Goal: Task Accomplishment & Management: Manage account settings

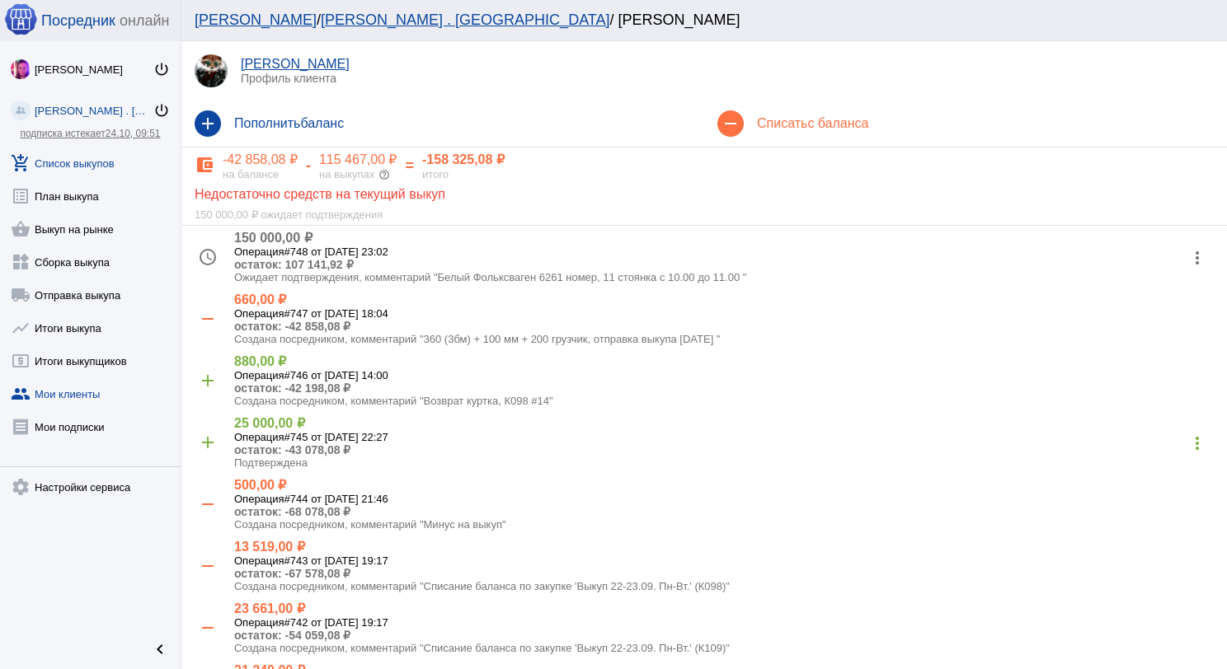
click at [92, 159] on link "add_shopping_cart Список выкупов" at bounding box center [90, 159] width 181 height 33
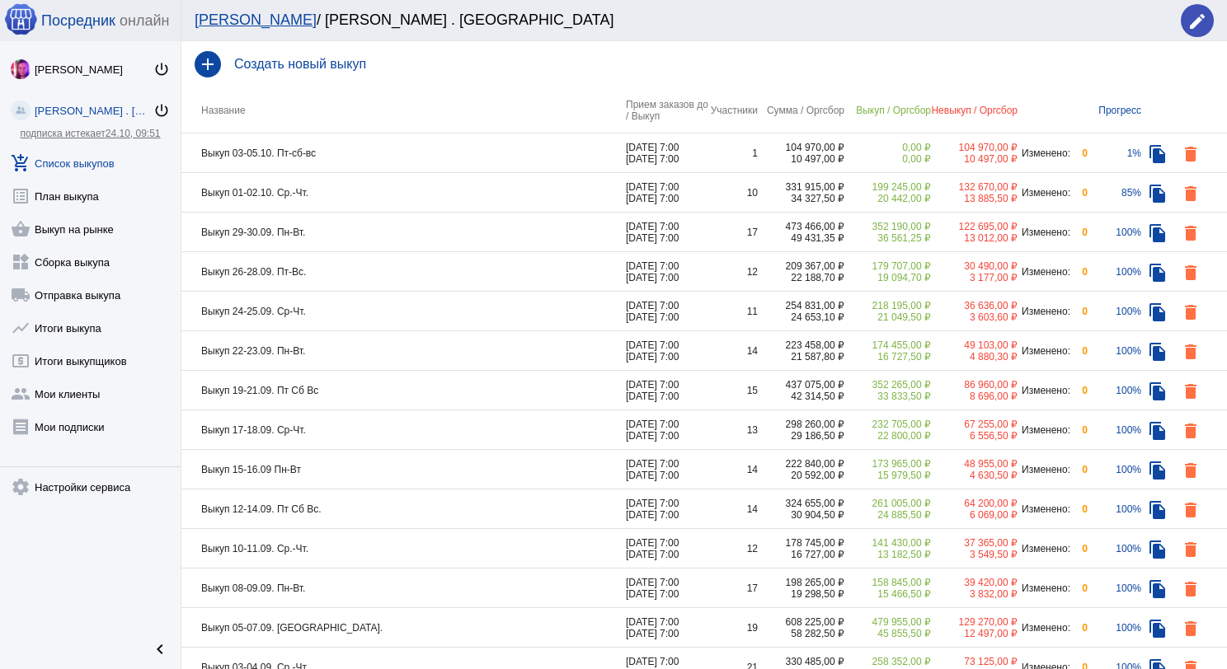
click at [394, 191] on td "Выкуп 01-02.10. Ср.-Чт." at bounding box center [403, 193] width 444 height 40
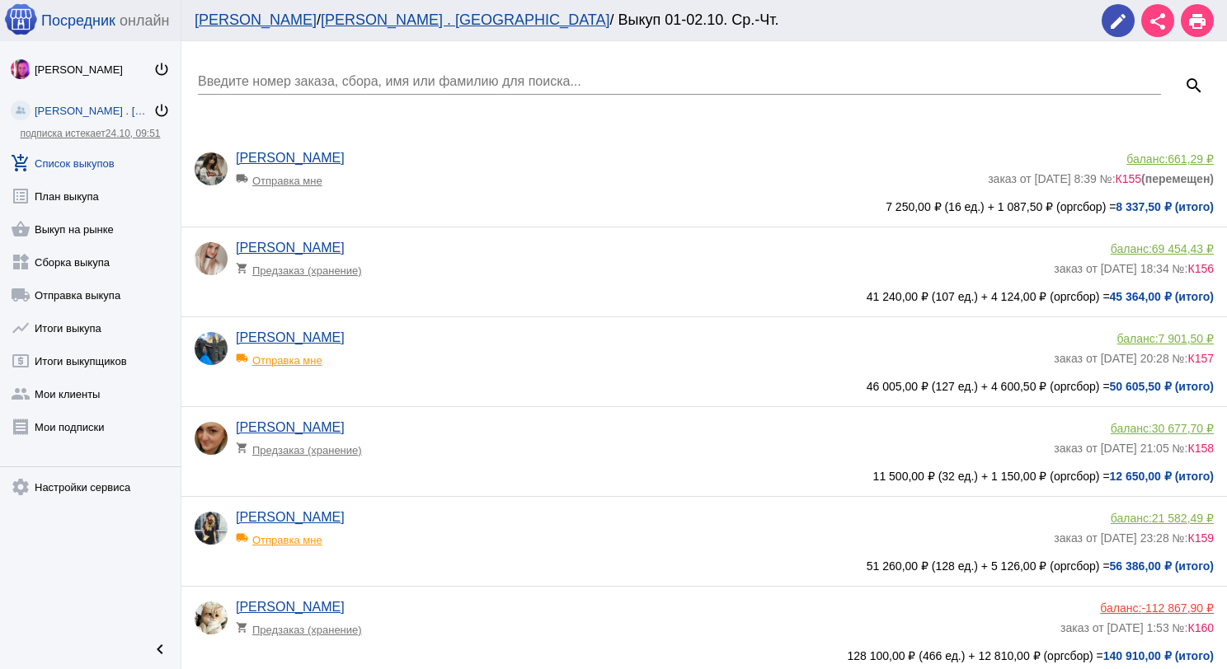
click at [452, 362] on app-delivery-type "local_shipping Отправка мне" at bounding box center [640, 355] width 809 height 21
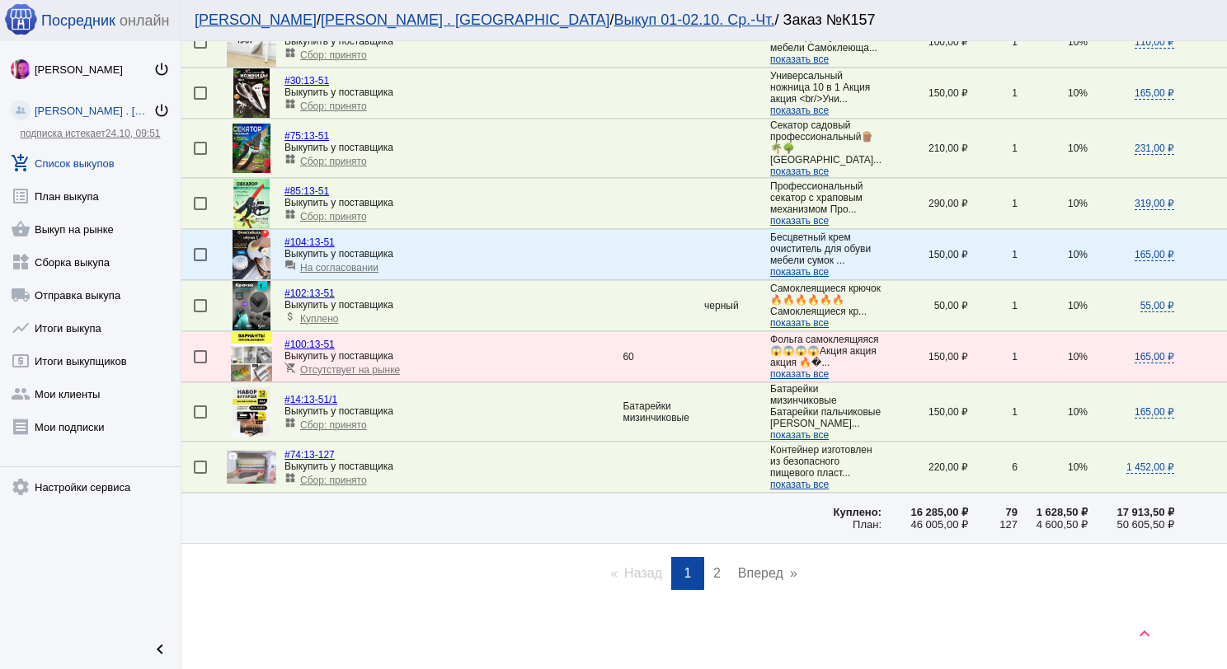
scroll to position [2367, 0]
click at [90, 227] on link "shopping_basket Выкуп на рынке" at bounding box center [90, 225] width 181 height 33
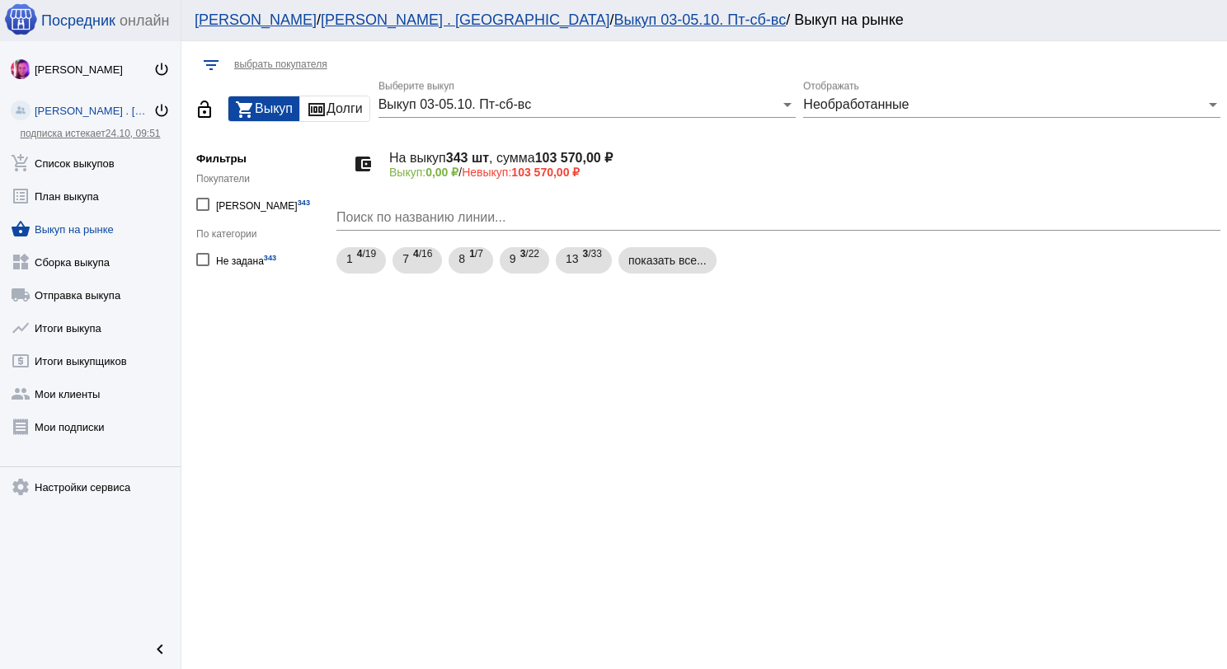
click at [867, 109] on span "Необработанные" at bounding box center [856, 104] width 106 height 14
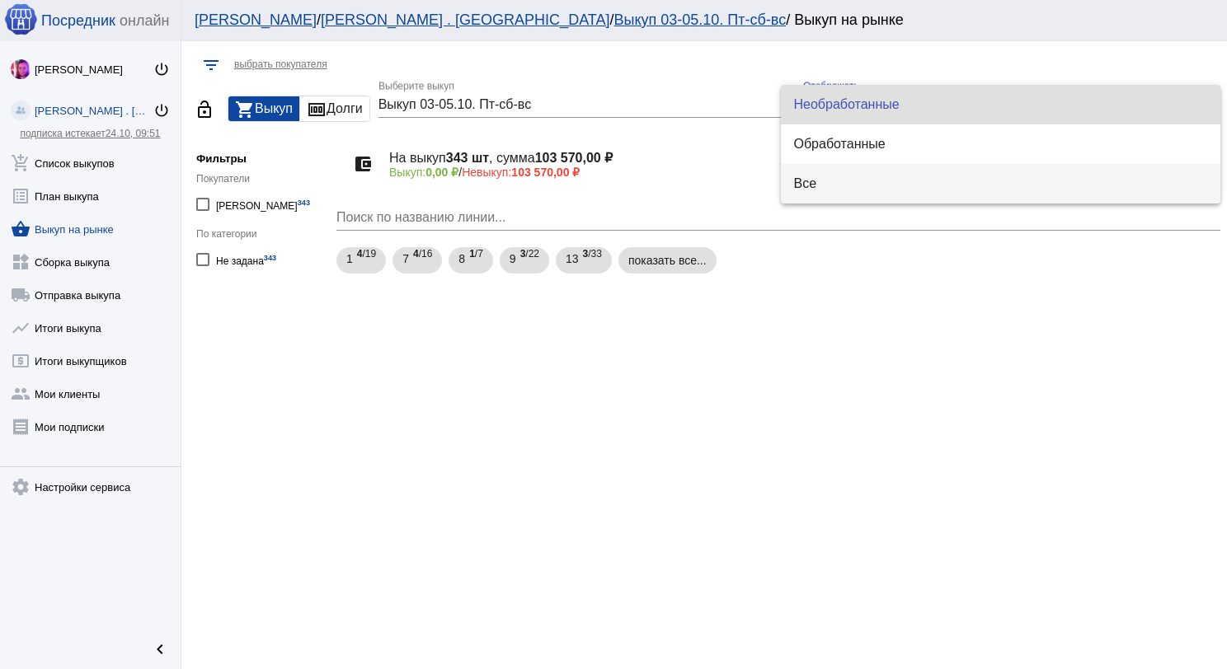
click at [838, 179] on span "Все" at bounding box center [1001, 184] width 414 height 40
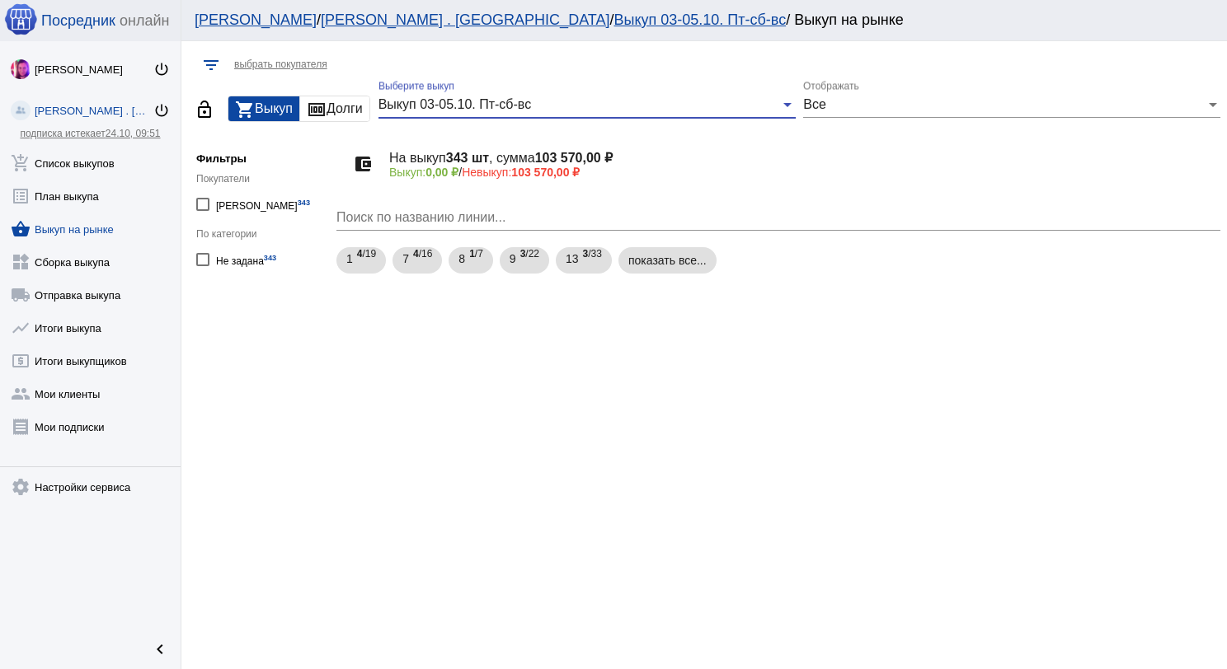
click at [664, 101] on div "Выкуп 03-05.10. Пт-сб-вс" at bounding box center [579, 104] width 402 height 15
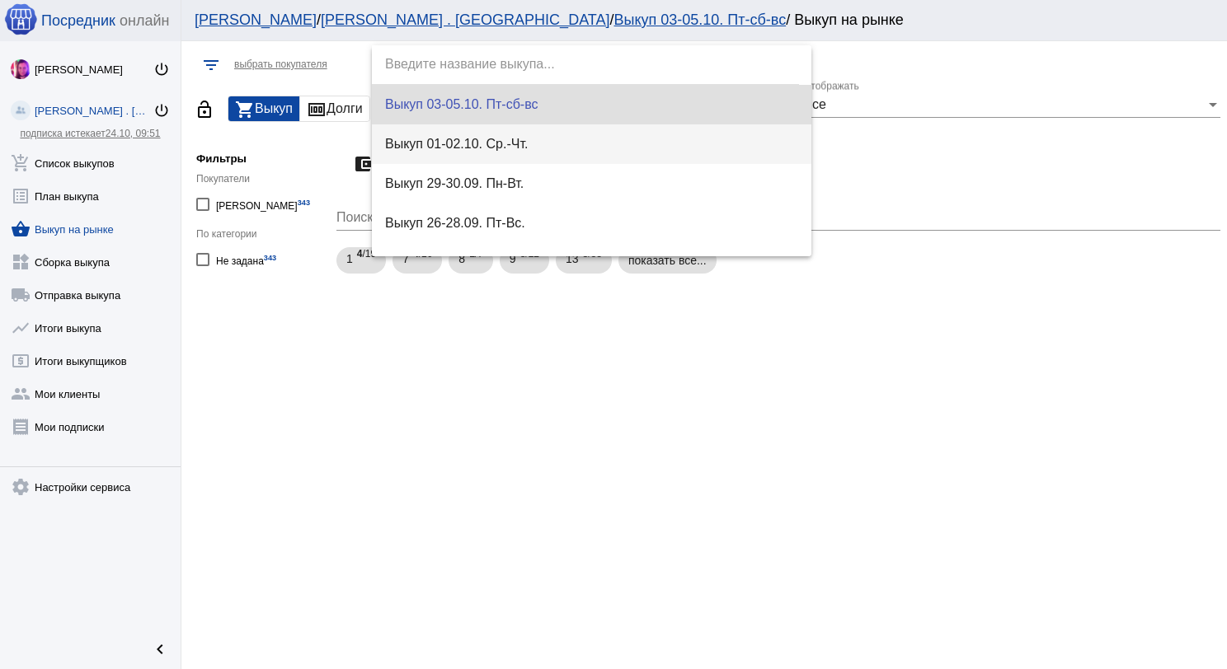
click at [650, 124] on span "Выкуп 01-02.10. Ср.-Чт." at bounding box center [592, 144] width 414 height 40
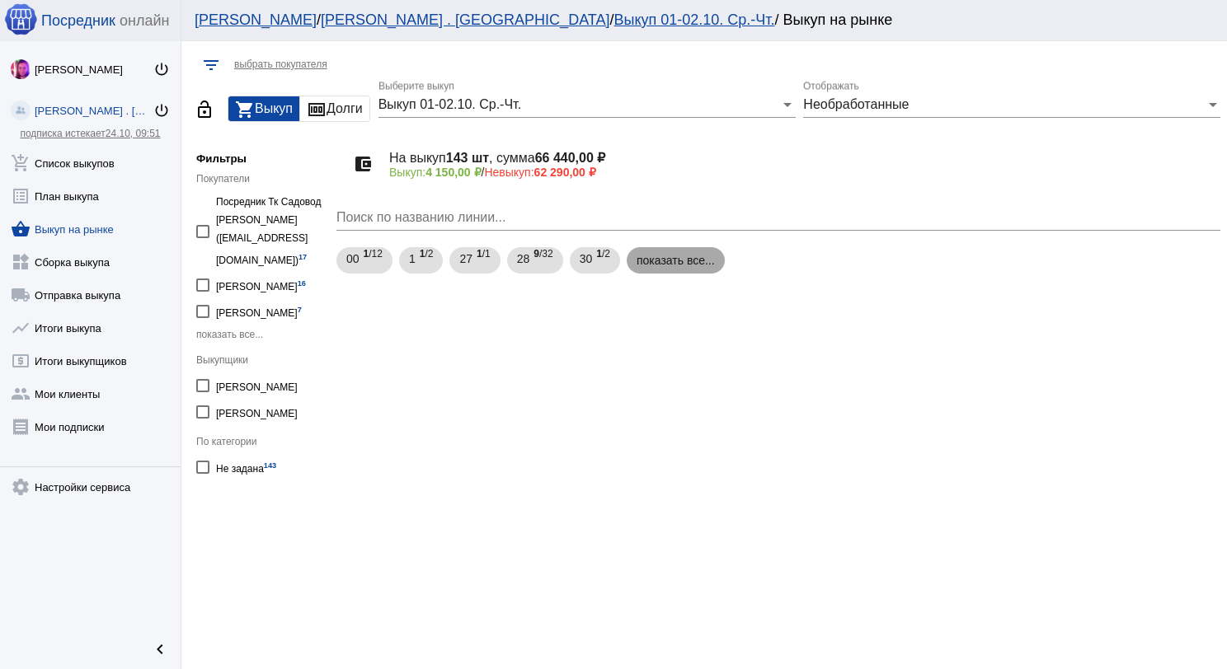
click at [678, 256] on mat-chip "показать все..." at bounding box center [675, 260] width 98 height 26
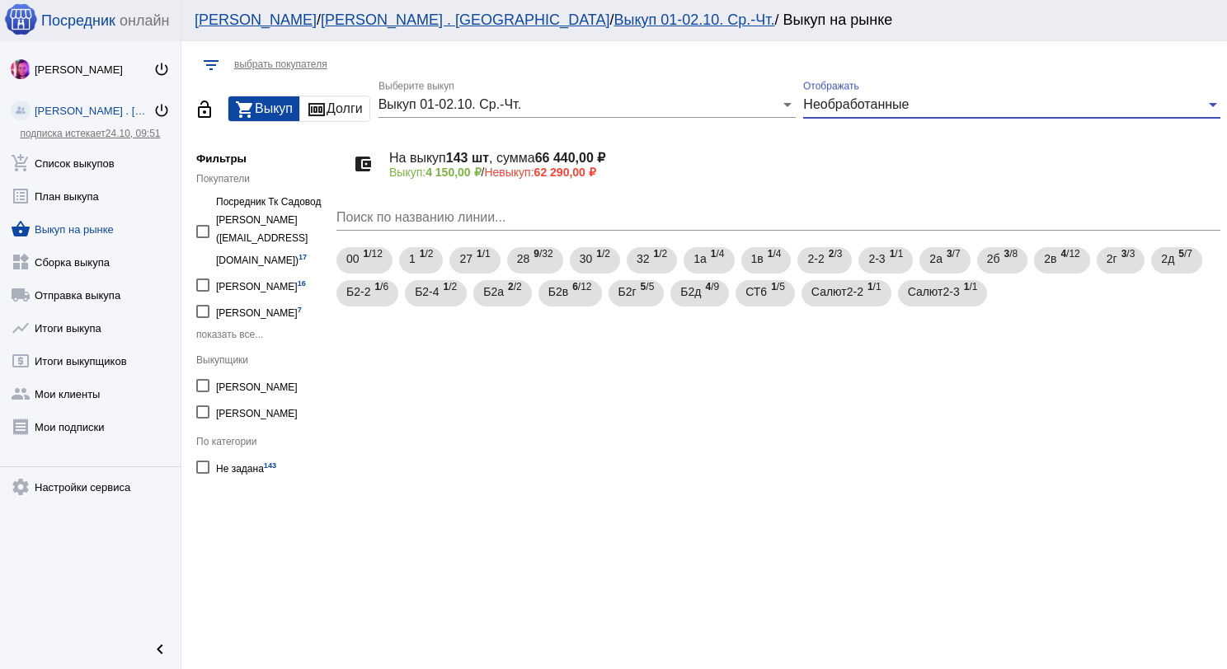
click at [867, 109] on span "Необработанные" at bounding box center [856, 104] width 106 height 14
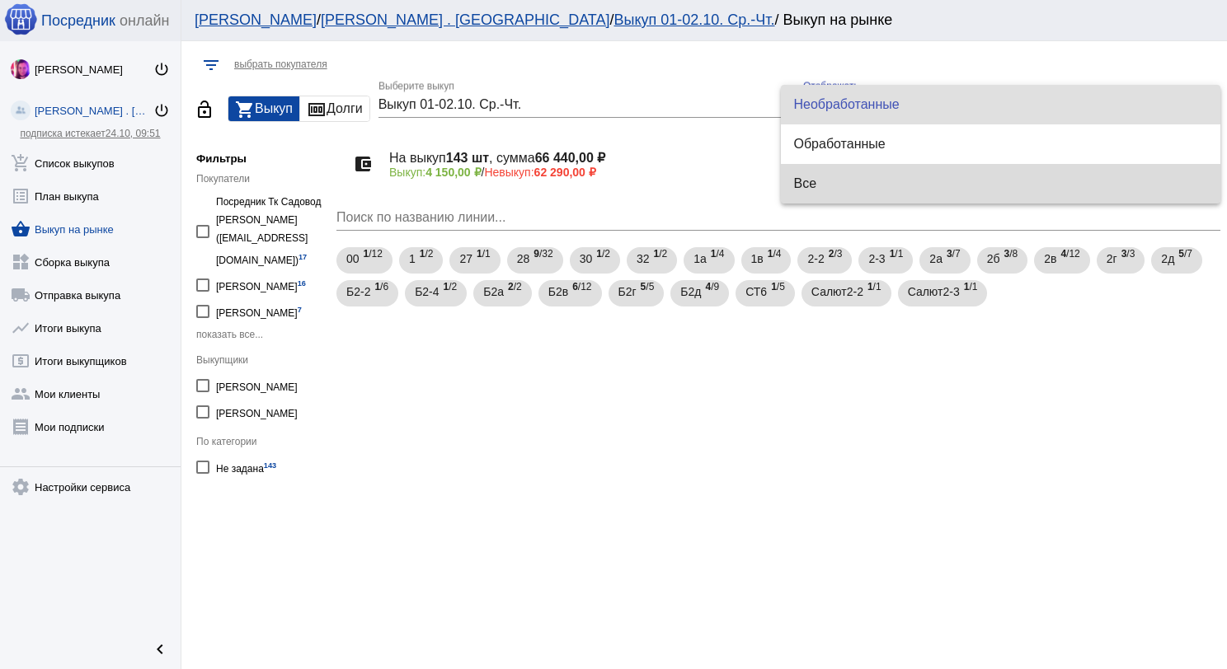
click at [851, 165] on span "Все" at bounding box center [1001, 184] width 414 height 40
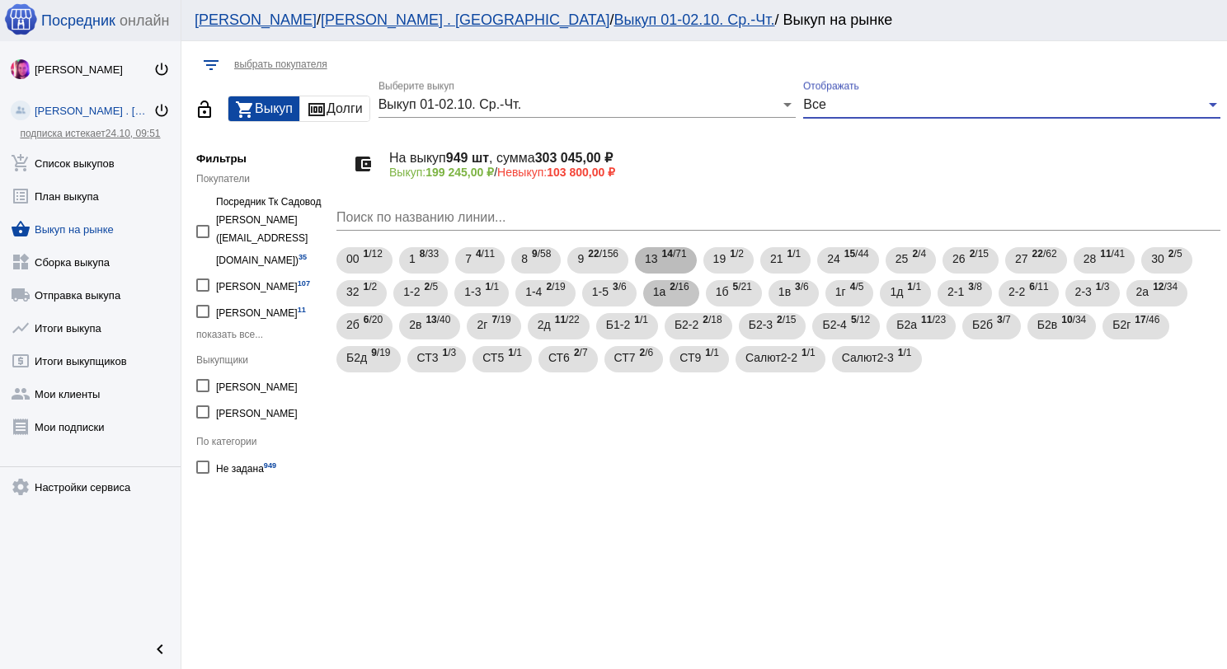
drag, startPoint x: 671, startPoint y: 252, endPoint x: 683, endPoint y: 280, distance: 30.3
click at [674, 251] on span "14 /71" at bounding box center [674, 261] width 25 height 34
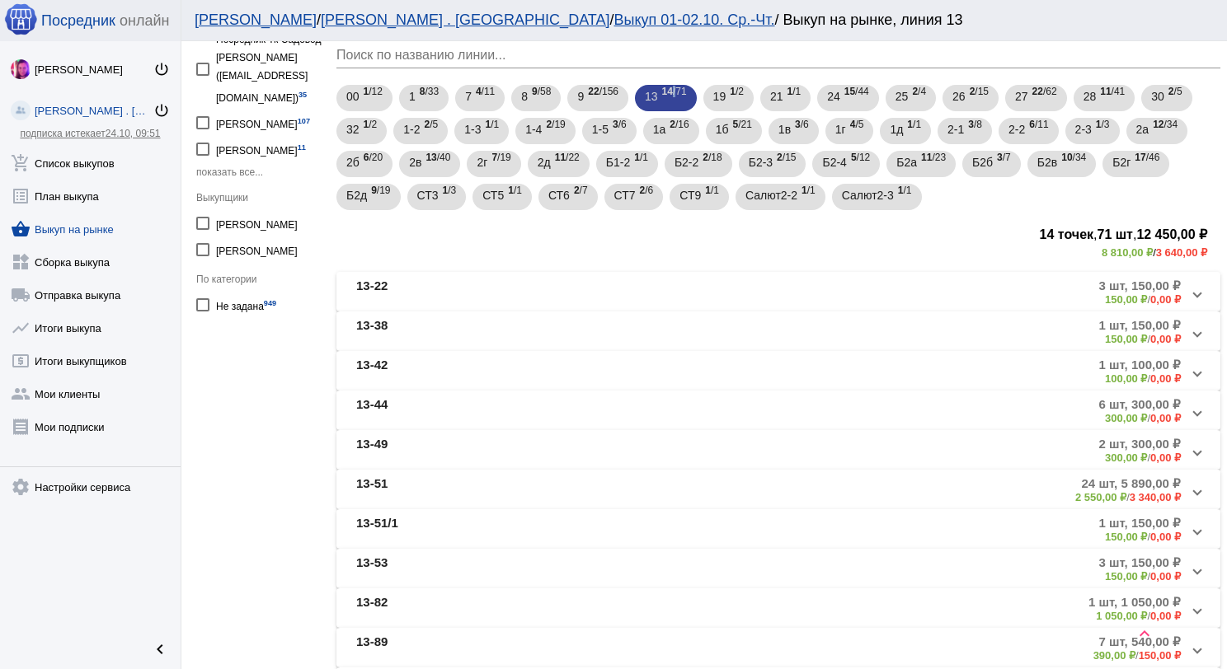
scroll to position [165, 0]
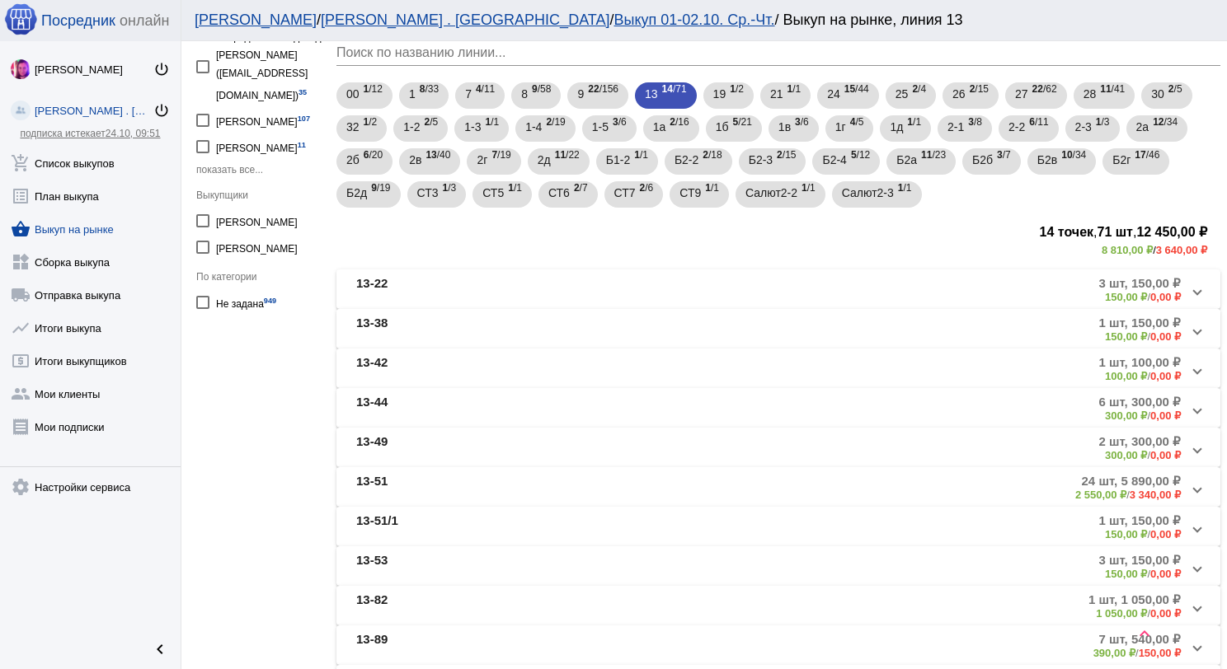
click at [643, 479] on mat-panel-description "24 шт, 5 890,00 ₽ 2 550,00 ₽ / 3 340,00 ₽" at bounding box center [903, 487] width 555 height 27
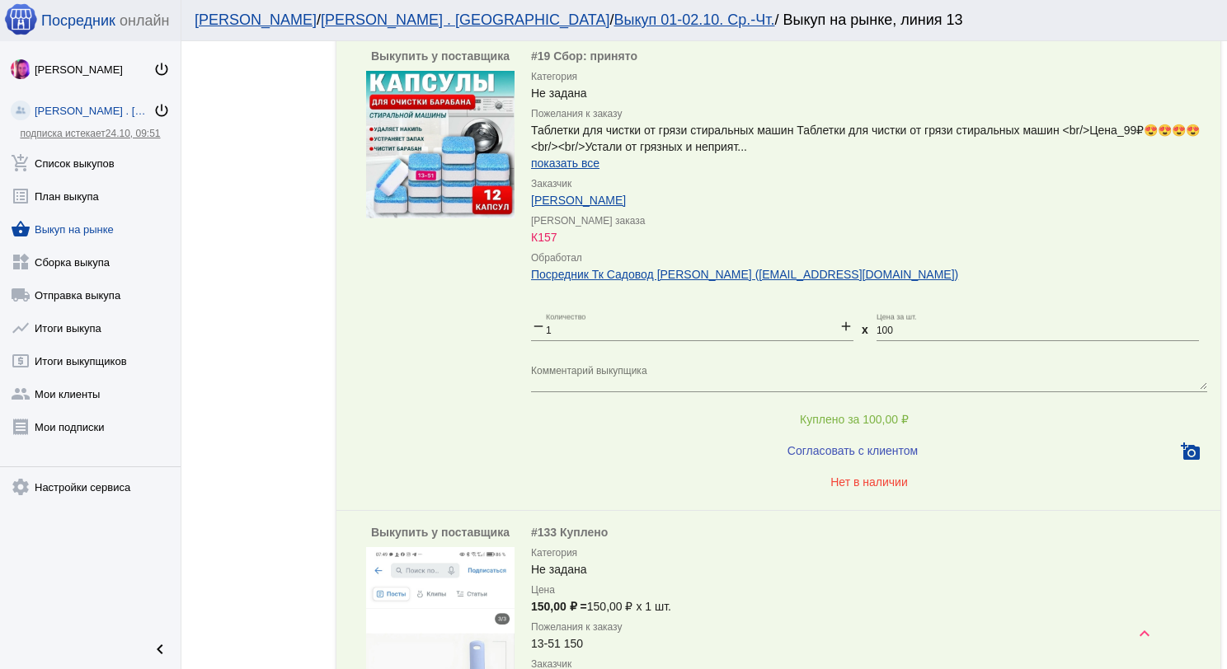
scroll to position [7254, 0]
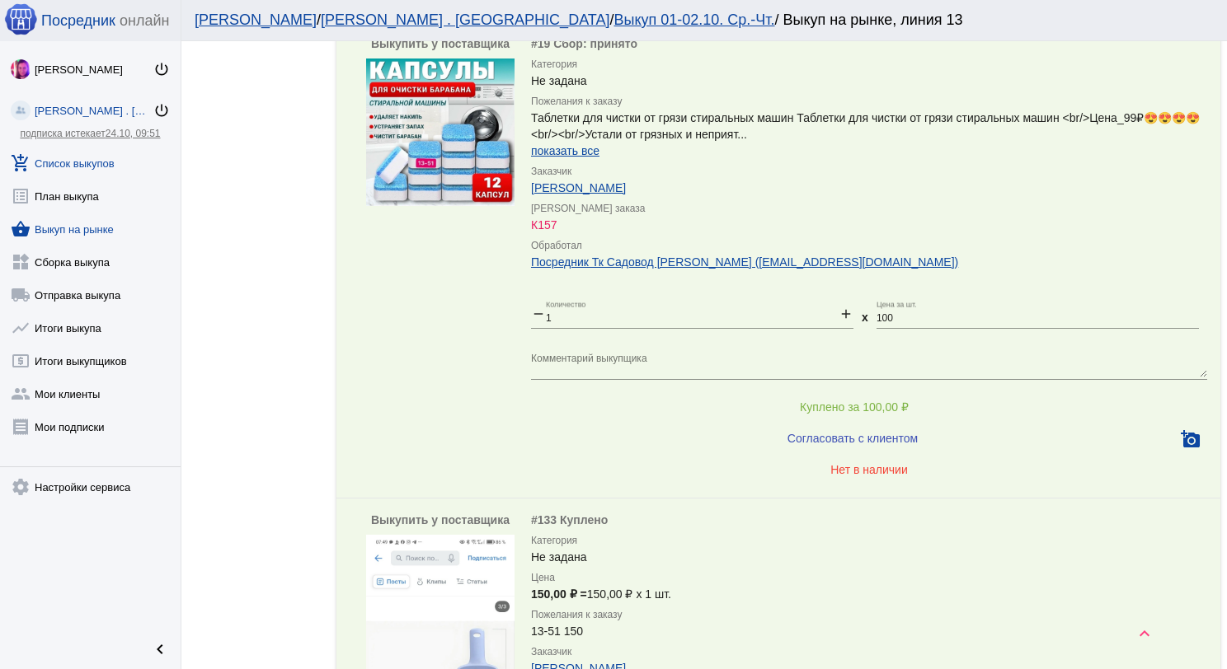
click at [96, 157] on link "add_shopping_cart Список выкупов" at bounding box center [90, 159] width 181 height 33
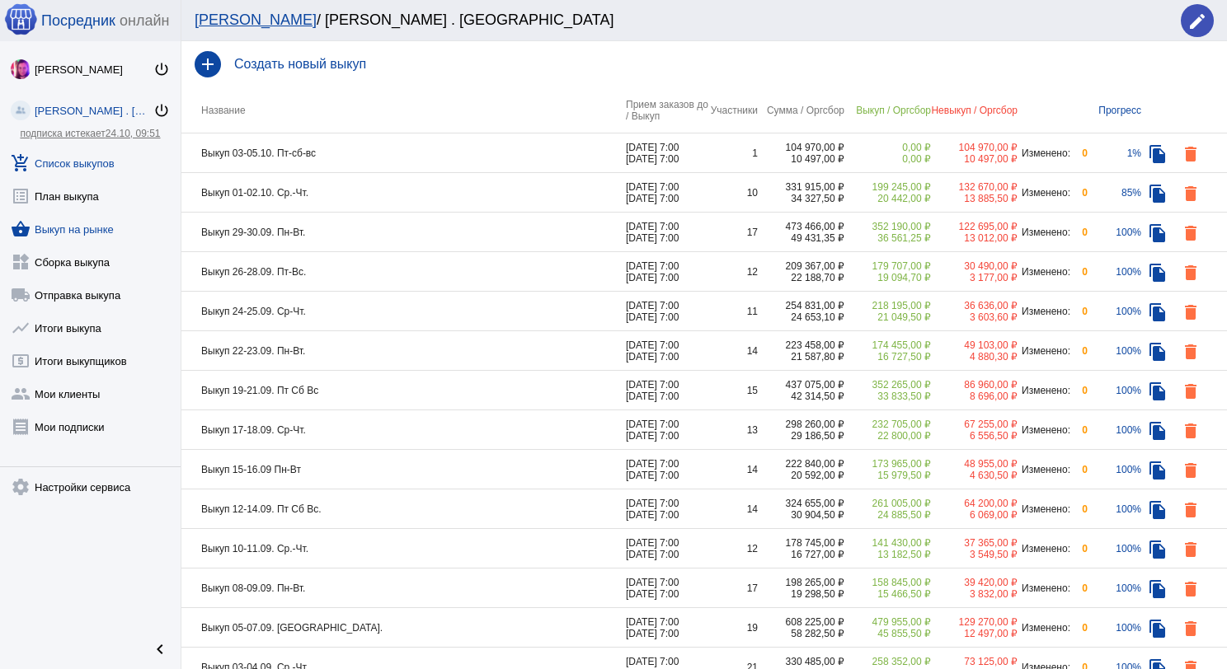
click at [87, 220] on link "shopping_basket Выкуп на рынке" at bounding box center [90, 225] width 181 height 33
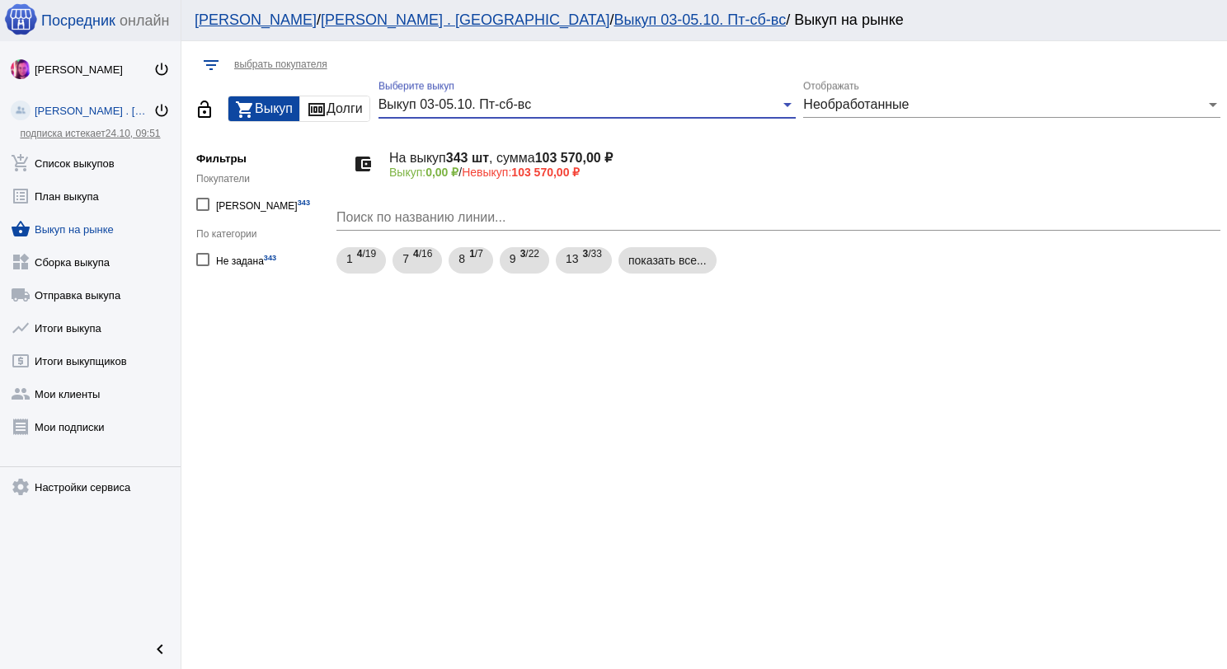
click at [528, 97] on span "Выкуп 03-05.10. Пт-сб-вс" at bounding box center [454, 104] width 152 height 14
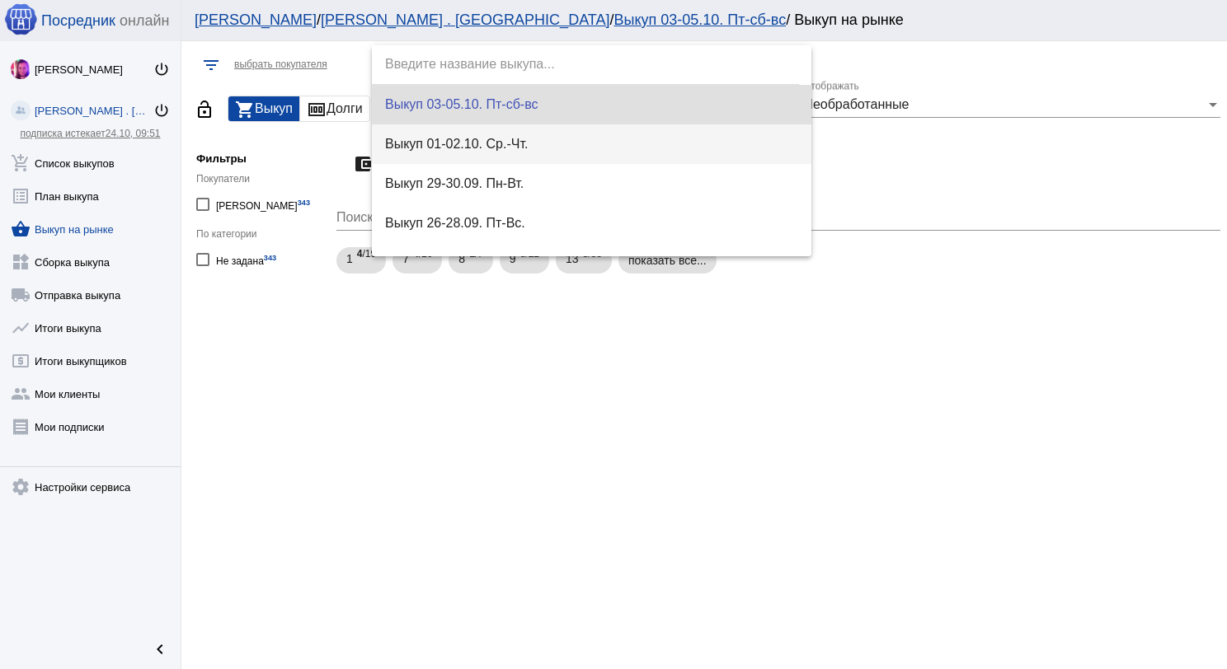
click at [533, 129] on span "Выкуп 01-02.10. Ср.-Чт." at bounding box center [592, 144] width 414 height 40
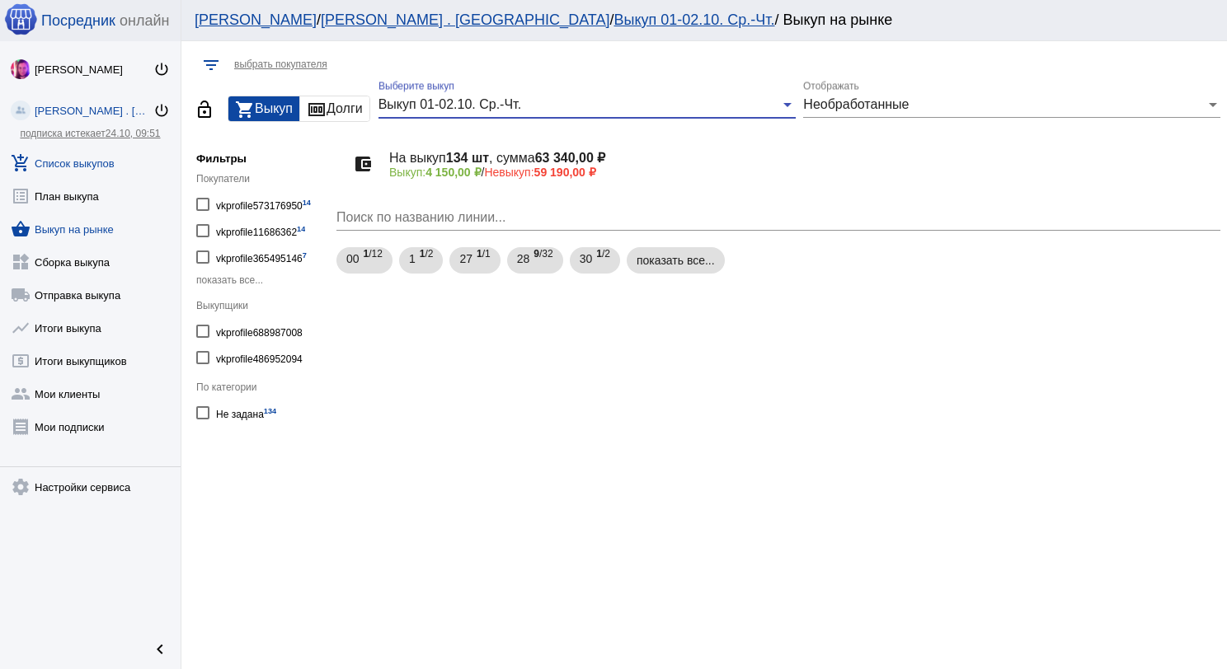
click at [92, 168] on link "add_shopping_cart Список выкупов" at bounding box center [90, 159] width 181 height 33
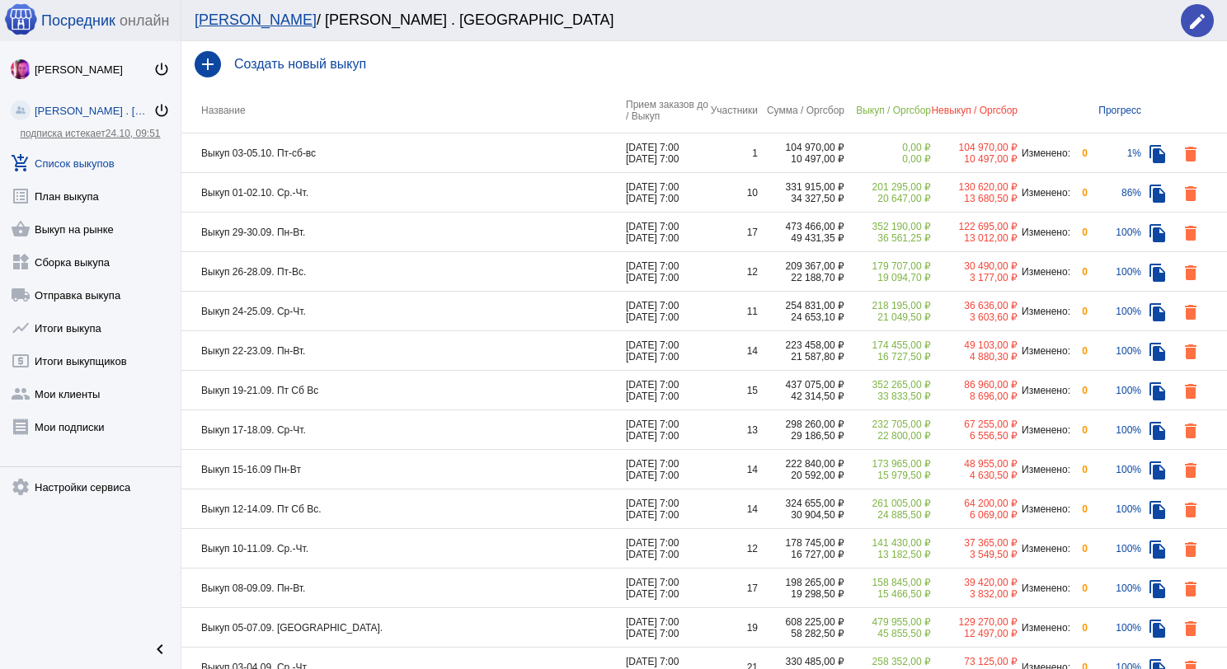
click at [433, 154] on td "Выкуп 03-05.10. Пт-сб-вс" at bounding box center [403, 154] width 444 height 40
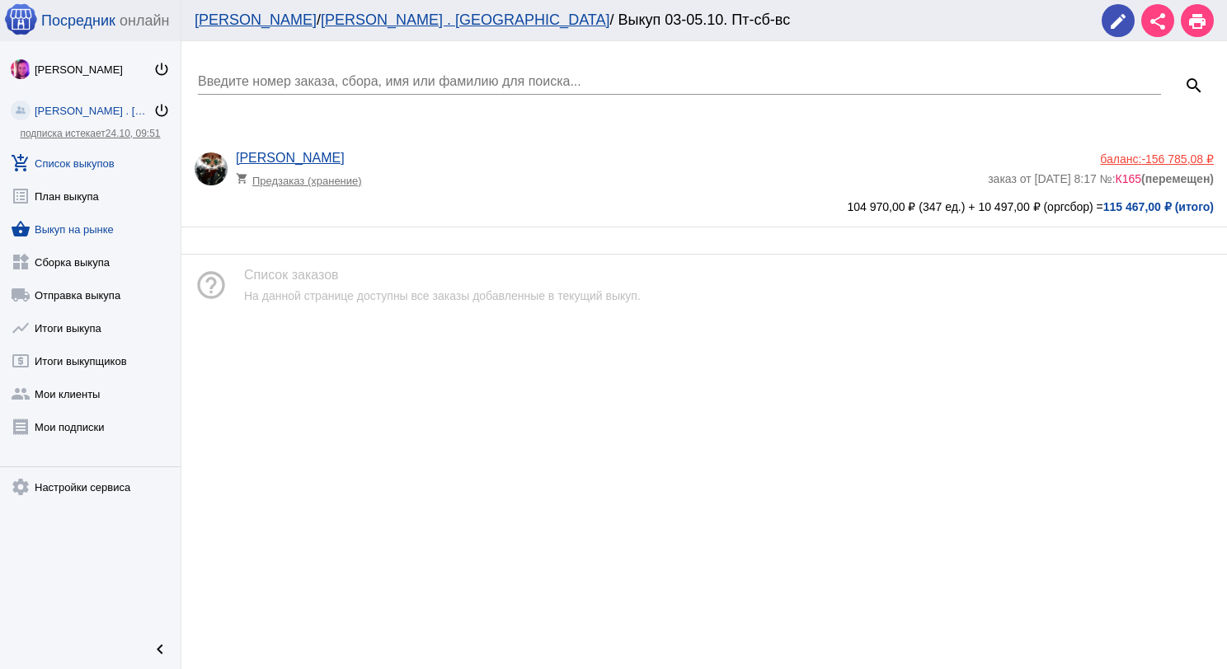
click at [109, 234] on link "shopping_basket Выкуп на рынке" at bounding box center [90, 225] width 181 height 33
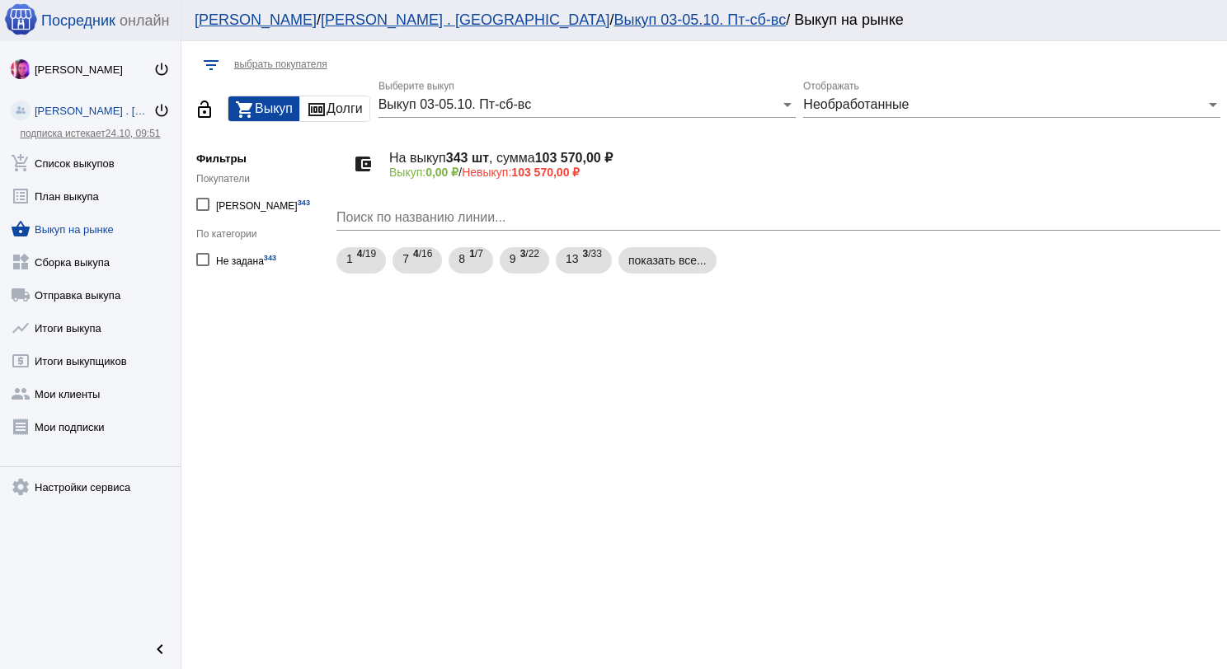
click at [658, 112] on div "Выкуп 03-05.10. Пт-сб-вс Выберите выкуп" at bounding box center [586, 99] width 417 height 37
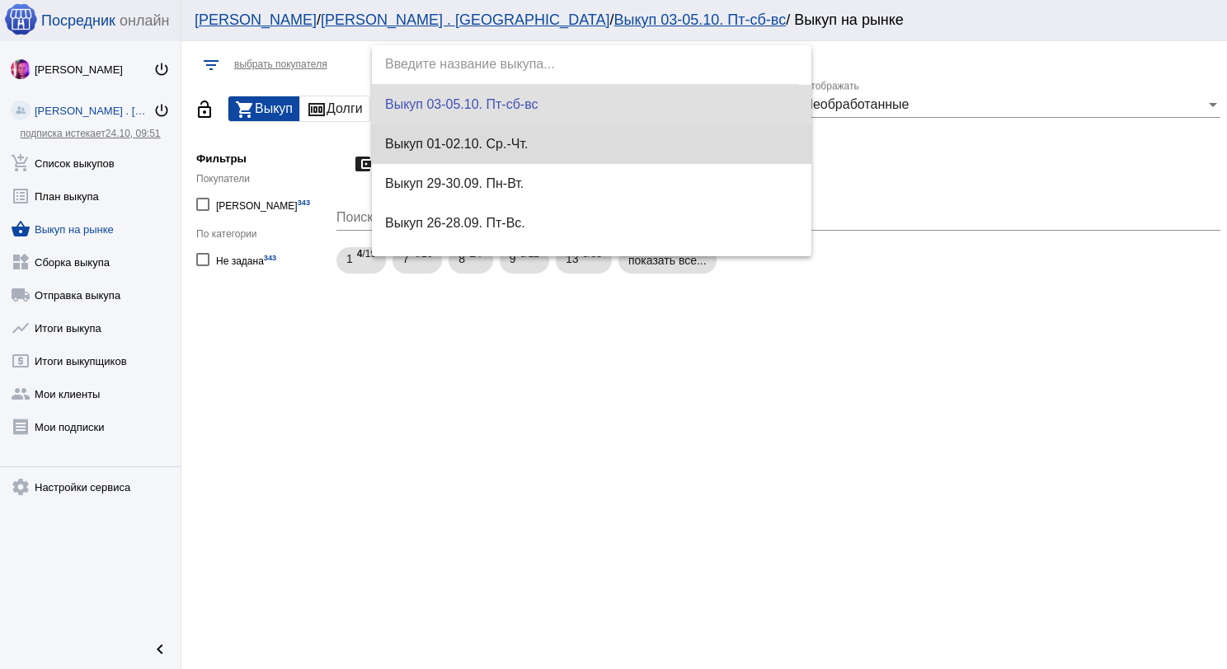
click at [656, 138] on span "Выкуп 01-02.10. Ср.-Чт." at bounding box center [592, 144] width 414 height 40
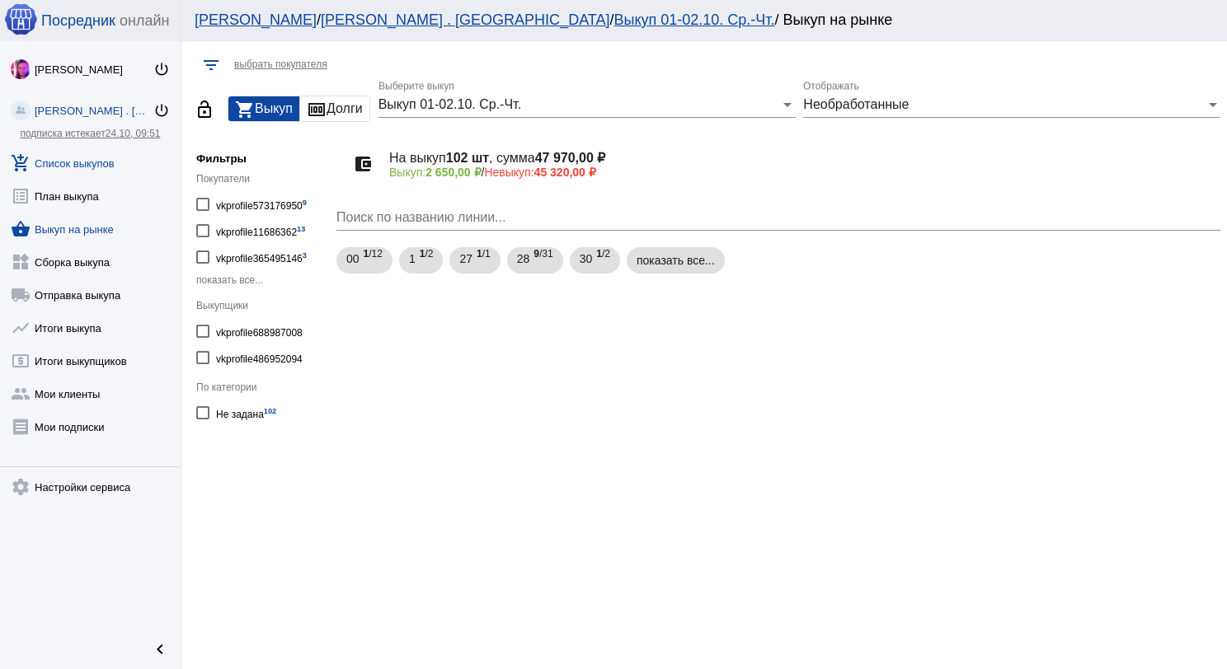
click at [115, 162] on link "add_shopping_cart Список выкупов" at bounding box center [90, 159] width 181 height 33
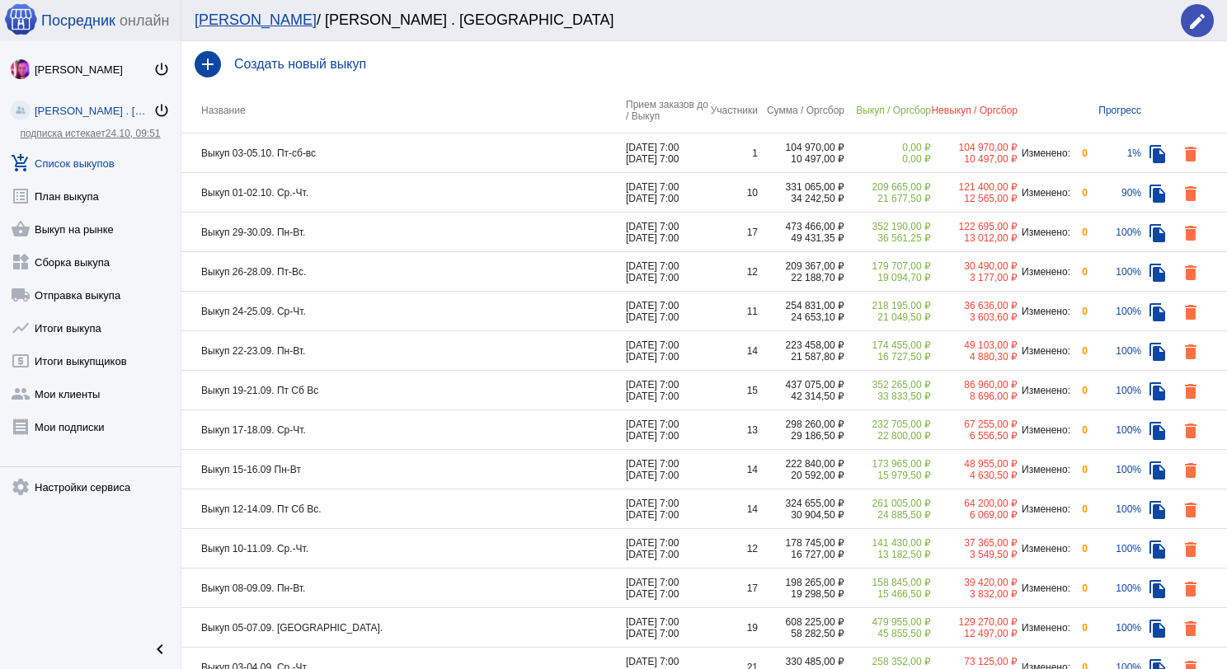
click at [401, 185] on td "Выкуп 01-02.10. Ср.-Чт." at bounding box center [403, 193] width 444 height 40
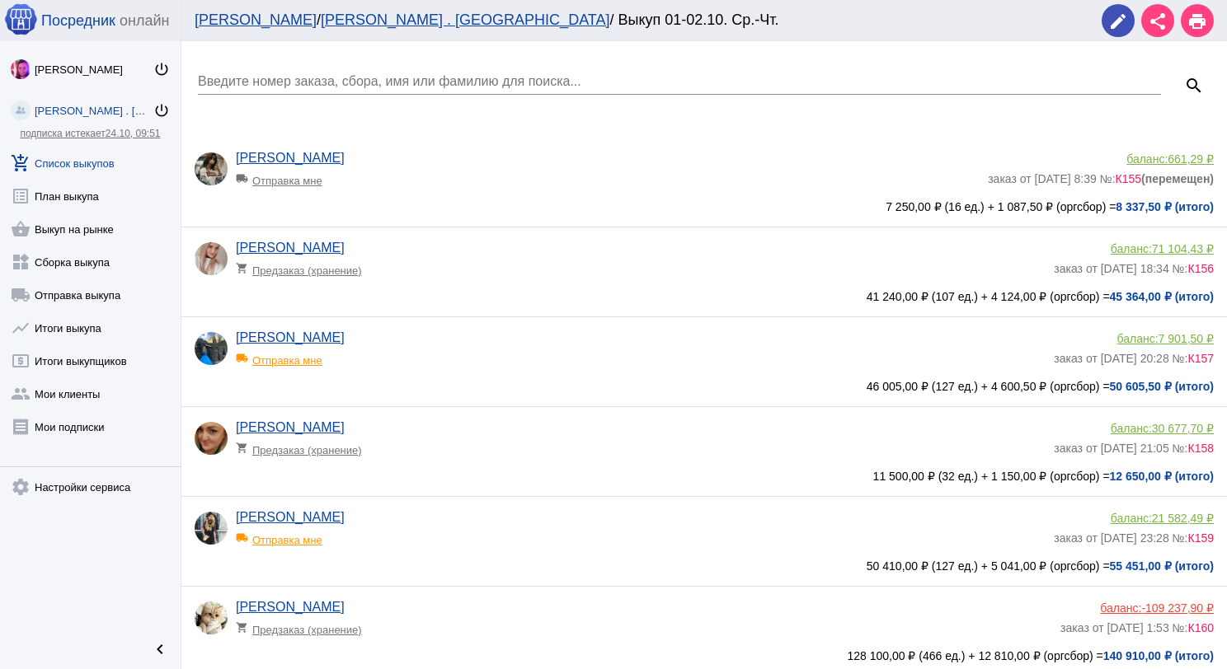
click at [376, 79] on input "Введите номер заказа, сбора, имя или фамилию для поиска..." at bounding box center [679, 81] width 963 height 15
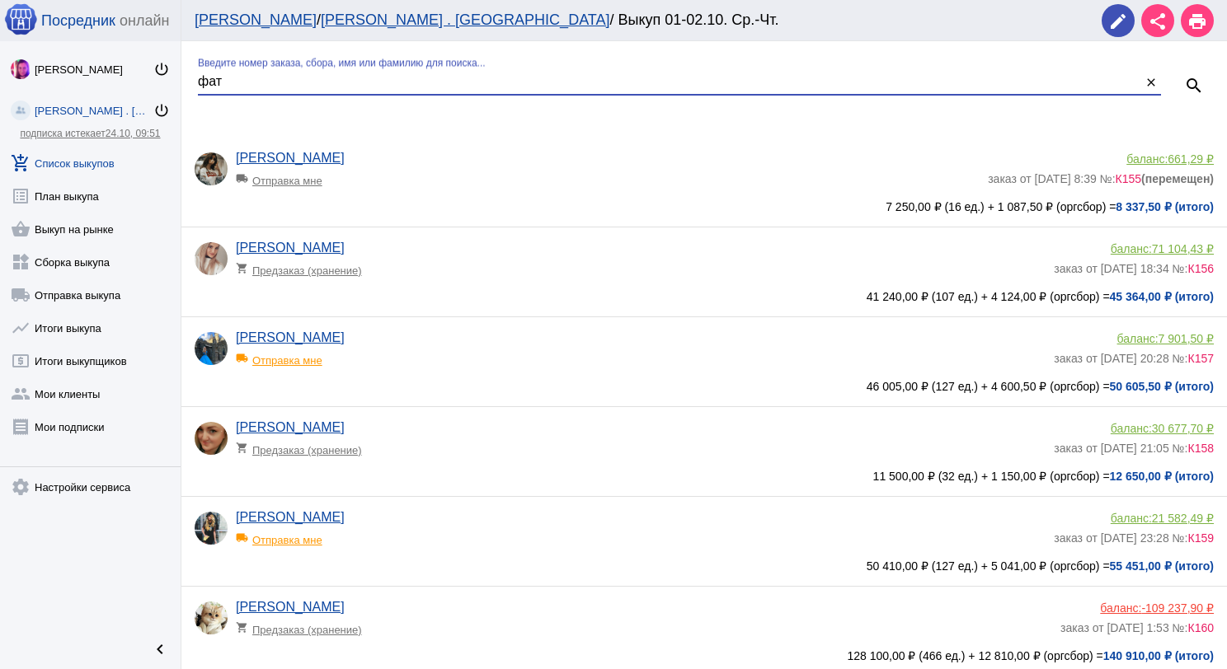
type input "фат"
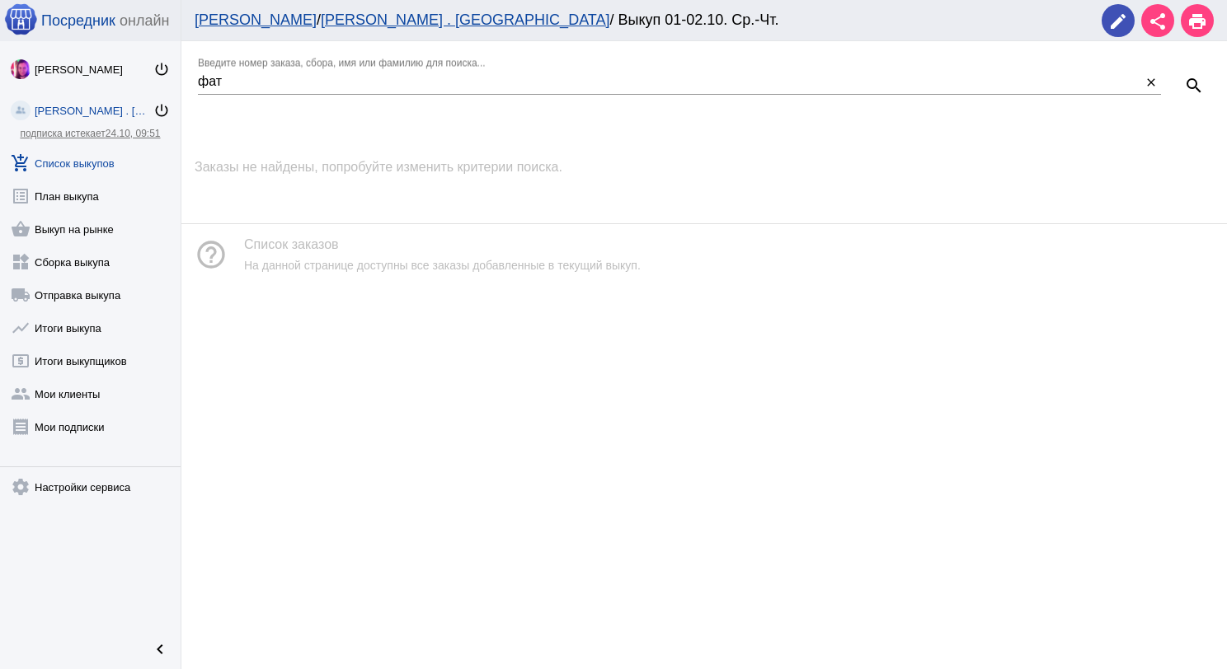
click at [69, 156] on link "add_shopping_cart Список выкупов" at bounding box center [90, 159] width 181 height 33
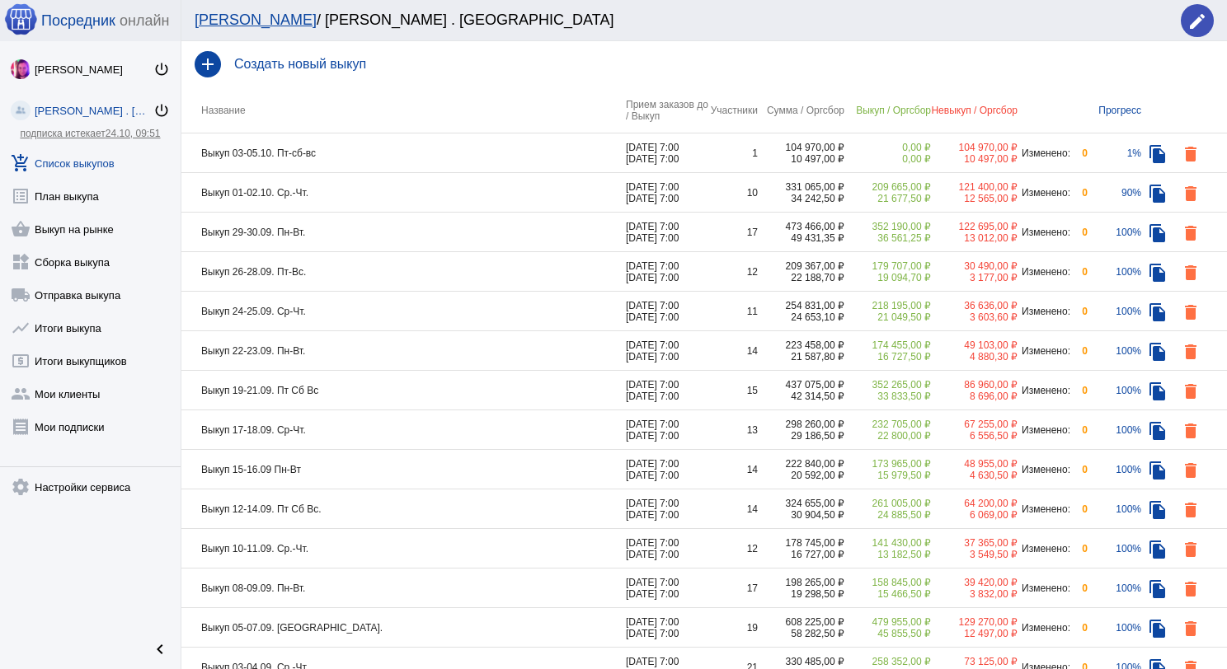
click at [348, 232] on td "Выкуп 29-30.09. Пн-Вт." at bounding box center [403, 233] width 444 height 40
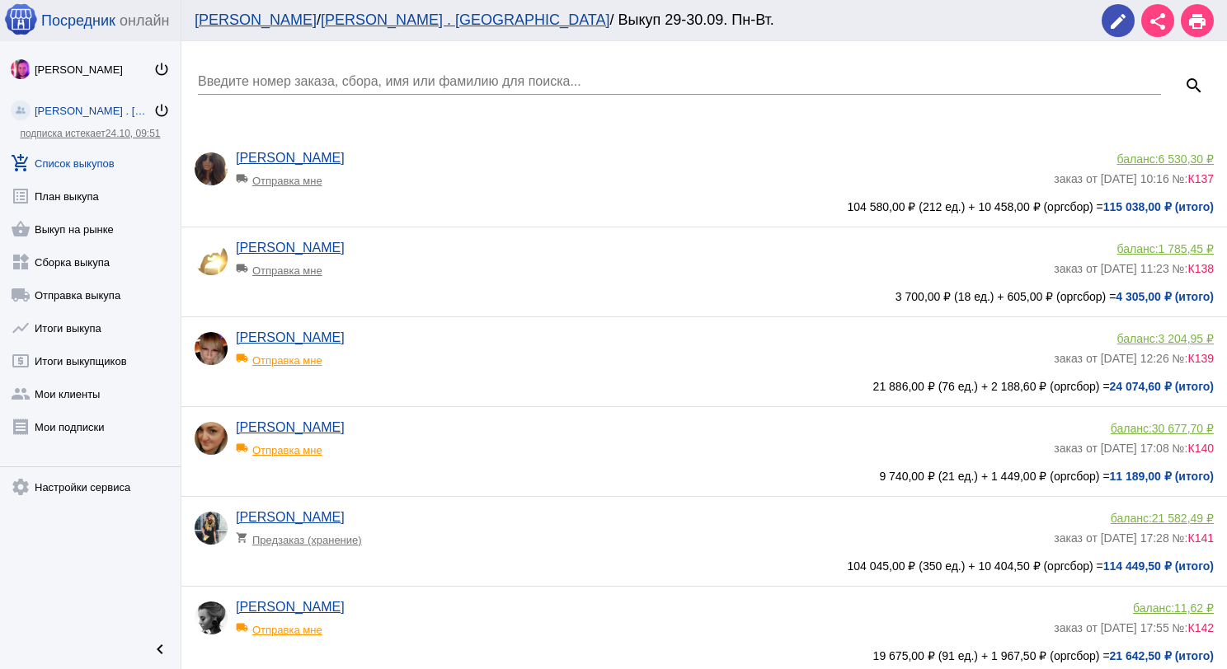
click at [410, 77] on input "Введите номер заказа, сбора, имя или фамилию для поиска..." at bounding box center [679, 81] width 963 height 15
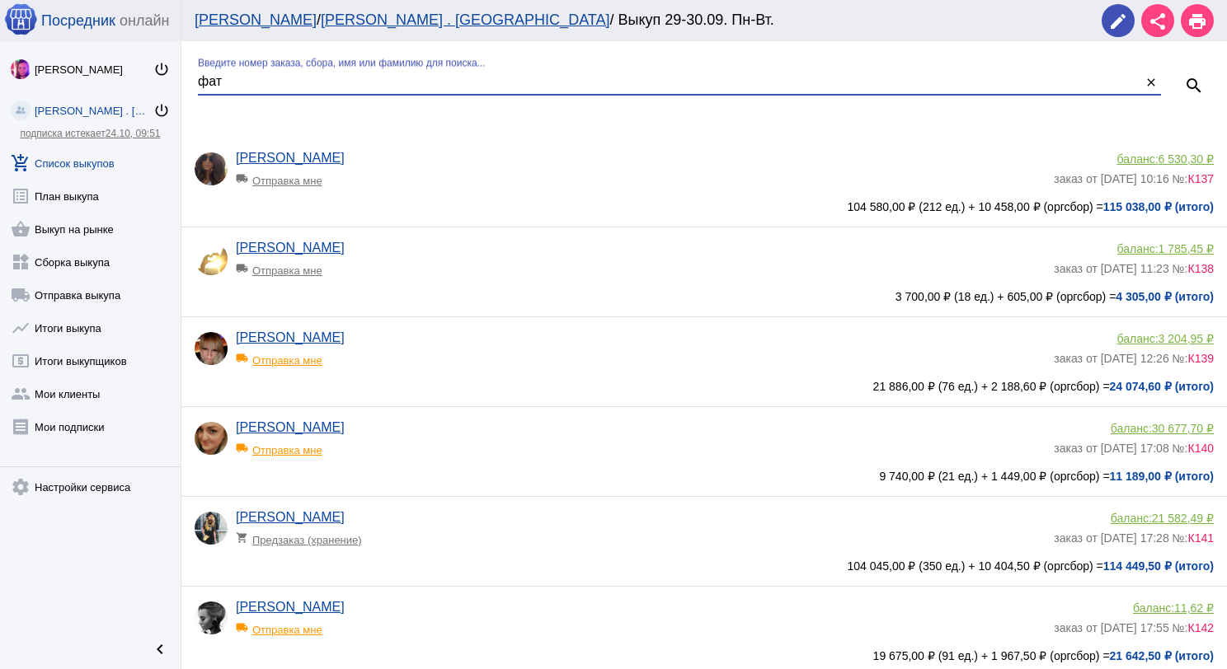
type input "фат"
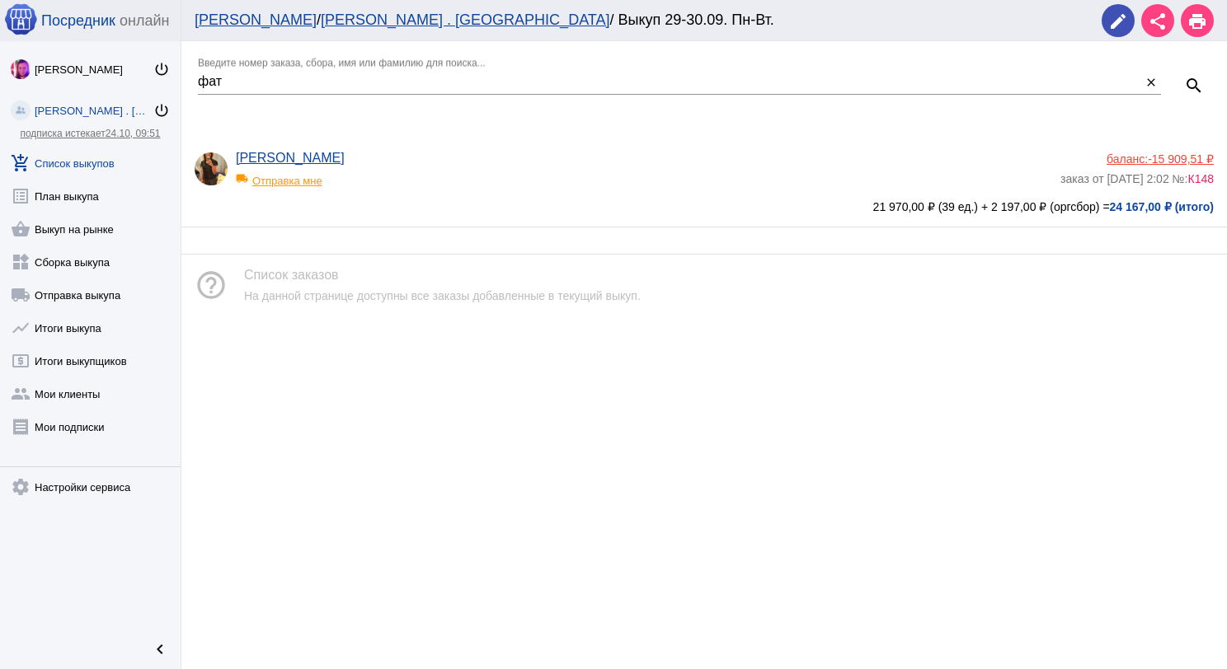
click at [1179, 156] on span "-15 909,51 ₽" at bounding box center [1180, 158] width 66 height 13
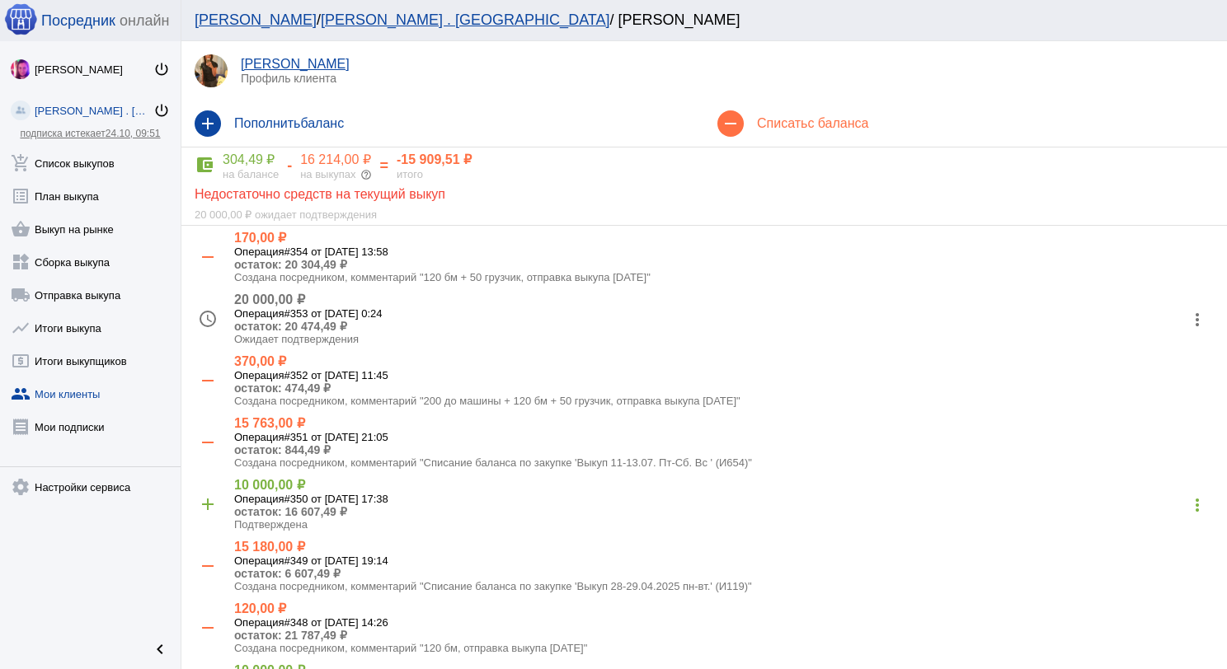
click at [1184, 311] on mat-icon "more_vert" at bounding box center [1197, 320] width 26 height 26
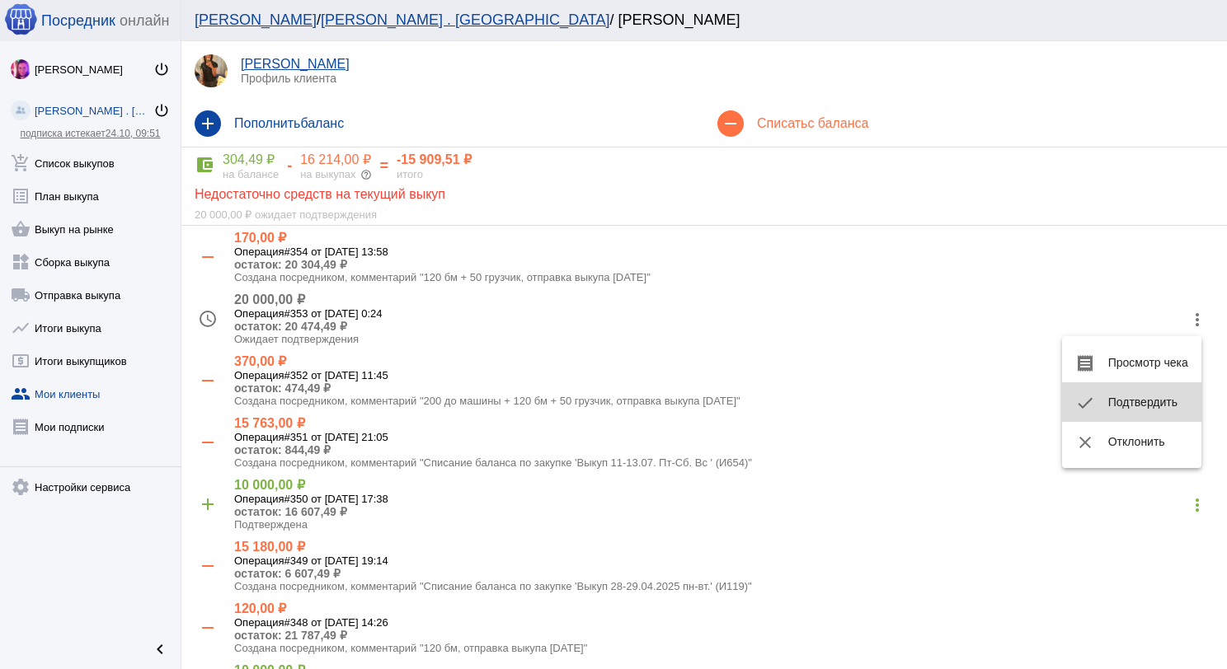
click at [1154, 392] on button "check Подтвердить" at bounding box center [1131, 402] width 139 height 40
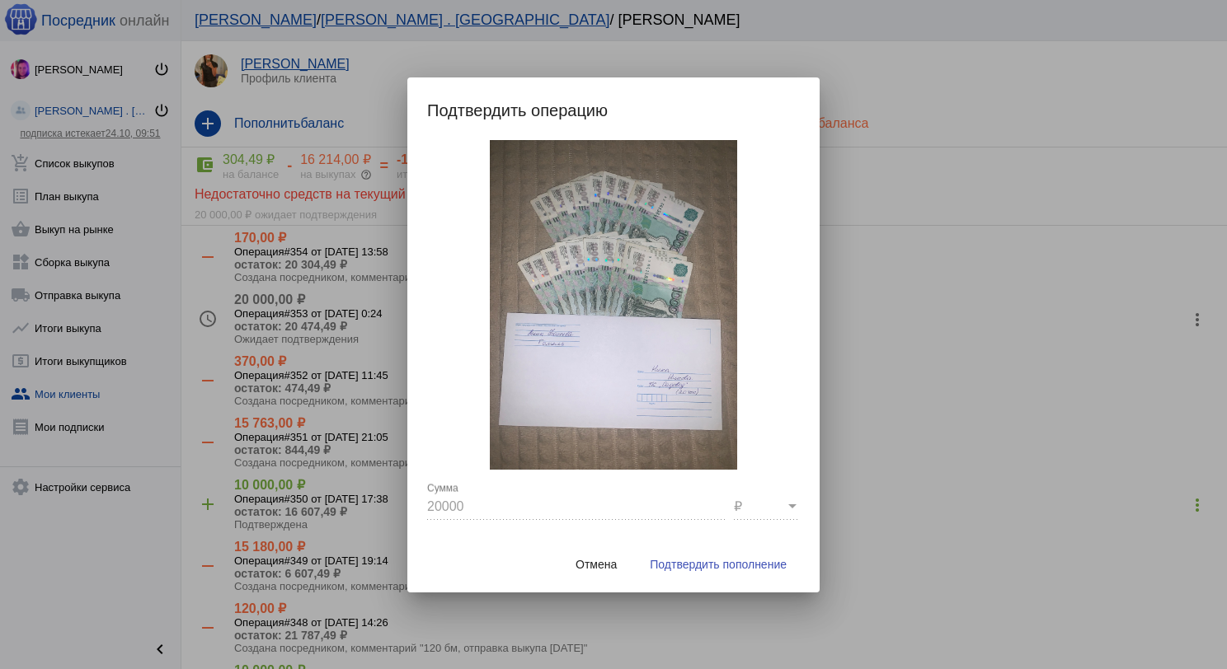
click at [762, 567] on span "Подтвердить пополнение" at bounding box center [718, 564] width 137 height 13
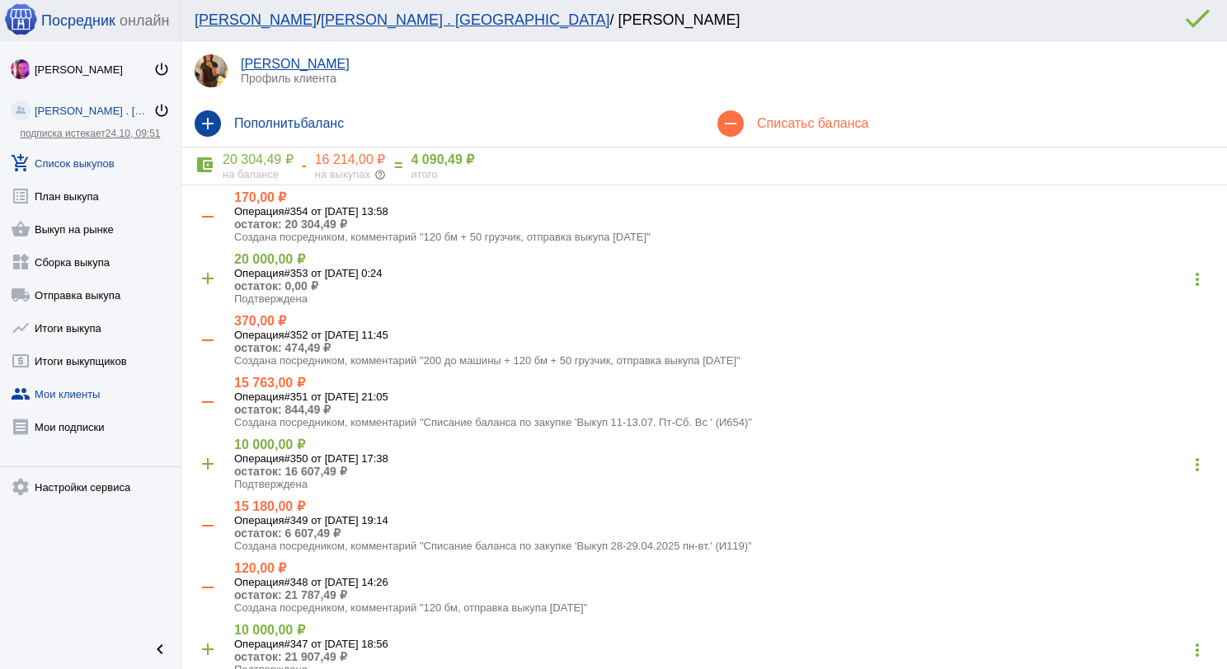
click at [93, 157] on link "add_shopping_cart Список выкупов" at bounding box center [90, 159] width 181 height 33
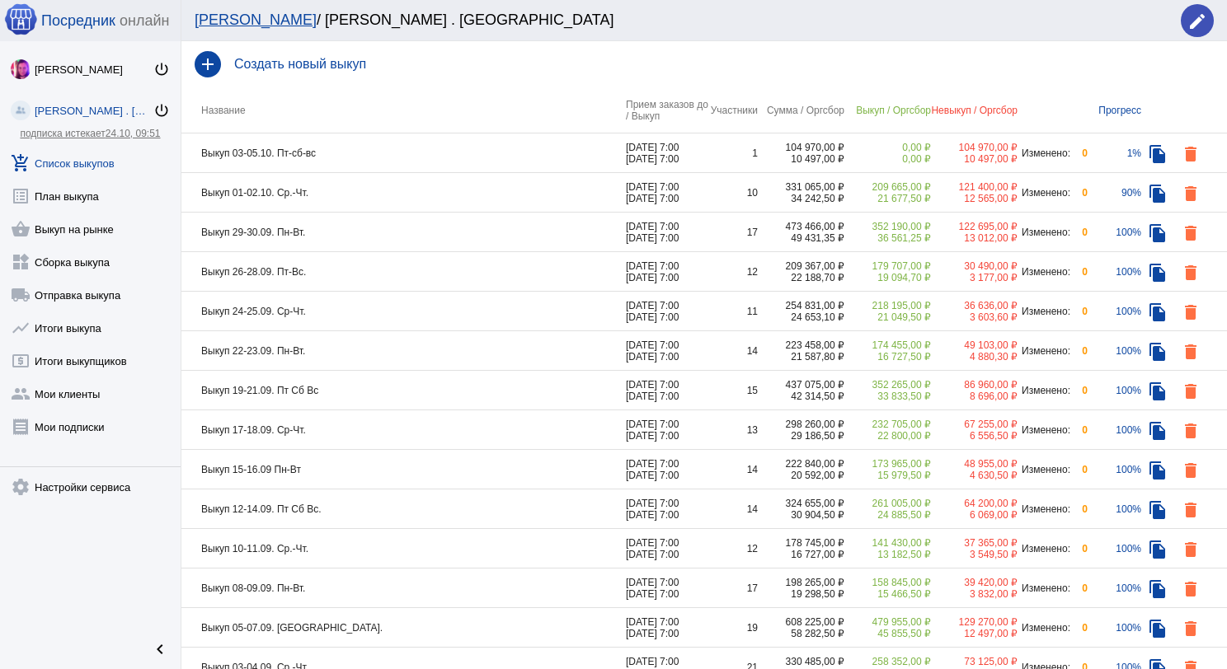
click at [363, 194] on td "Выкуп 01-02.10. Ср.-Чт." at bounding box center [403, 193] width 444 height 40
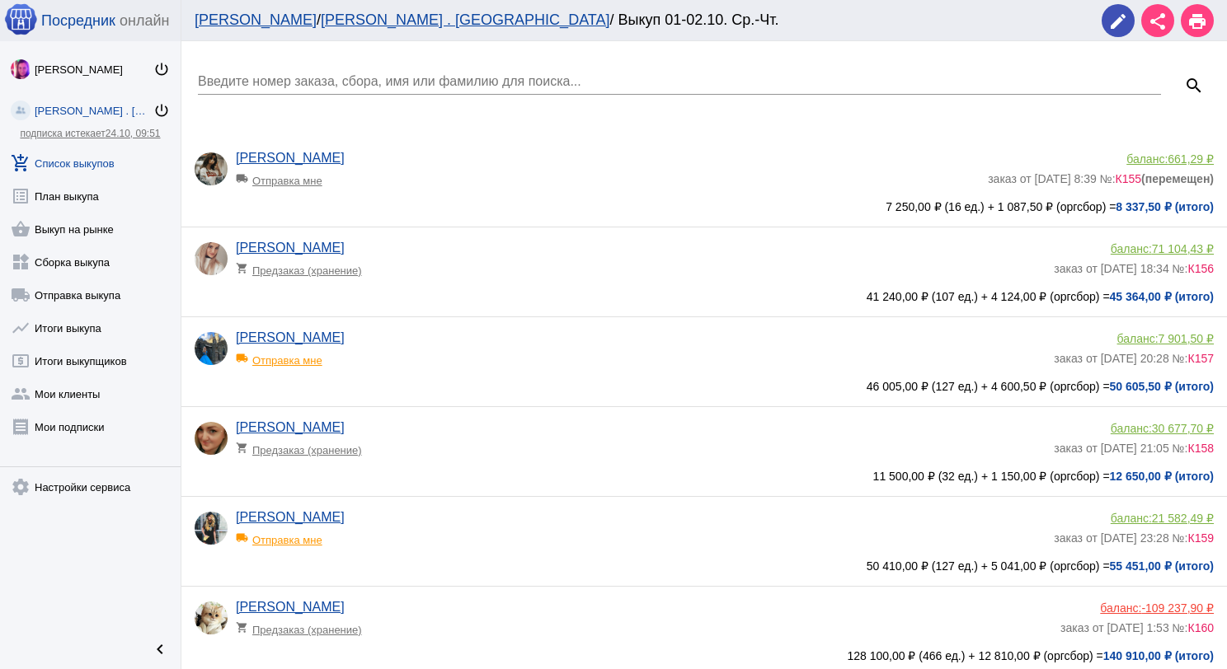
click at [336, 82] on input "Введите номер заказа, сбора, имя или фамилию для поиска..." at bounding box center [679, 81] width 963 height 15
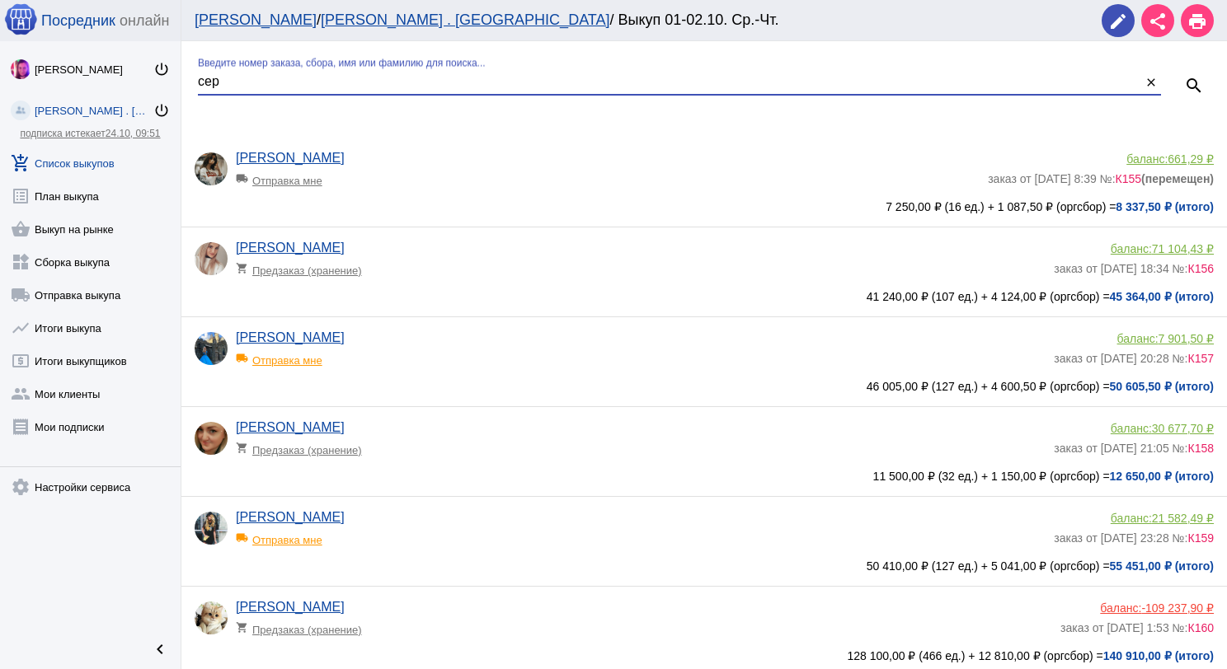
type input "сер"
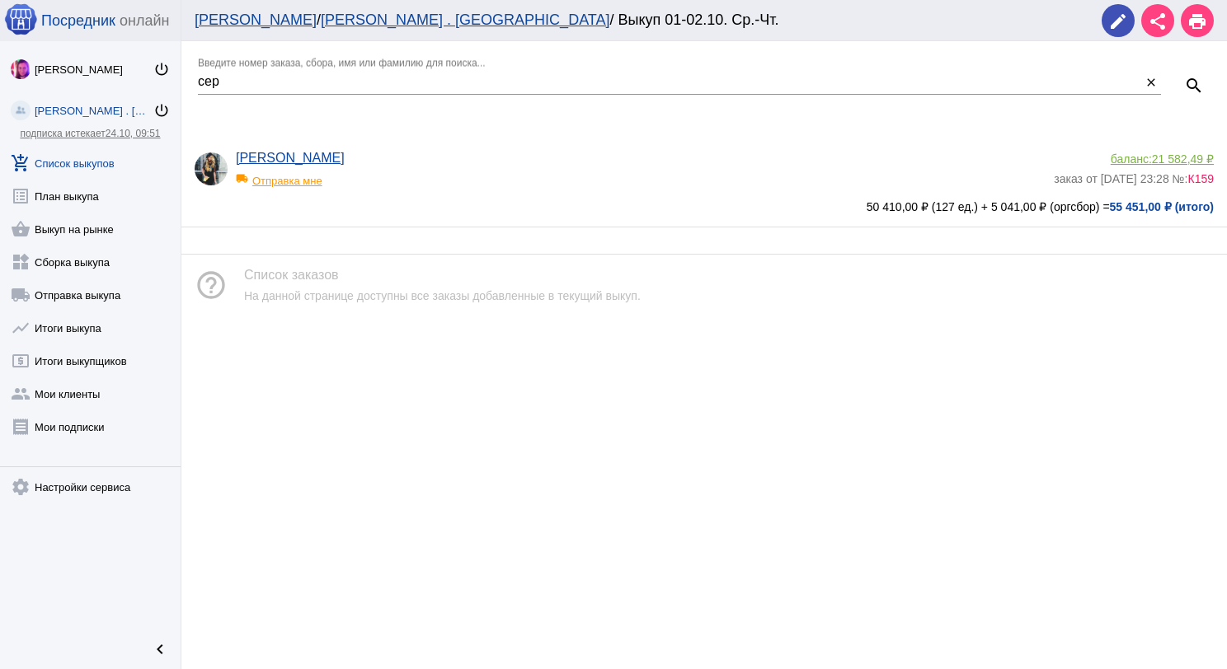
click at [1188, 152] on span "21 582,49 ₽" at bounding box center [1183, 158] width 62 height 13
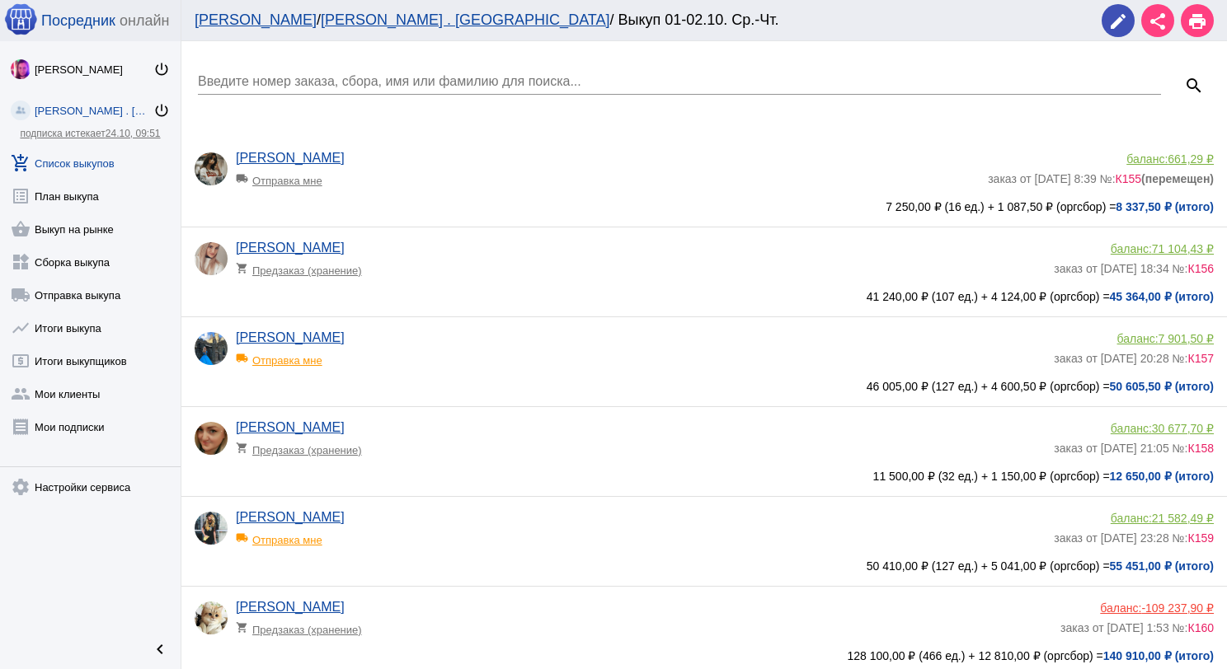
click at [369, 83] on input "Введите номер заказа, сбора, имя или фамилию для поиска..." at bounding box center [679, 81] width 963 height 15
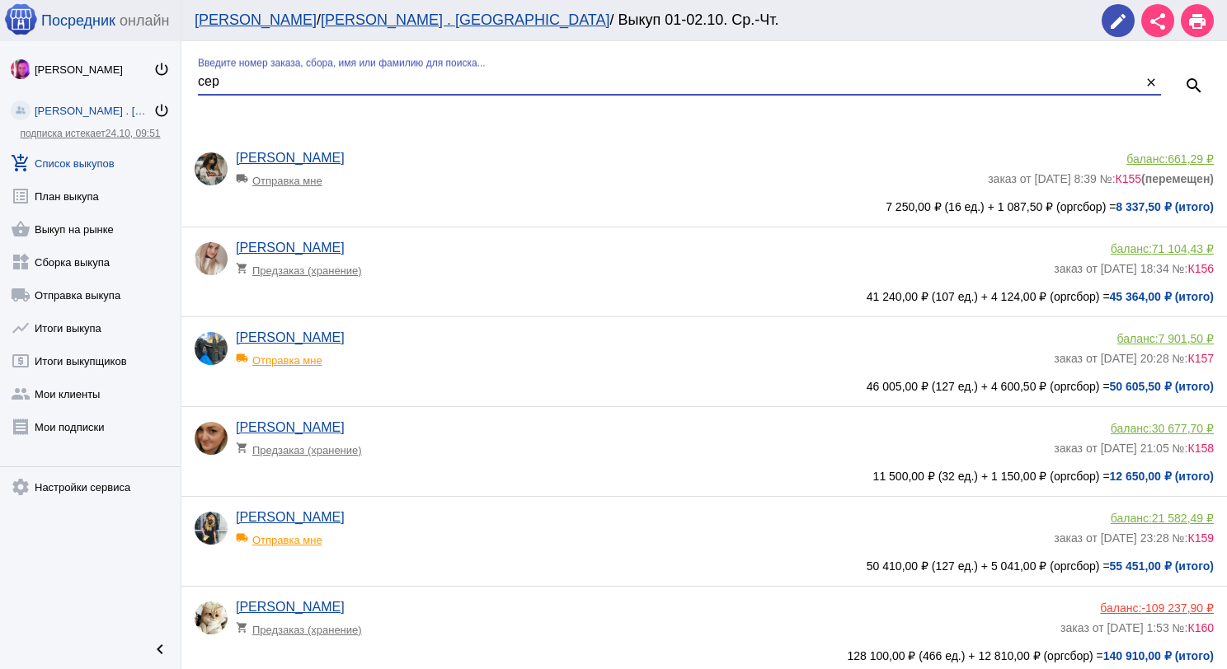
type input "сер"
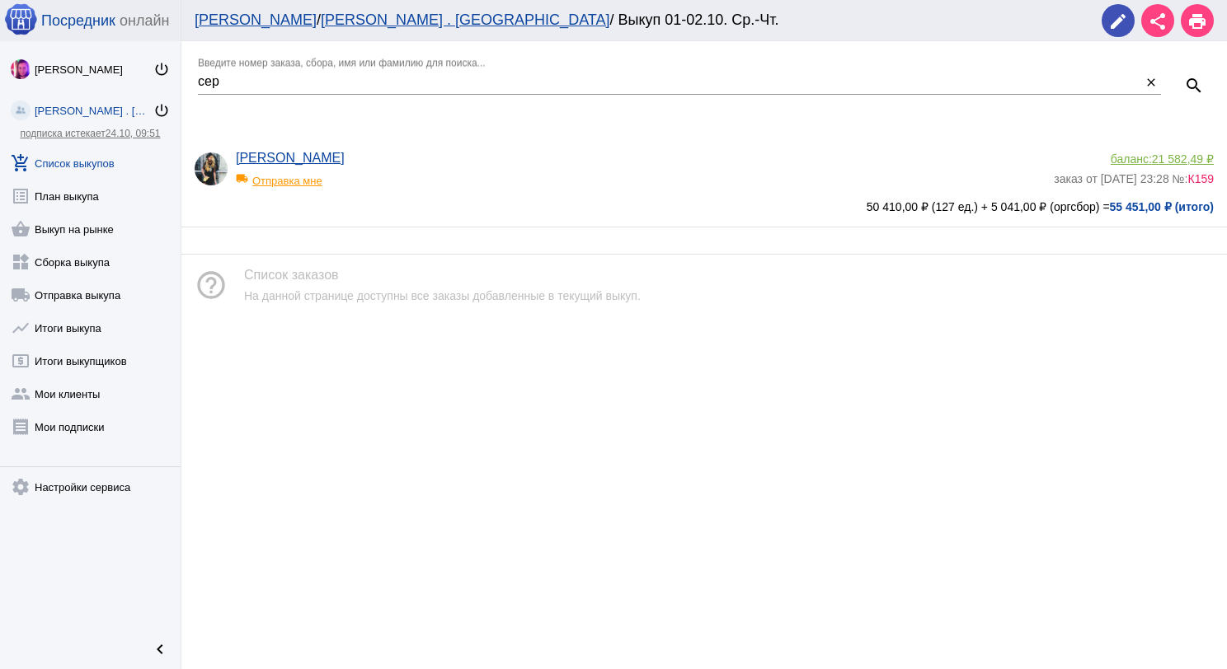
click at [1178, 154] on span "21 582,49 ₽" at bounding box center [1183, 158] width 62 height 13
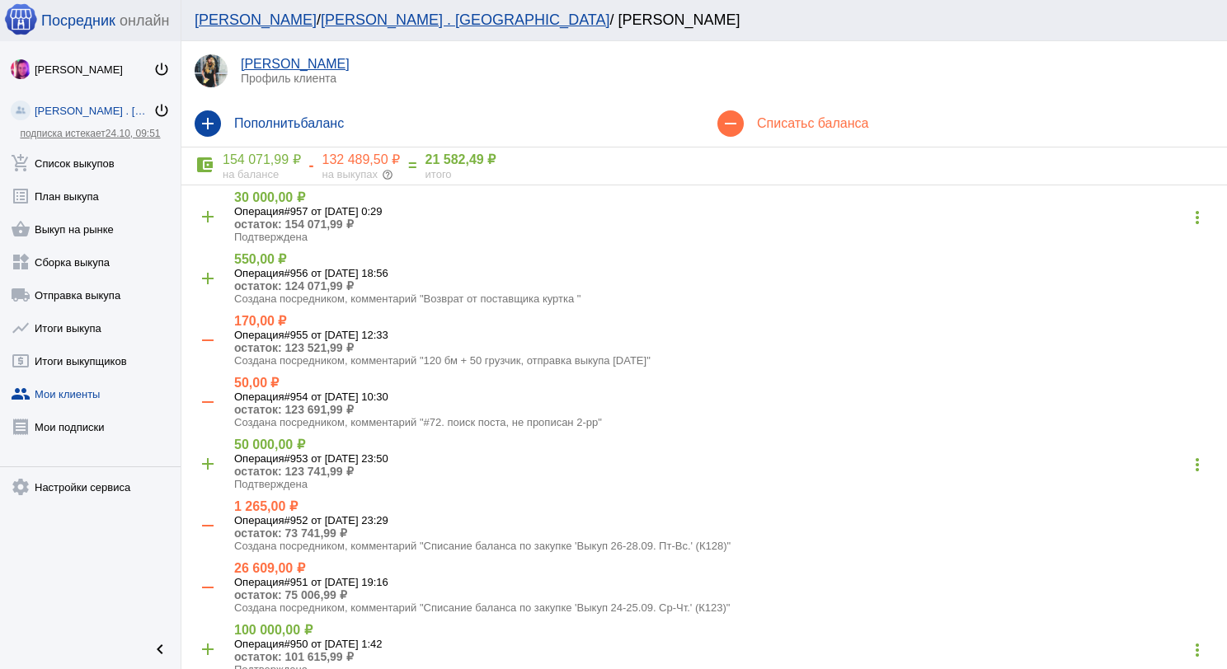
click at [796, 126] on h4 "Списать с баланса" at bounding box center [985, 123] width 457 height 15
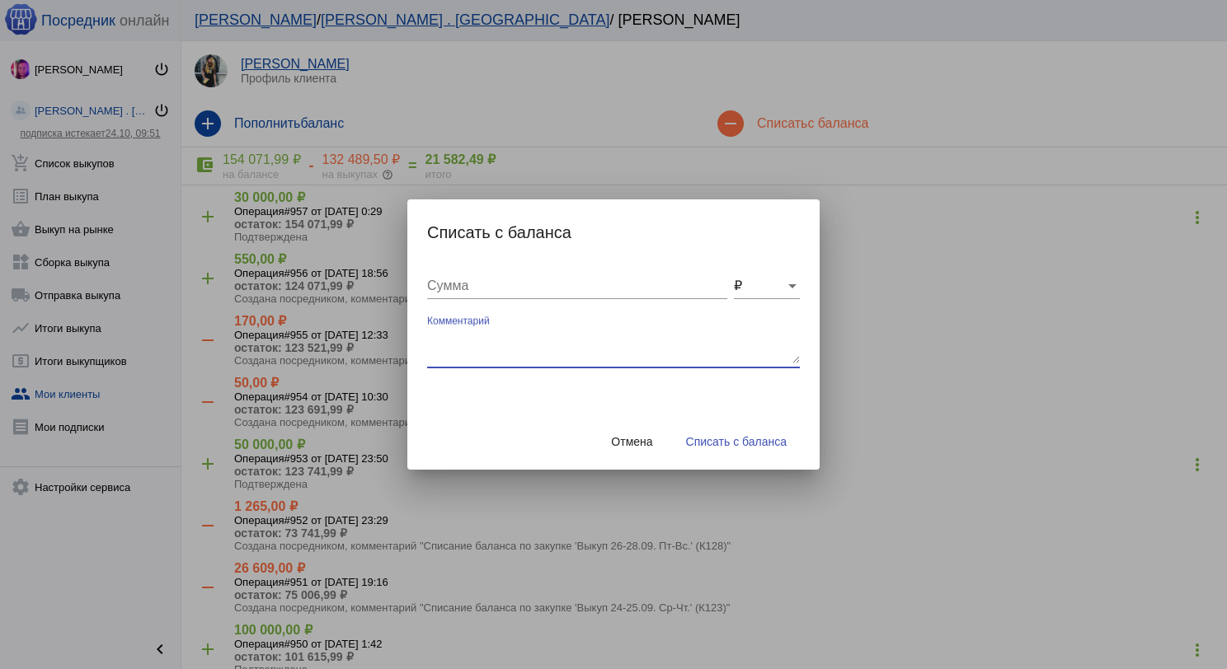
click at [513, 336] on textarea "Комментарий" at bounding box center [613, 347] width 373 height 33
type textarea "600 (5бм) + 300 грузчик, отправка выкупа 02.10.2025"
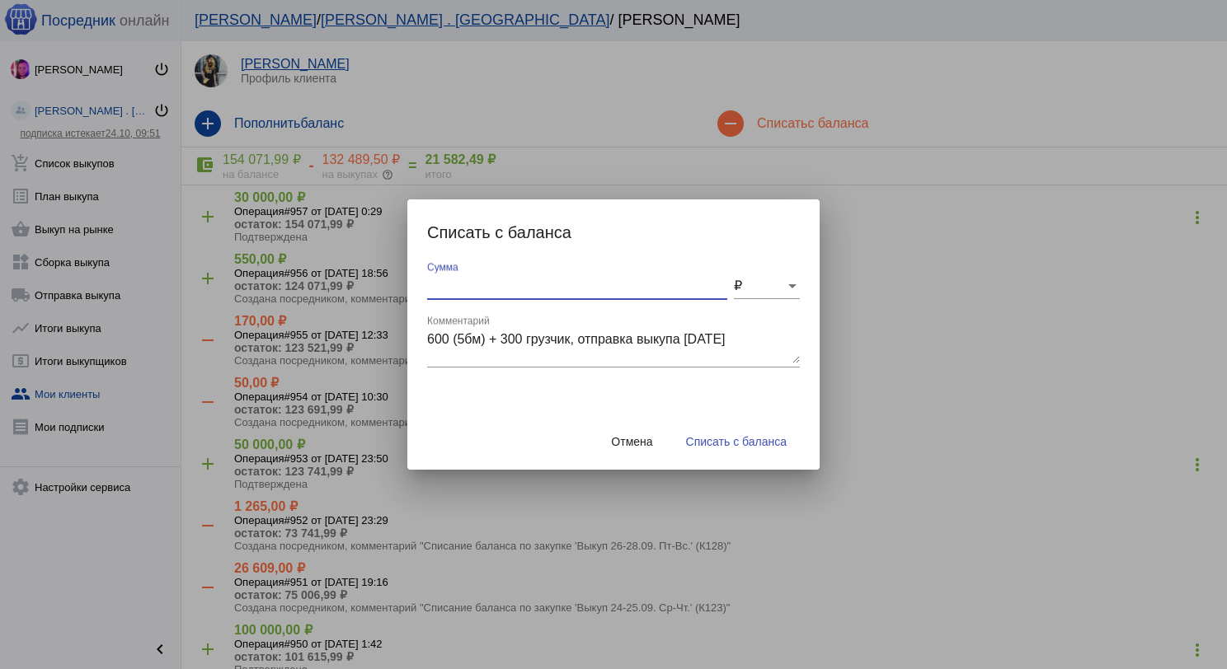
click at [465, 280] on input "Сумма" at bounding box center [577, 286] width 300 height 15
type input "900"
click at [728, 445] on span "Списать с баланса" at bounding box center [736, 441] width 101 height 13
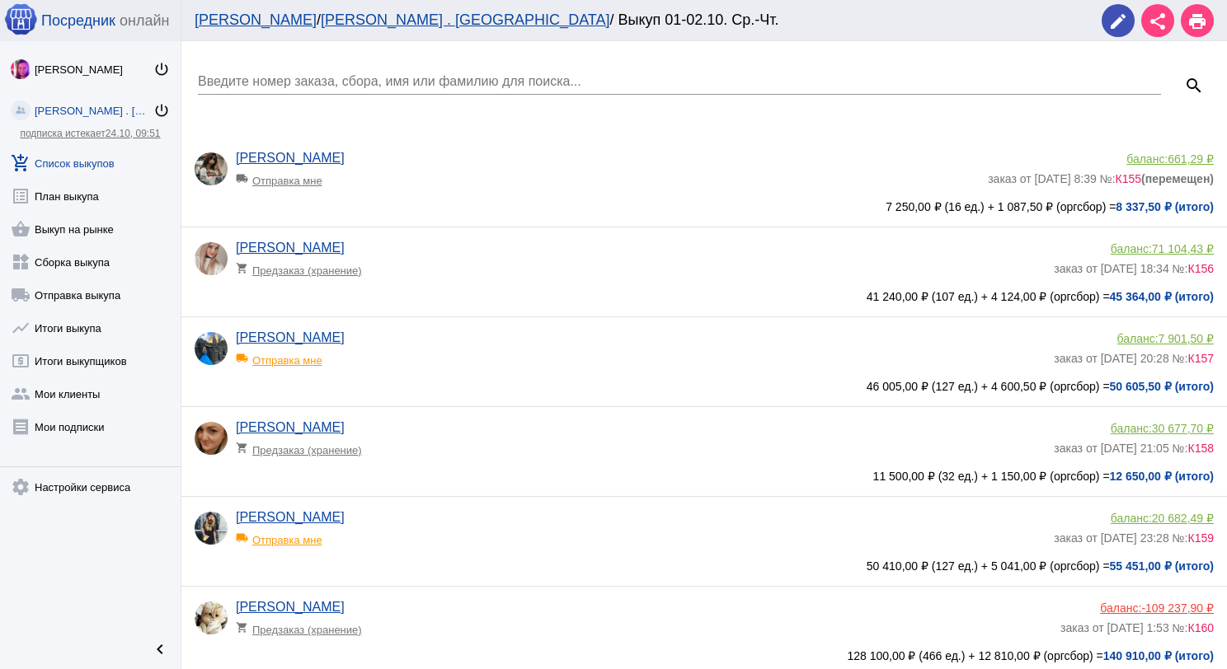
drag, startPoint x: 409, startPoint y: 73, endPoint x: 415, endPoint y: 61, distance: 12.9
click at [412, 72] on div "Введите номер заказа, сбора, имя или фамилию для поиска..." at bounding box center [679, 76] width 963 height 37
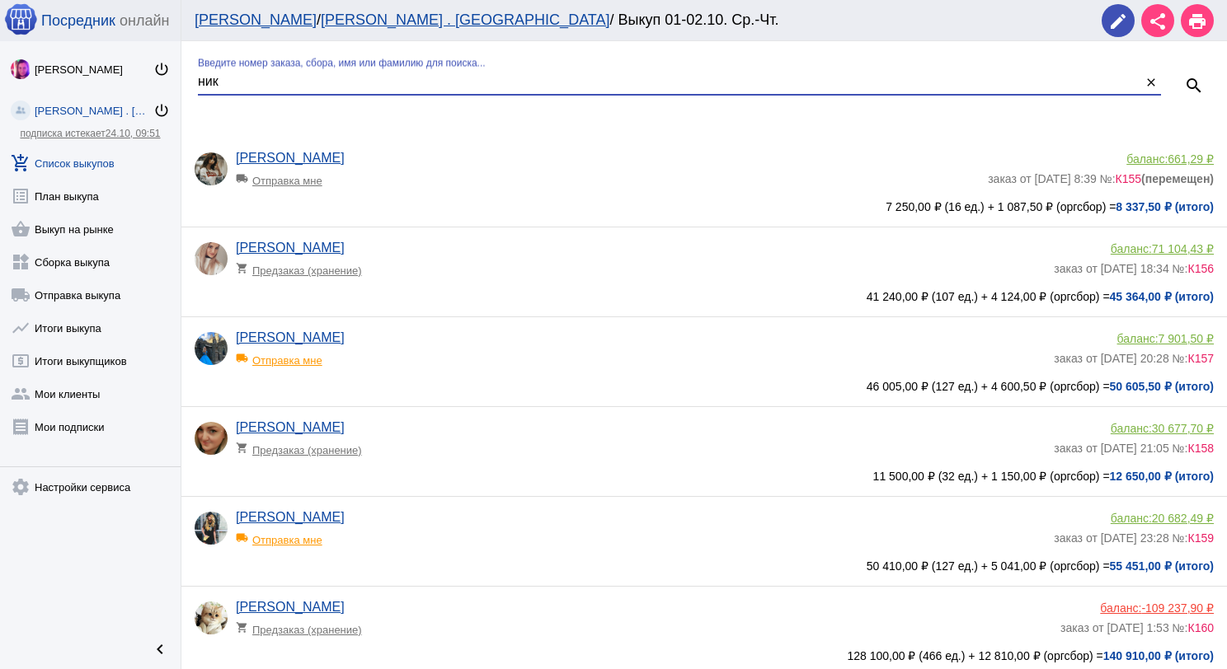
type input "ник"
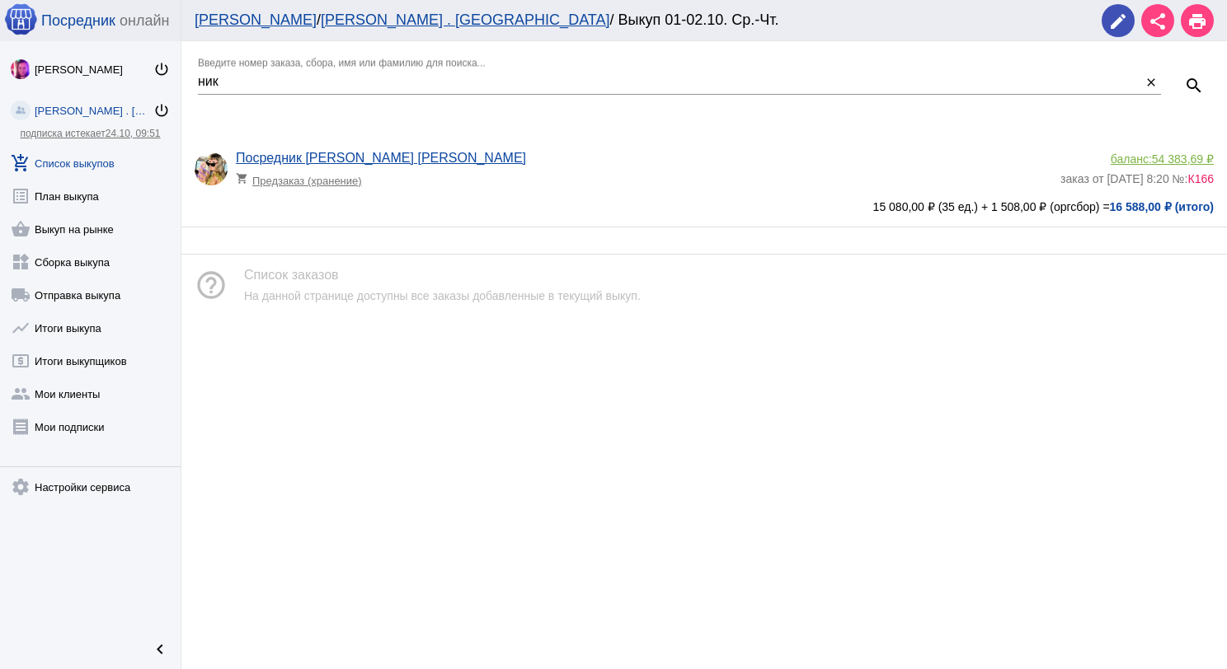
click at [71, 166] on link "add_shopping_cart Список выкупов" at bounding box center [90, 159] width 181 height 33
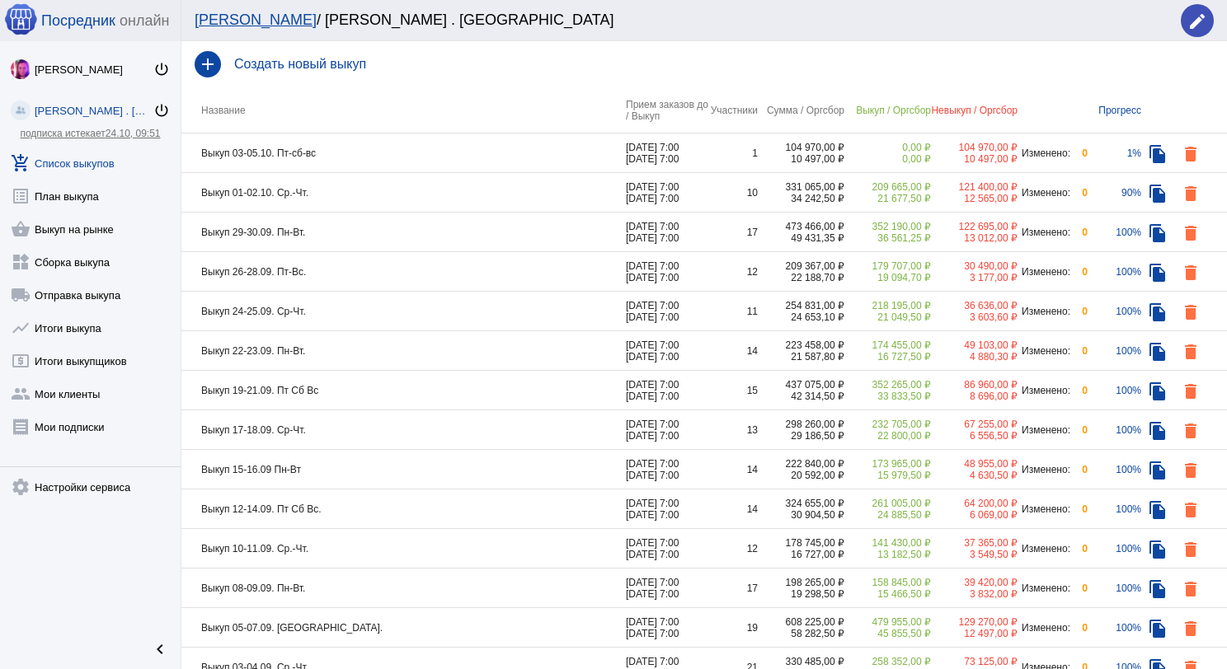
click at [468, 189] on td "Выкуп 01-02.10. Ср.-Чт." at bounding box center [403, 193] width 444 height 40
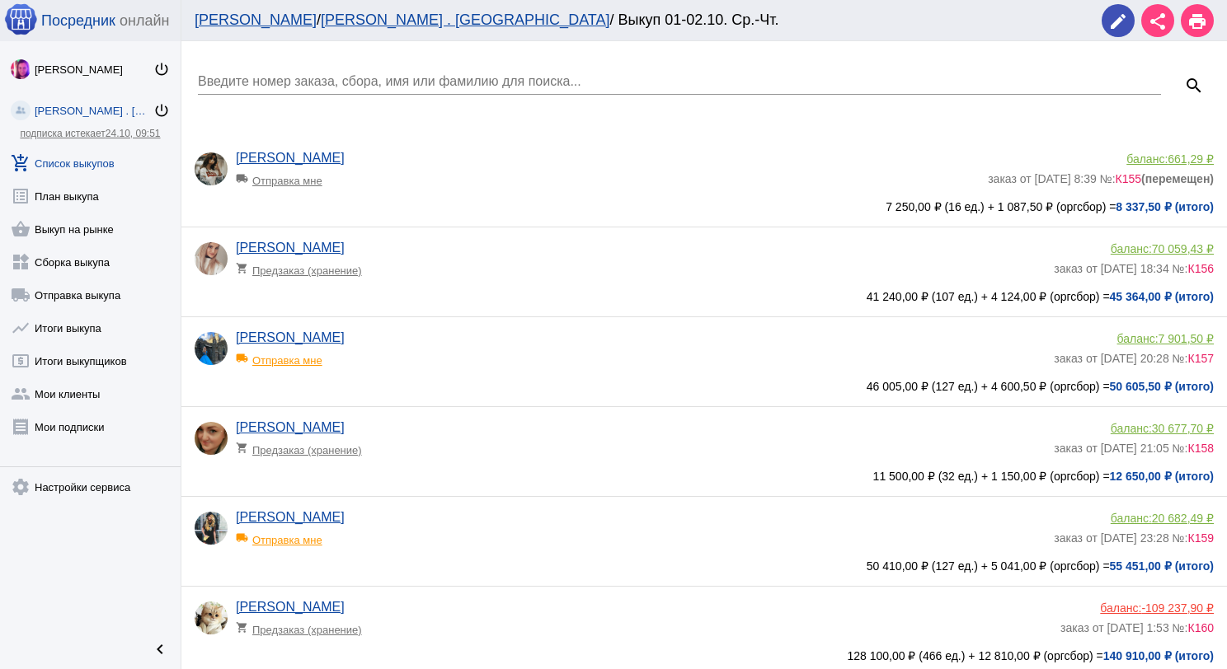
click at [423, 79] on input "Введите номер заказа, сбора, имя или фамилию для поиска..." at bounding box center [679, 81] width 963 height 15
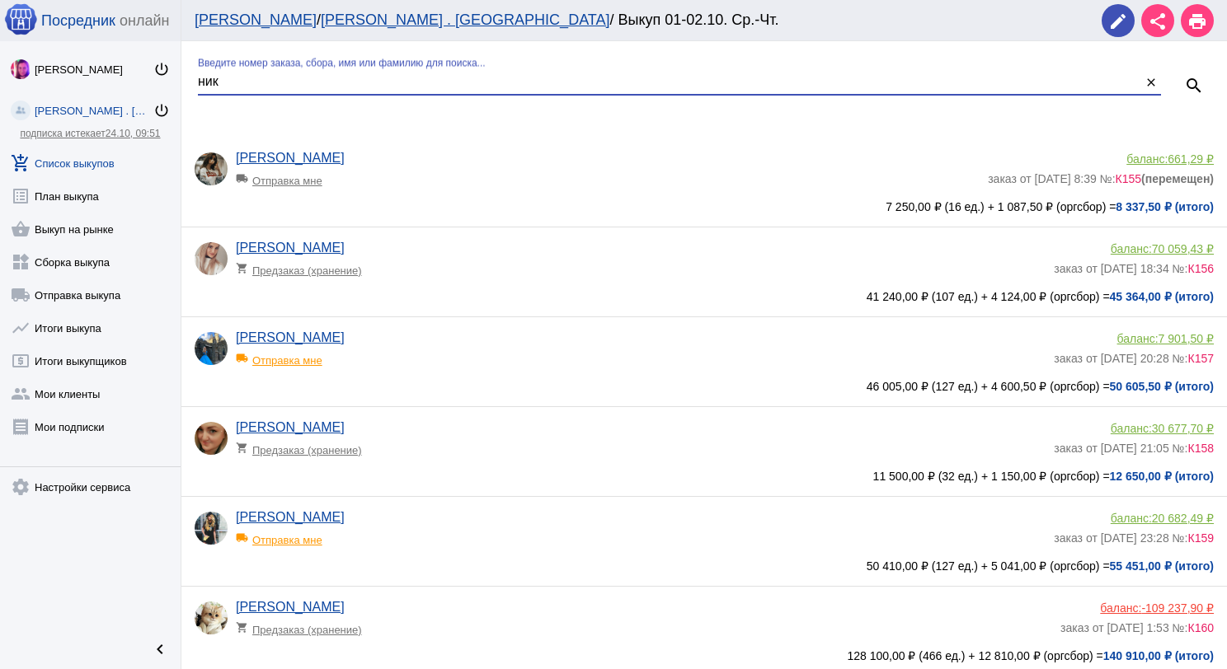
type input "ник"
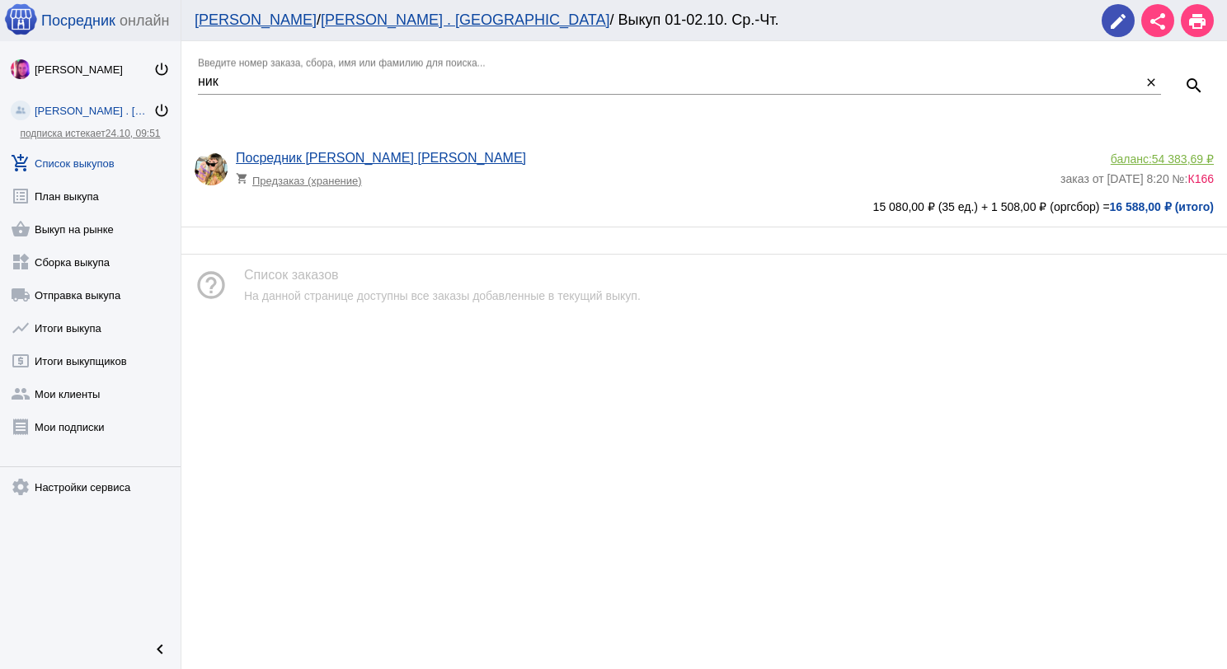
click at [78, 170] on link "add_shopping_cart Список выкупов" at bounding box center [90, 159] width 181 height 33
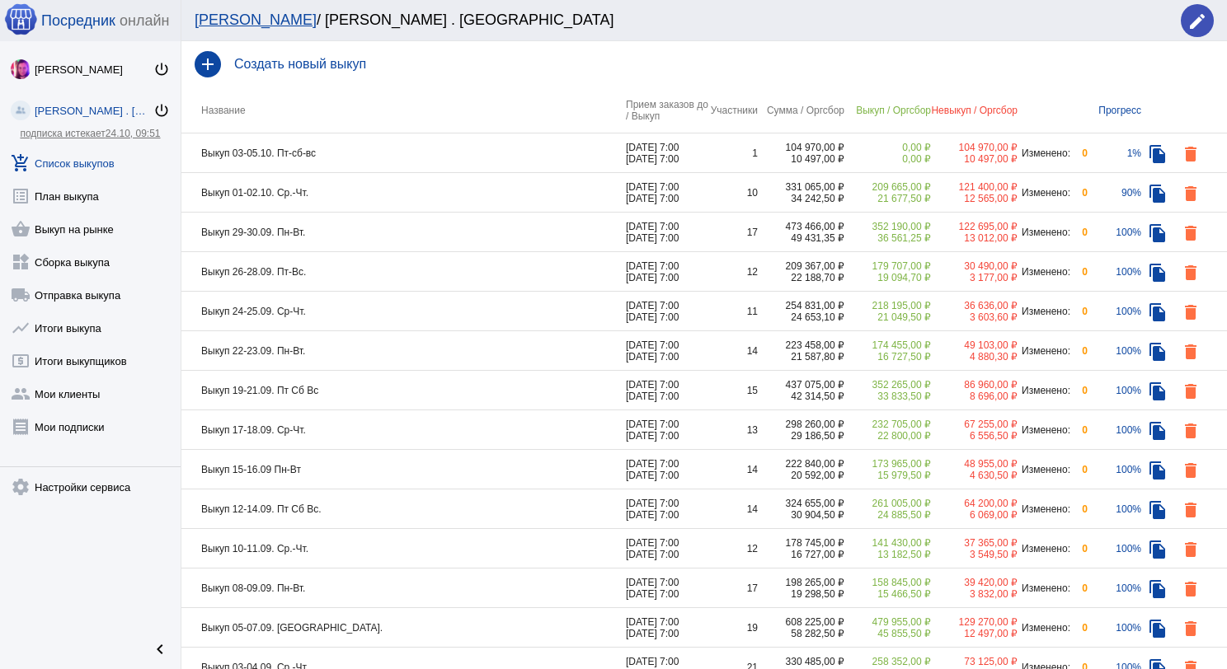
click at [350, 226] on td "Выкуп 29-30.09. Пн-Вт." at bounding box center [403, 233] width 444 height 40
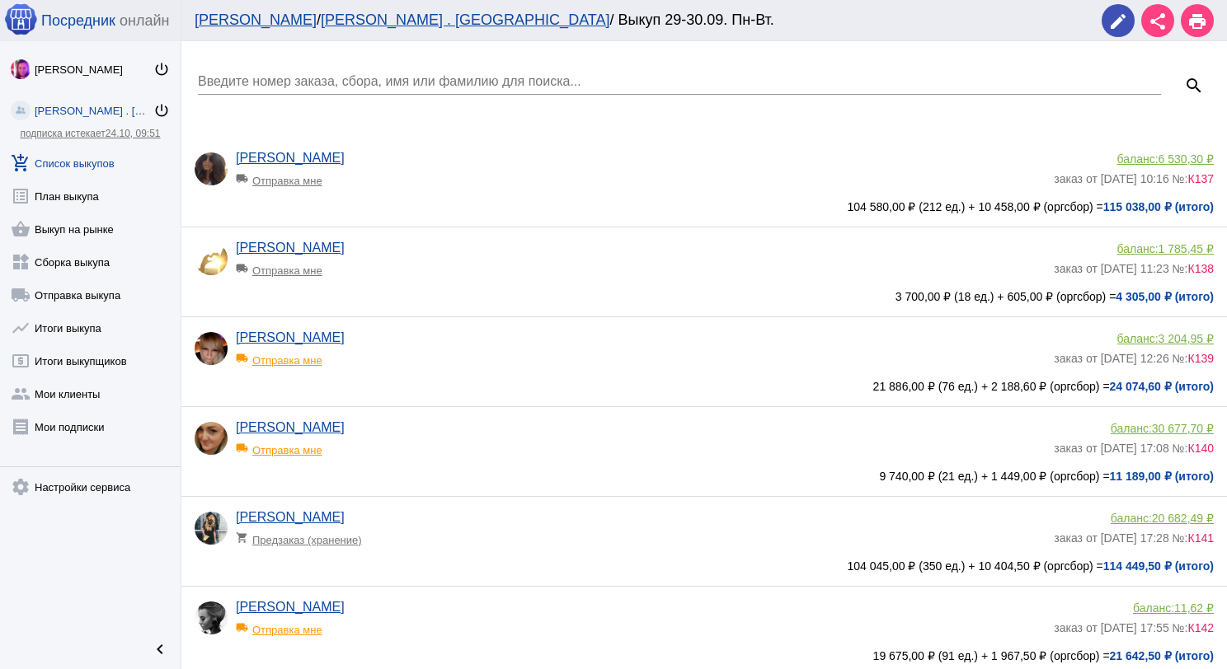
click at [336, 72] on div "Введите номер заказа, сбора, имя или фамилию для поиска..." at bounding box center [679, 76] width 963 height 37
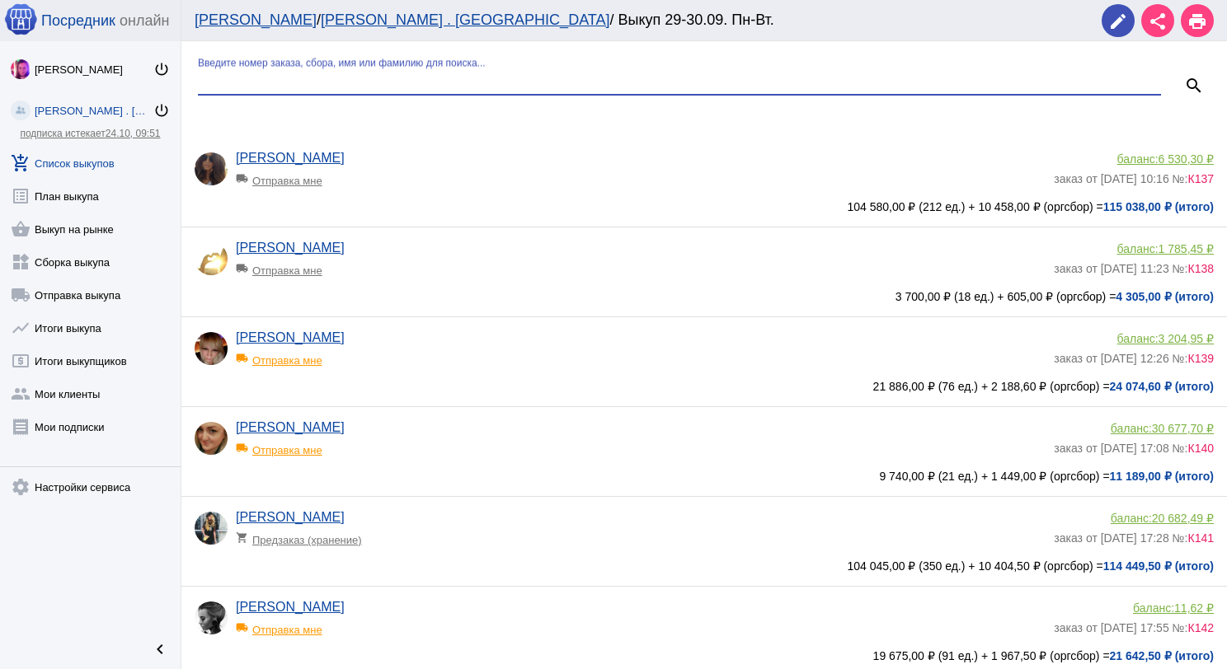
type input "г"
type input "ник"
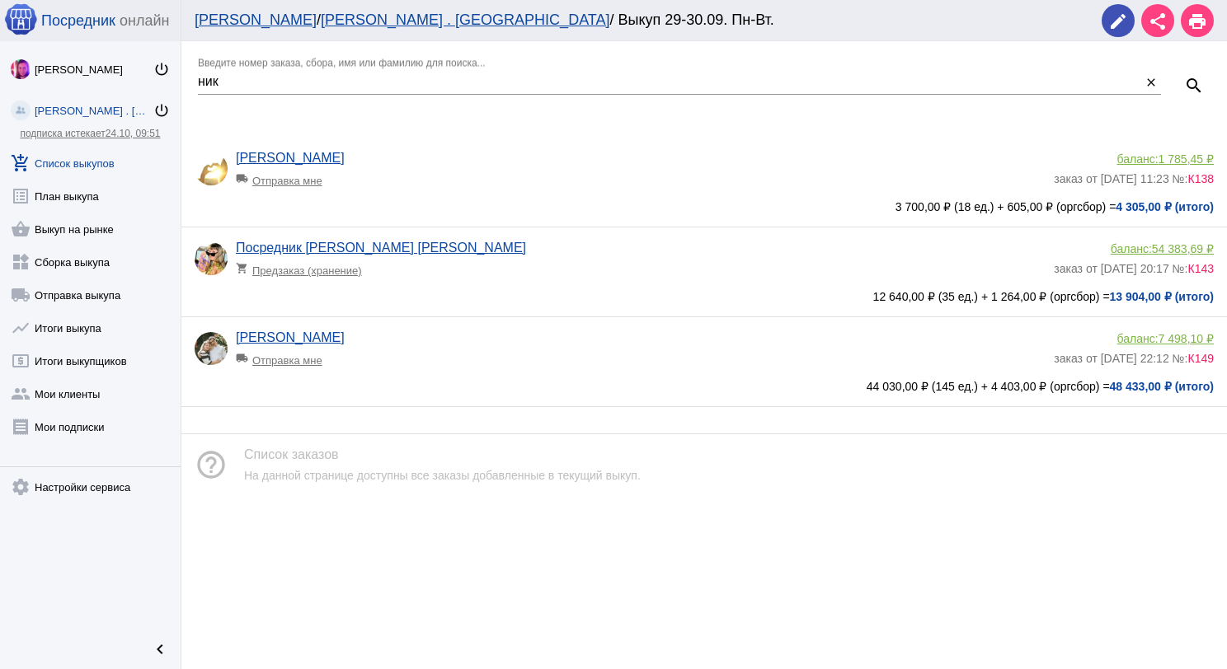
click at [1158, 156] on span "1 785,45 ₽" at bounding box center [1185, 158] width 55 height 13
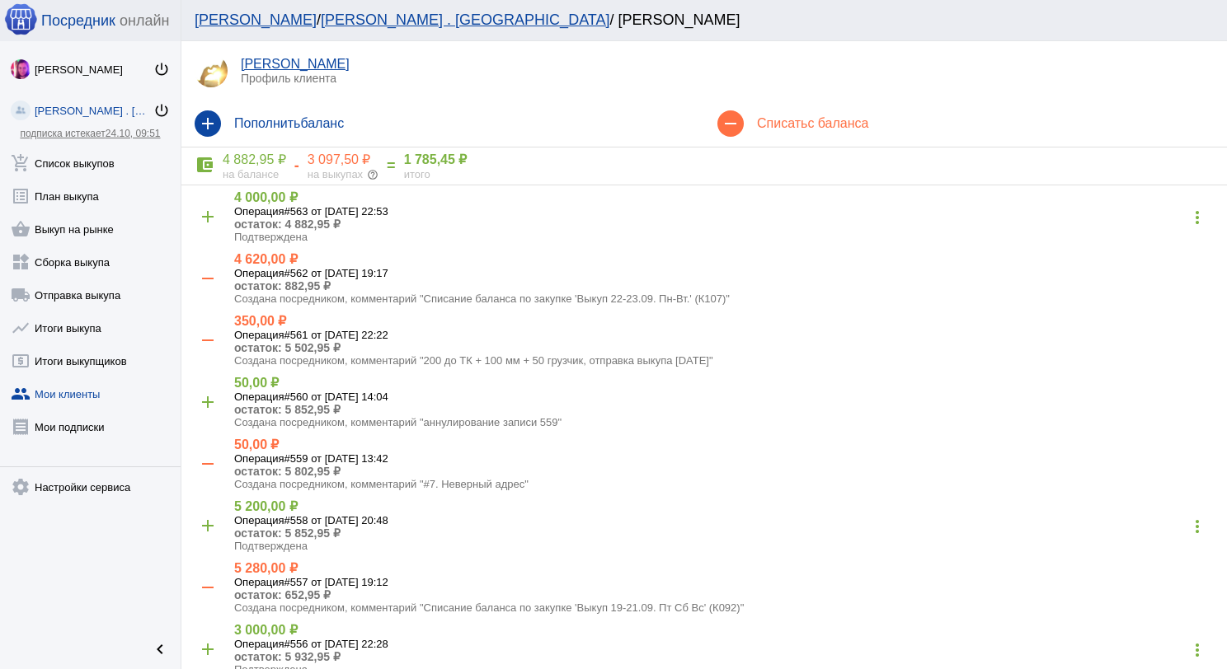
click at [811, 134] on div "remove Списать с баланса" at bounding box center [965, 124] width 523 height 46
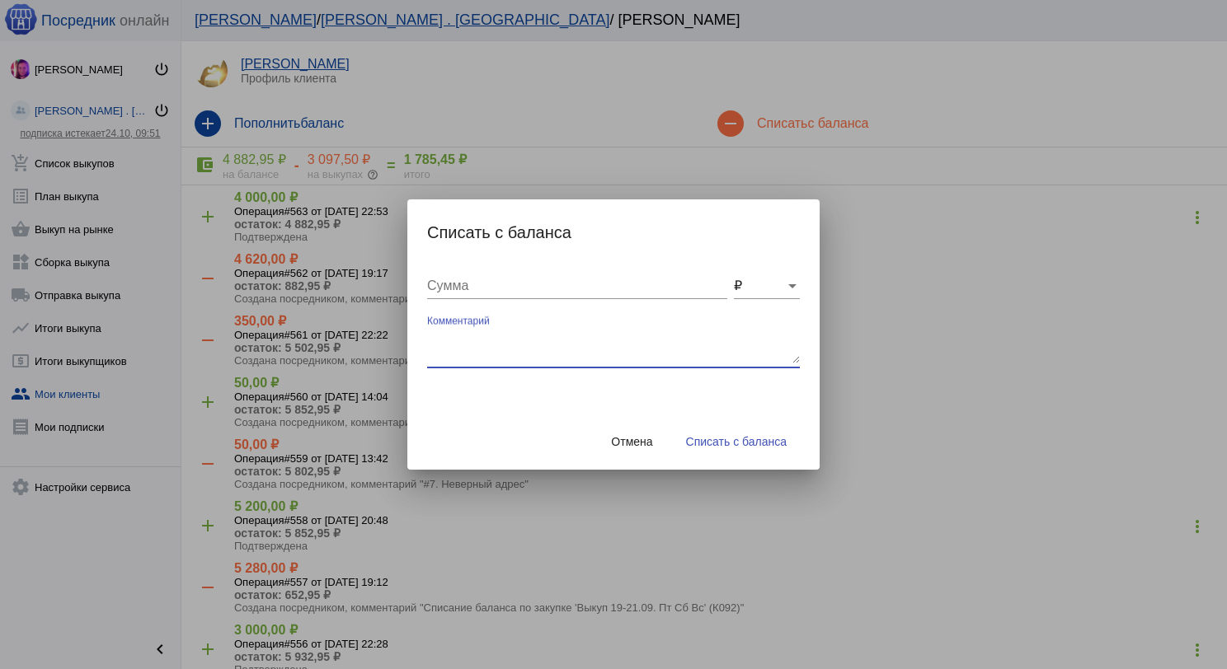
click at [565, 331] on textarea "Комментарий" at bounding box center [613, 347] width 373 height 33
type textarea "200 до ТК + 100 мм, отправка выкупа 02.10.2025"
click at [488, 282] on input "Сумма" at bounding box center [577, 286] width 300 height 15
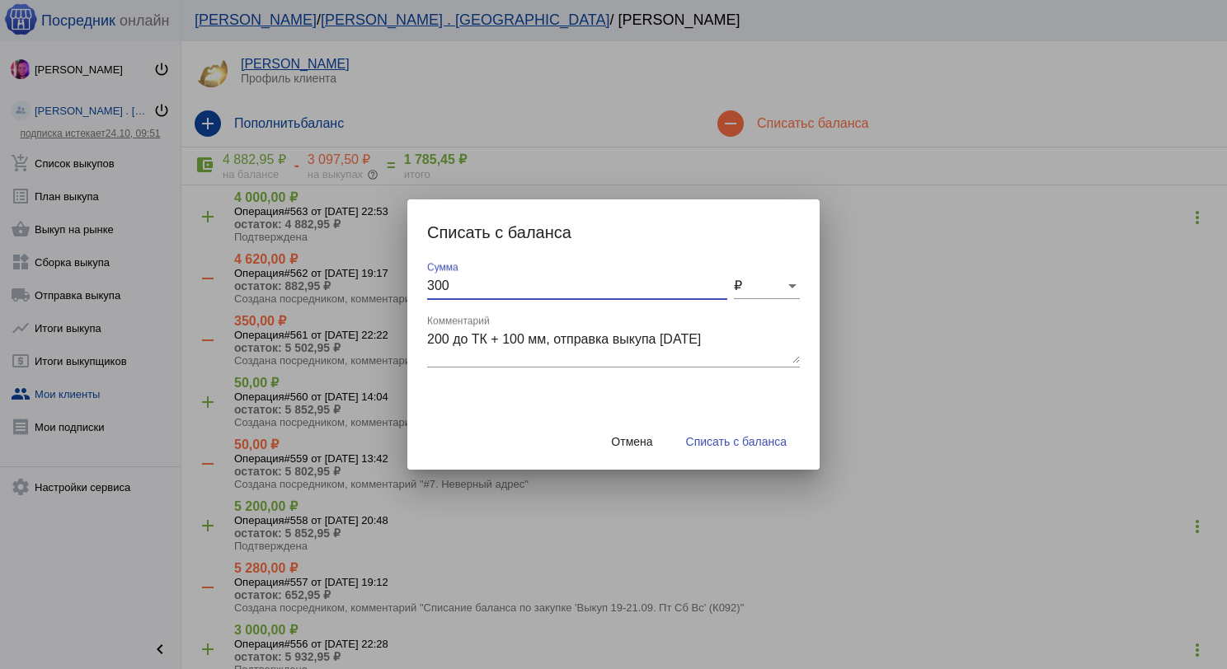
type input "300"
click at [713, 448] on button "Списать с баланса" at bounding box center [736, 442] width 127 height 30
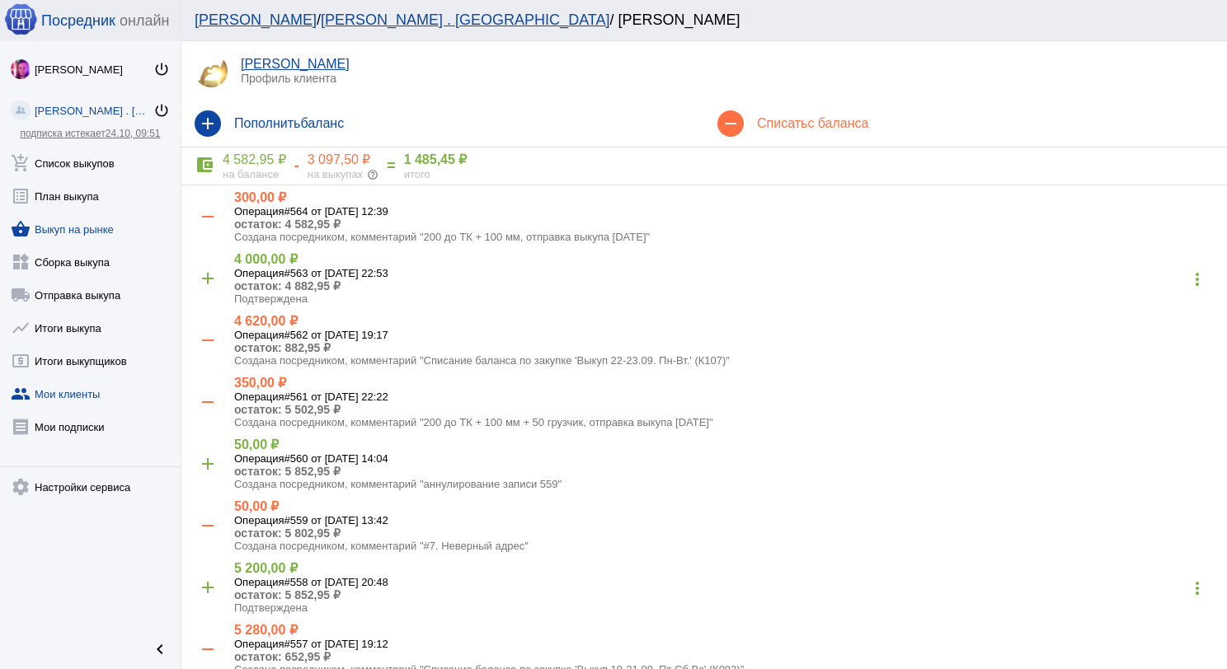
click at [104, 235] on link "shopping_basket Выкуп на рынке" at bounding box center [90, 225] width 181 height 33
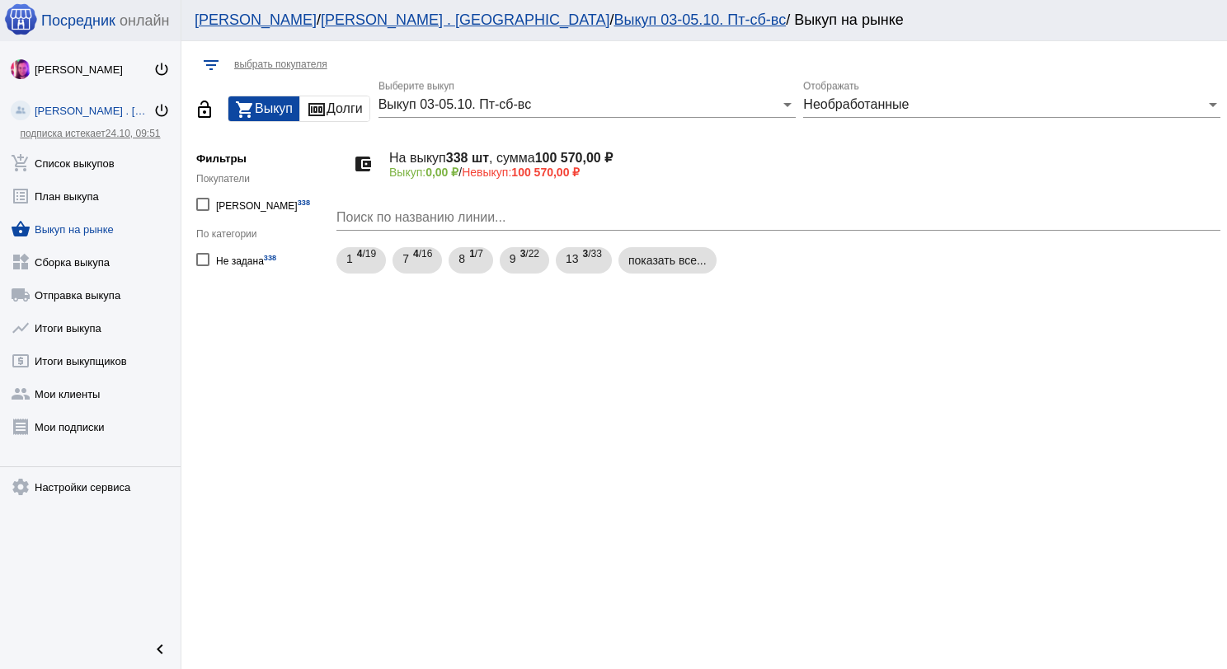
click at [505, 95] on div "Выкуп 03-05.10. Пт-сб-вс Выберите выкуп" at bounding box center [586, 99] width 417 height 37
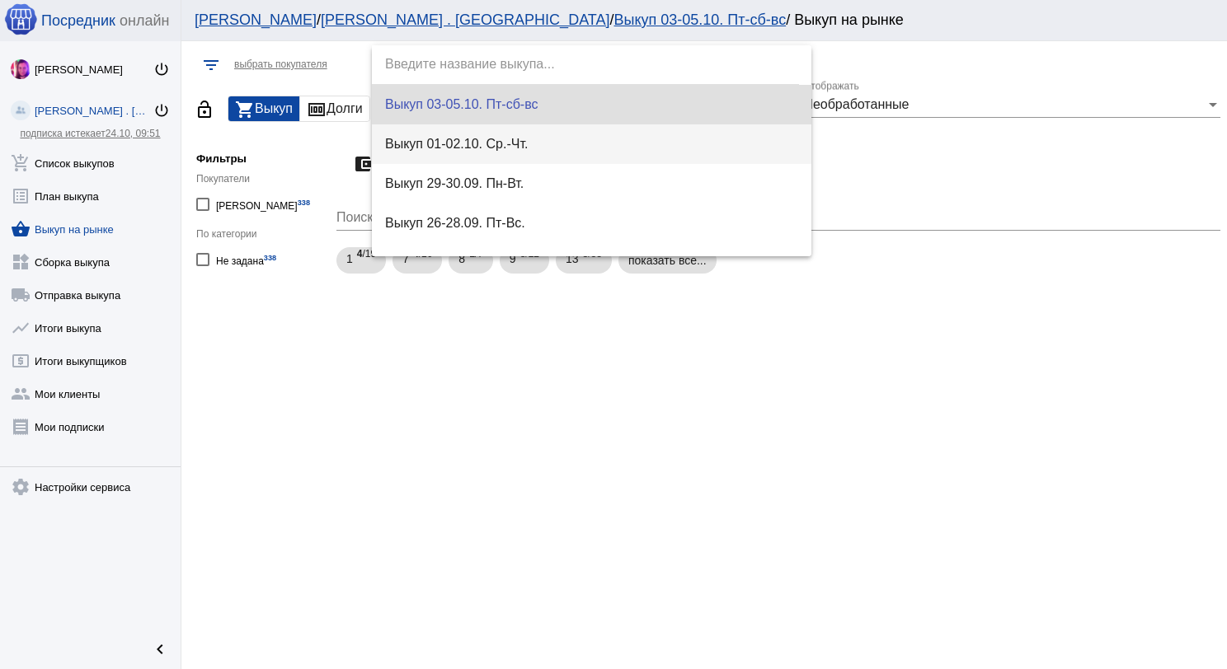
click at [499, 138] on span "Выкуп 01-02.10. Ср.-Чт." at bounding box center [592, 144] width 414 height 40
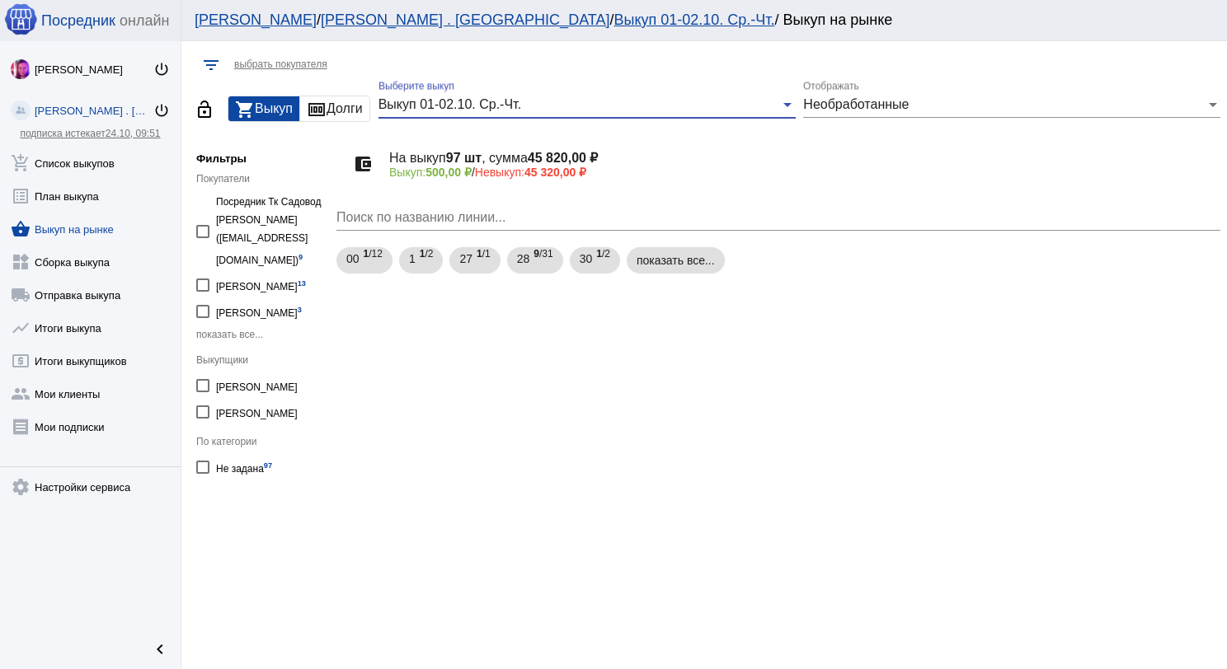
click at [106, 239] on link "shopping_basket Выкуп на рынке" at bounding box center [90, 225] width 181 height 33
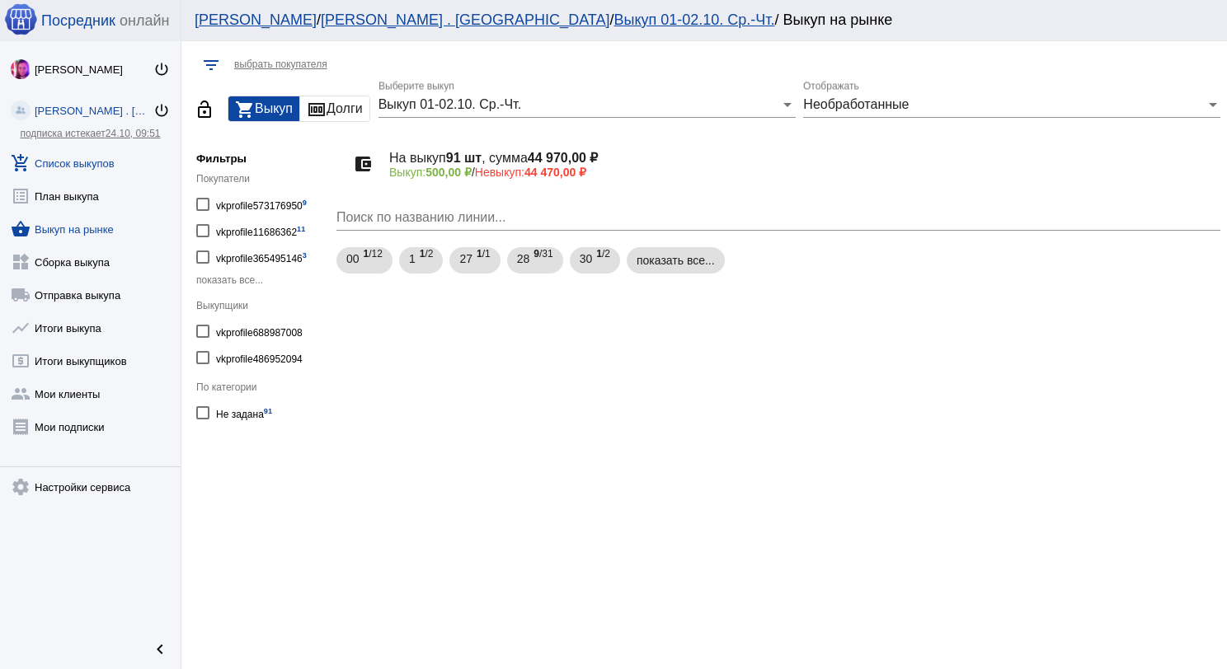
click at [91, 170] on link "add_shopping_cart Список выкупов" at bounding box center [90, 159] width 181 height 33
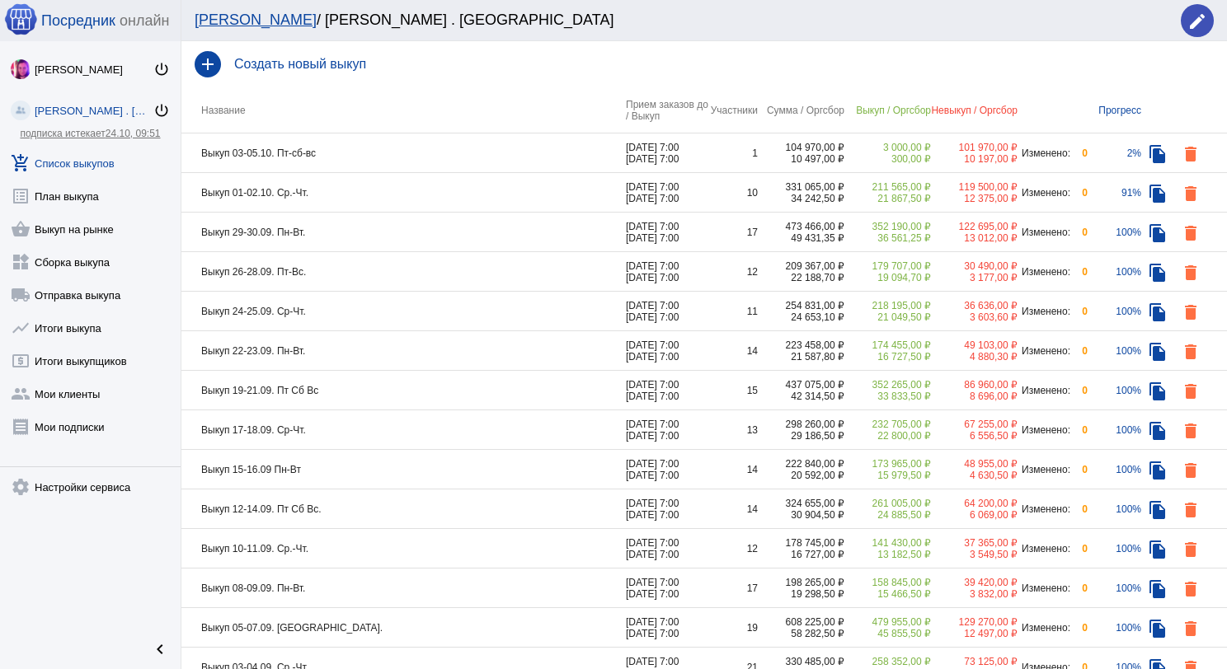
click at [474, 181] on td "Выкуп 01-02.10. Ср.-Чт." at bounding box center [403, 193] width 444 height 40
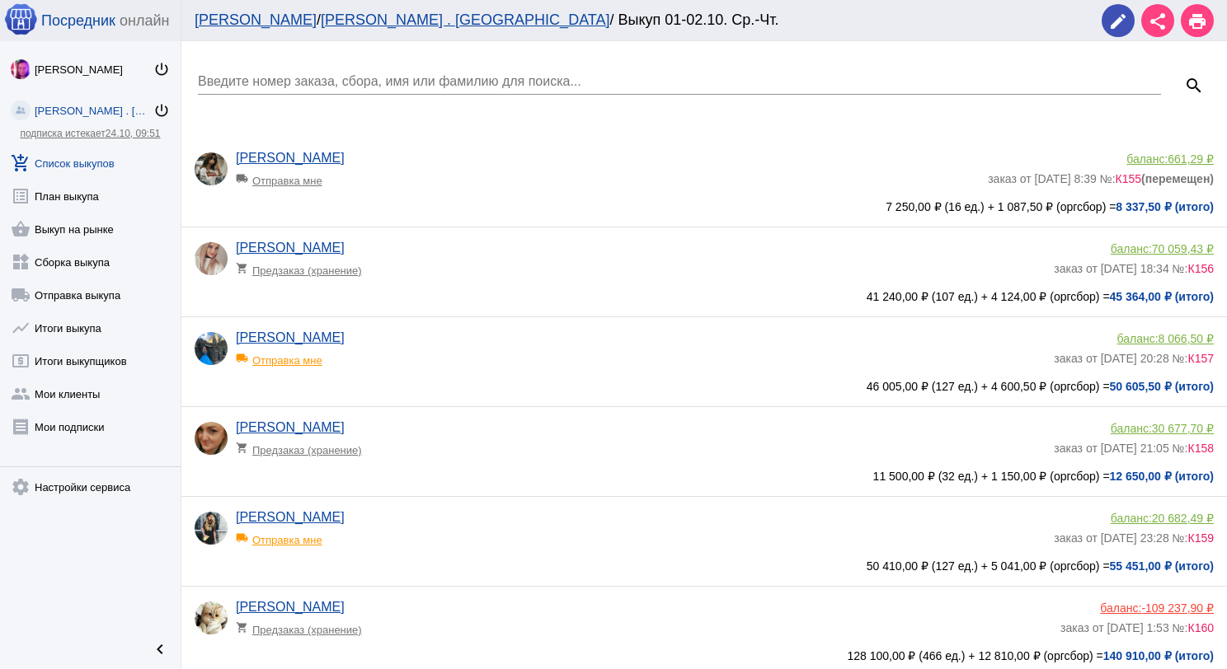
click at [459, 346] on app-delivery-type "local_shipping Отправка мне" at bounding box center [640, 355] width 809 height 21
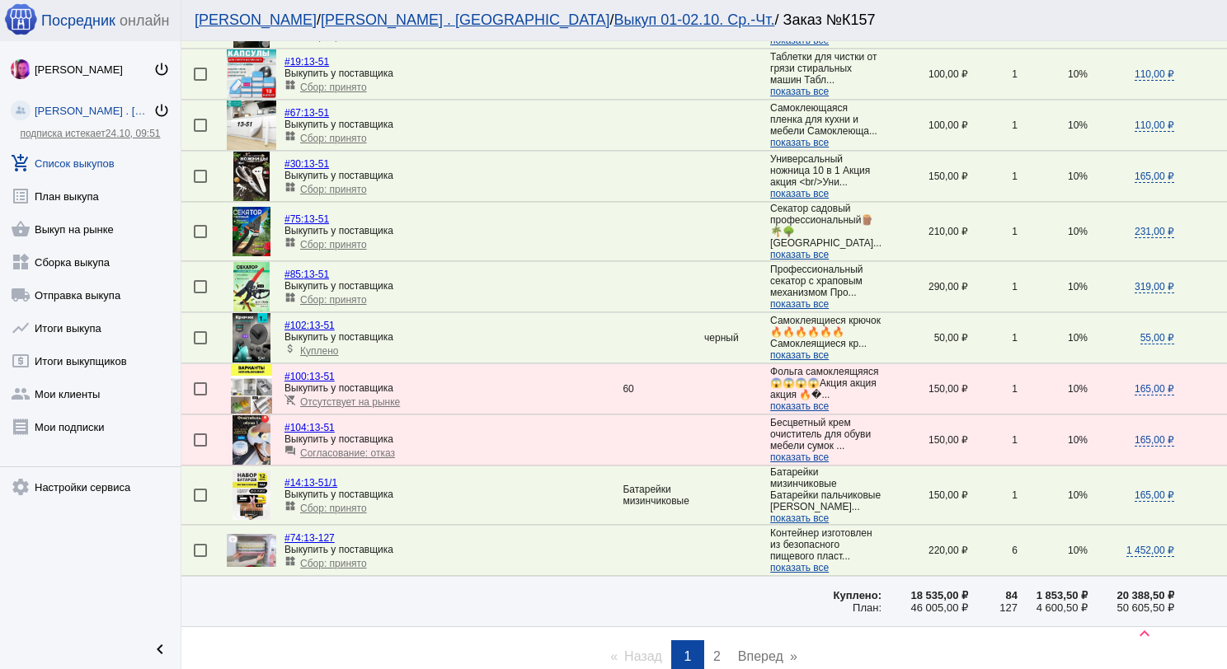
scroll to position [2367, 0]
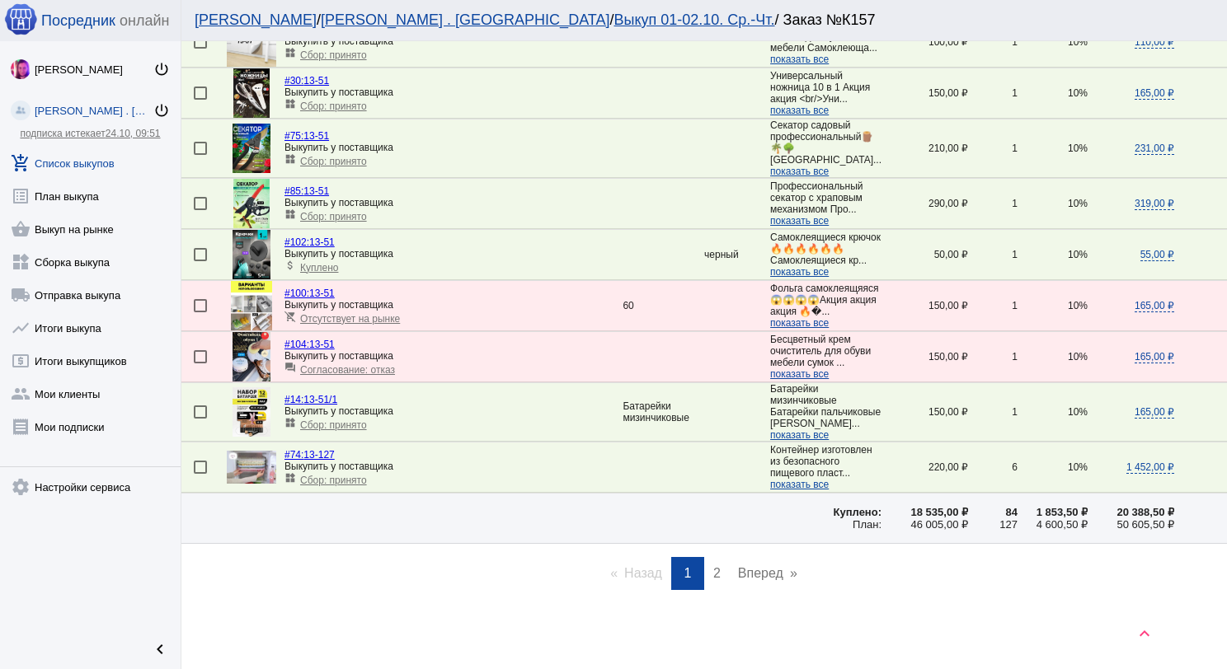
click at [705, 577] on link "page 2" at bounding box center [717, 573] width 24 height 33
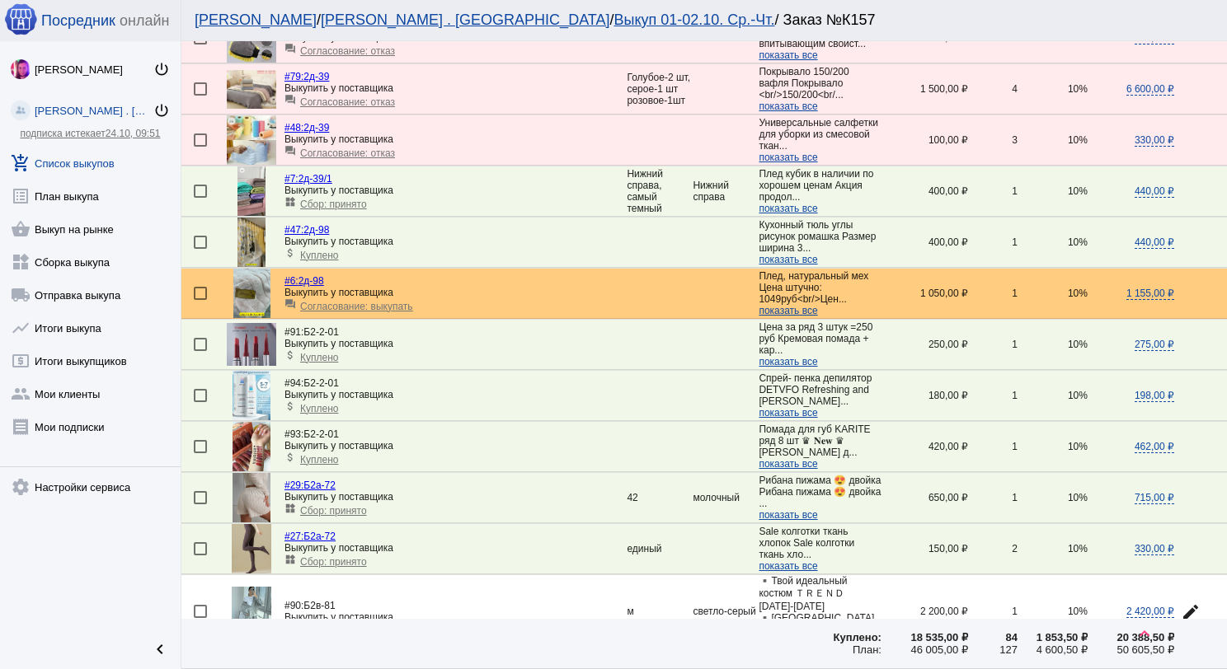
scroll to position [1477, 0]
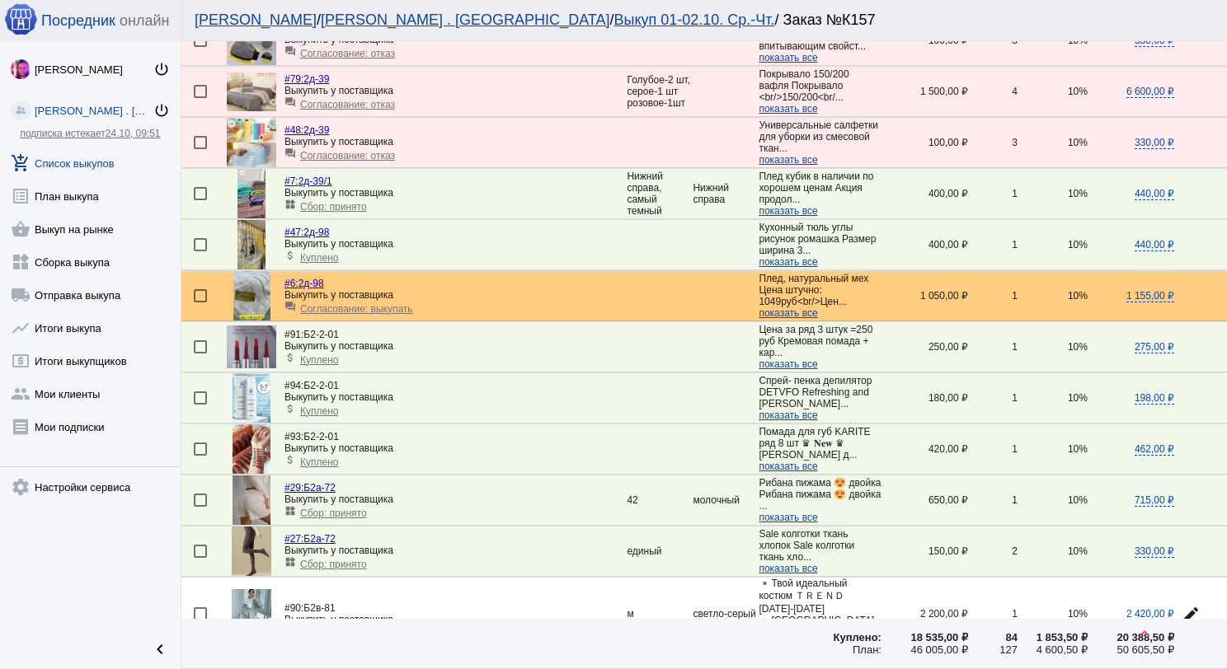
click at [259, 271] on img at bounding box center [251, 295] width 37 height 49
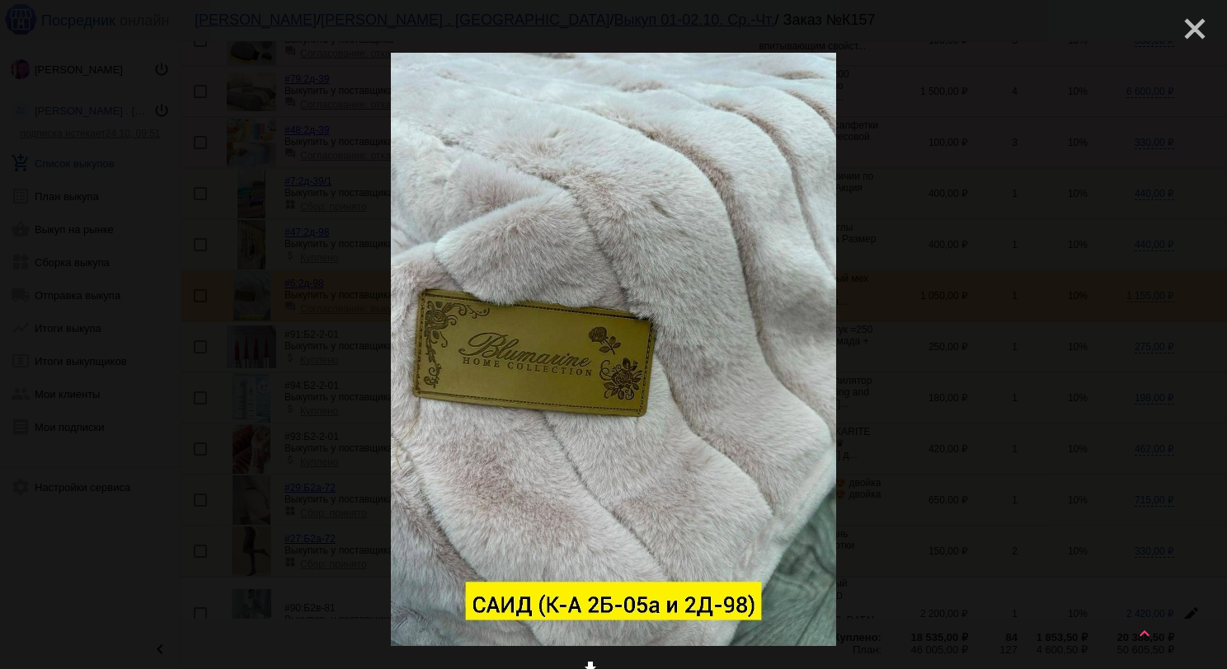
click at [1178, 32] on mat-icon "close" at bounding box center [1188, 22] width 20 height 20
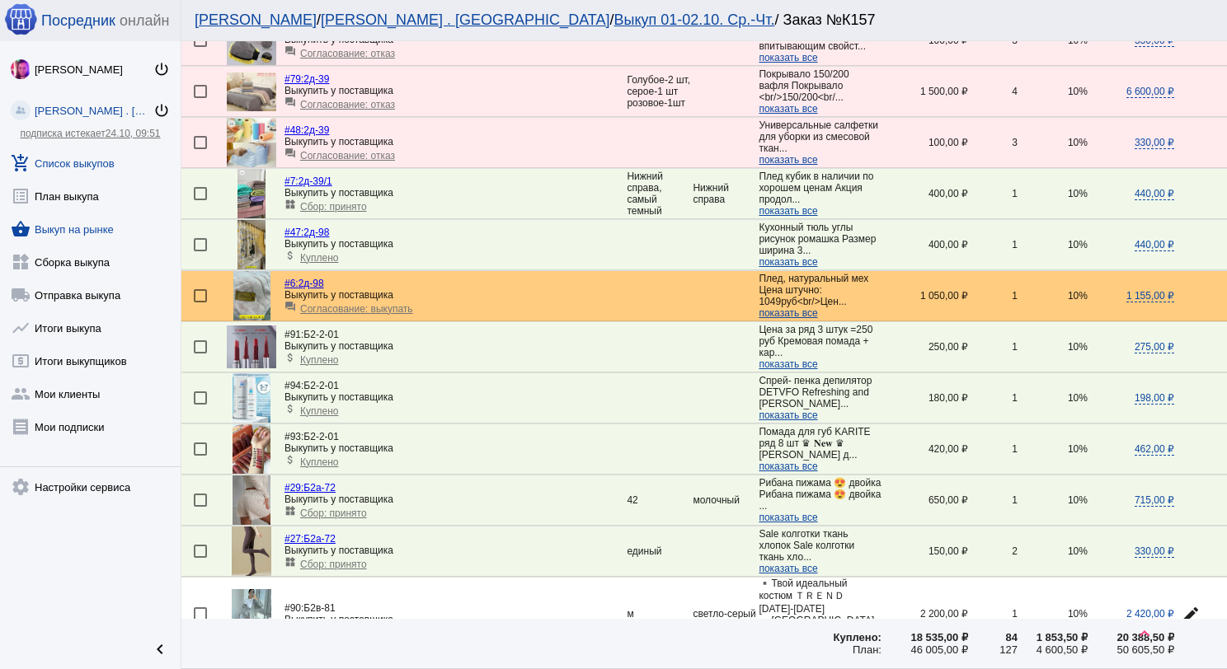
click at [79, 232] on link "shopping_basket Выкуп на рынке" at bounding box center [90, 225] width 181 height 33
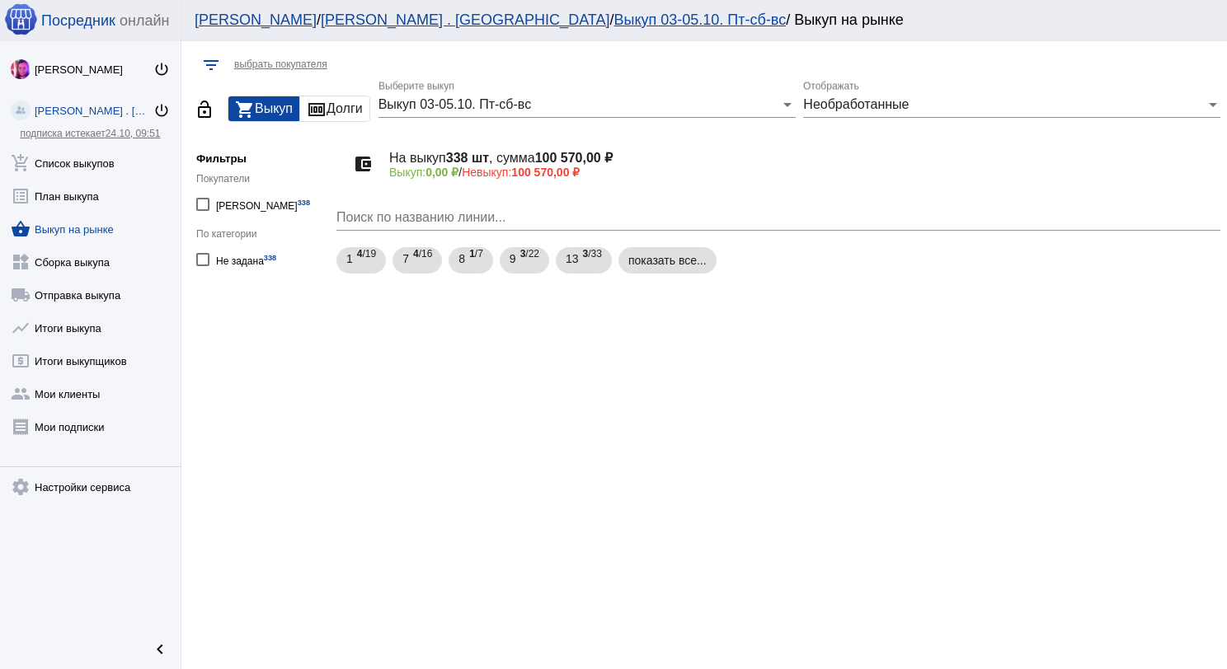
click at [894, 107] on span "Необработанные" at bounding box center [856, 104] width 106 height 14
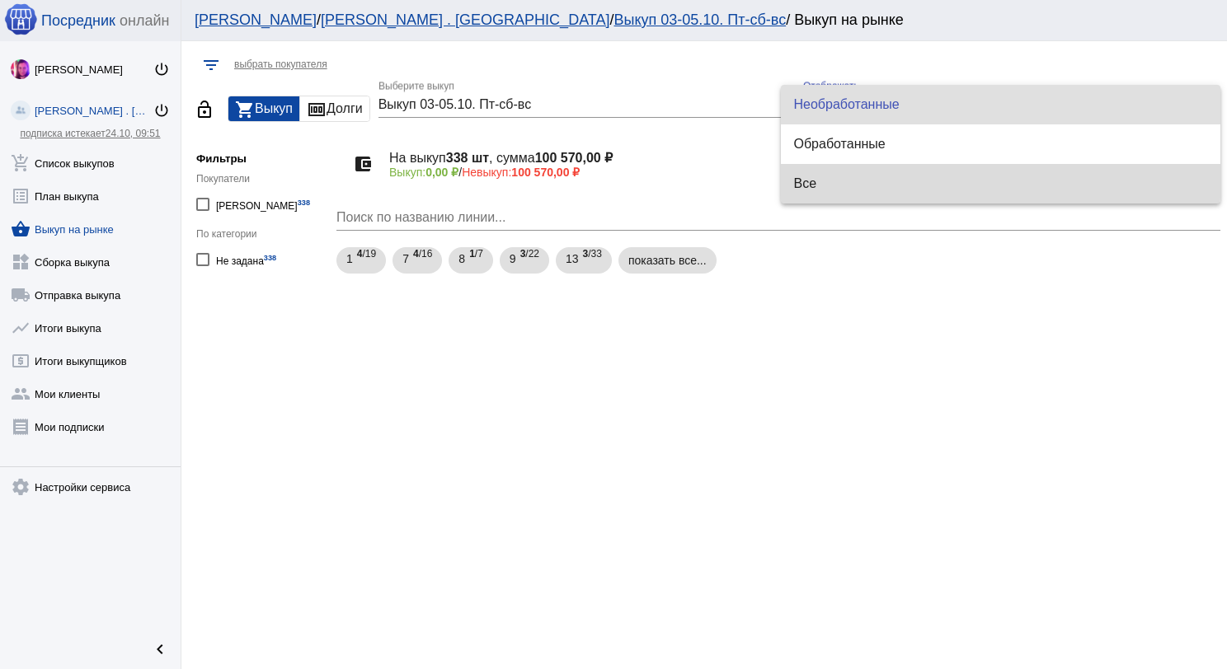
click at [811, 172] on span "Все" at bounding box center [1001, 184] width 414 height 40
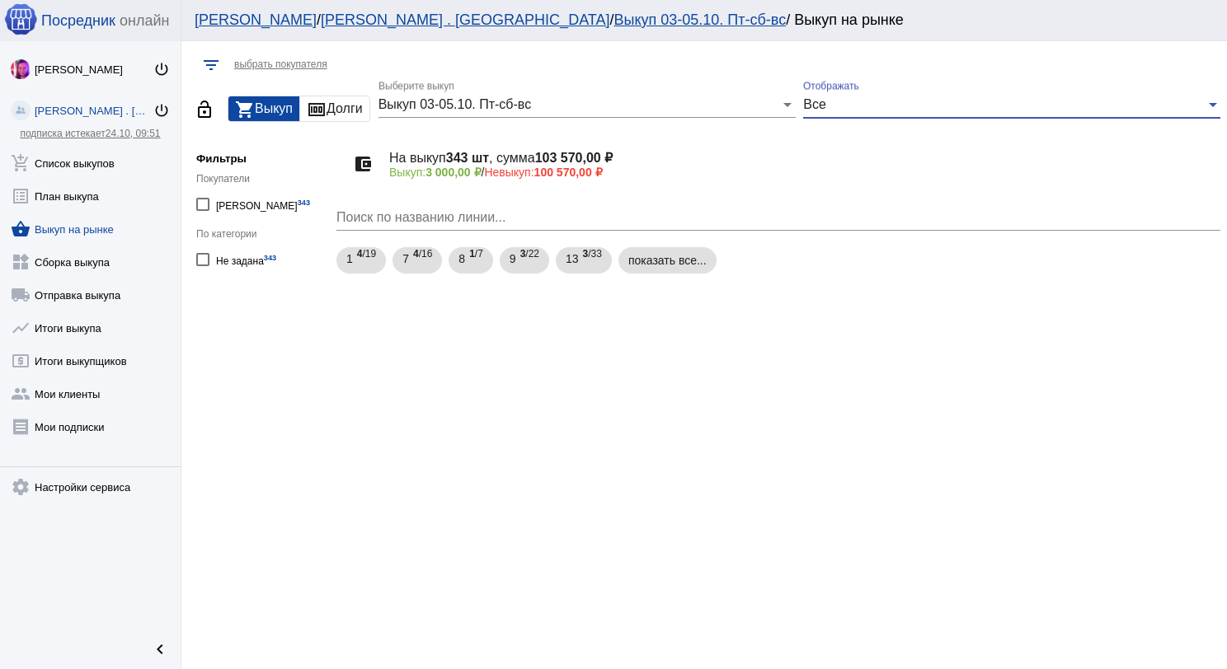
click at [670, 112] on div "Выкуп 03-05.10. Пт-сб-вс Выберите выкуп" at bounding box center [586, 99] width 417 height 37
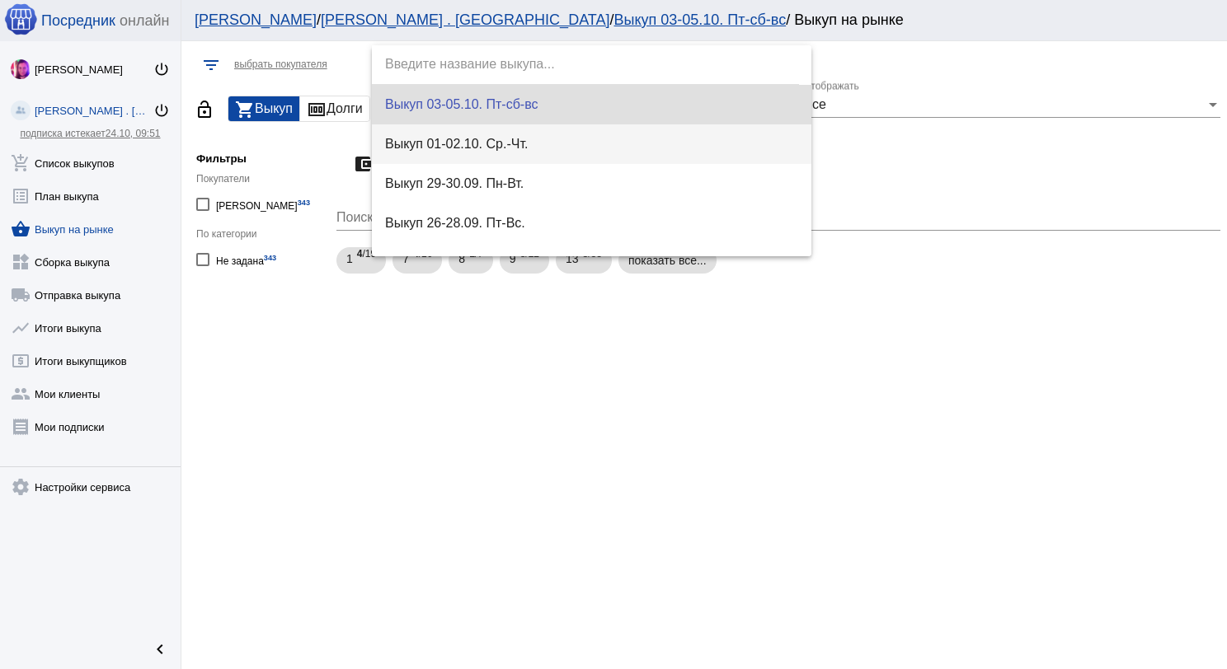
click at [650, 142] on span "Выкуп 01-02.10. Ср.-Чт." at bounding box center [592, 144] width 414 height 40
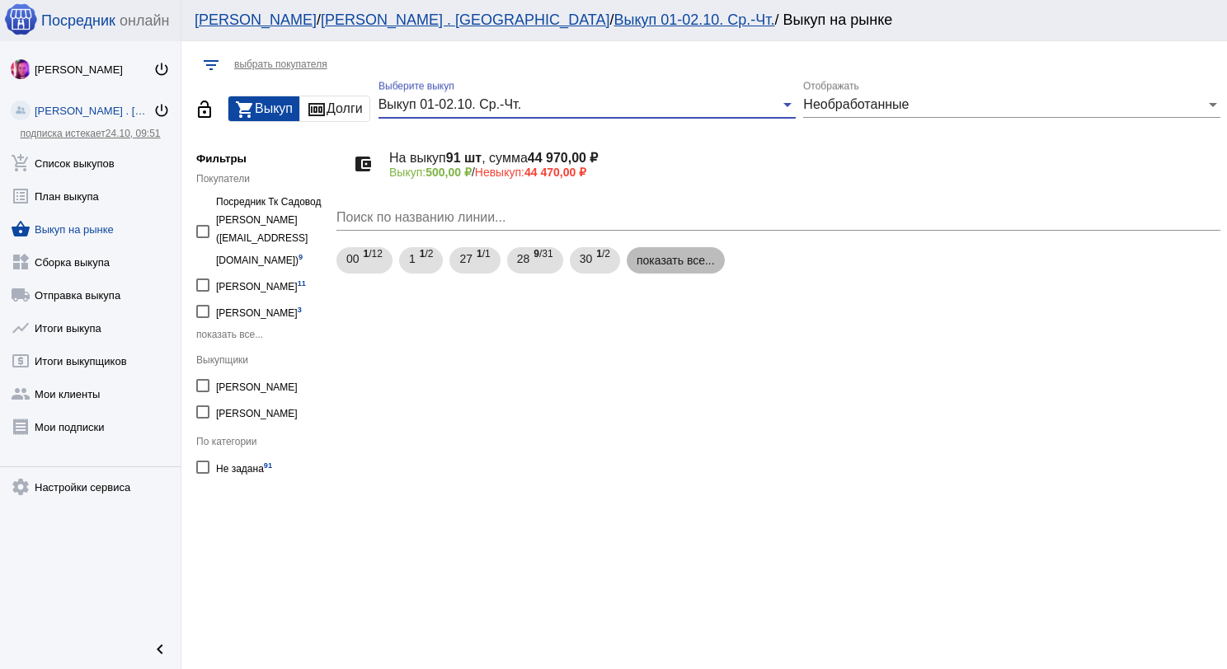
click at [665, 258] on mat-chip "показать все..." at bounding box center [675, 260] width 98 height 26
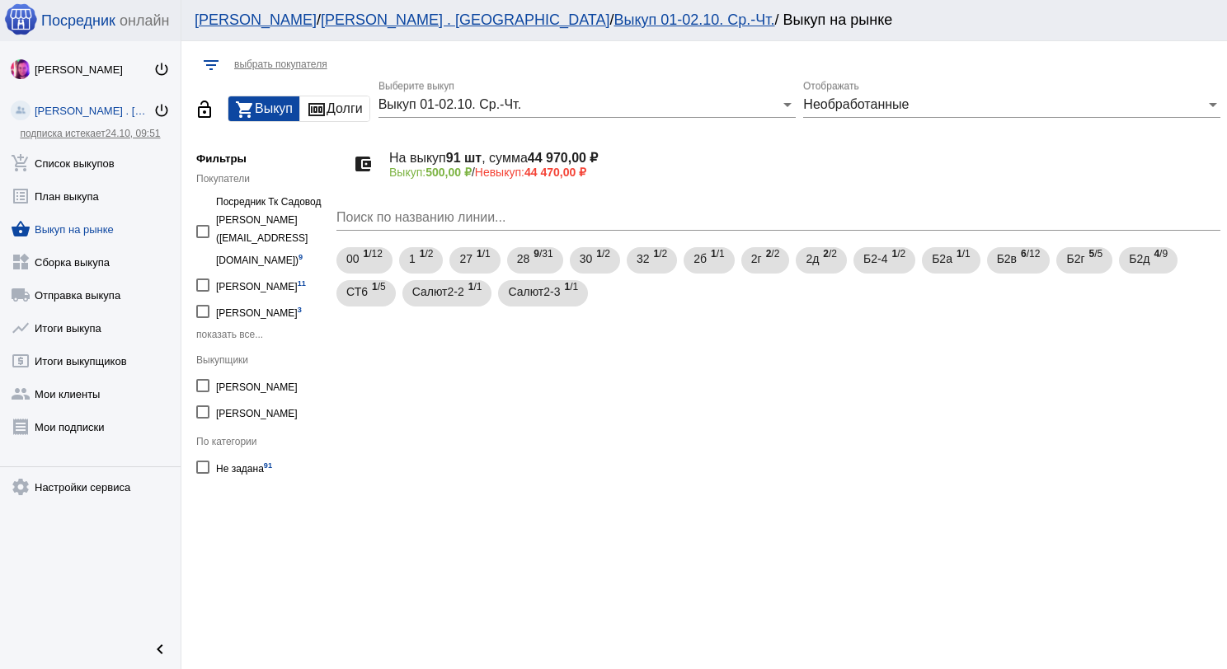
click at [837, 114] on div "Необработанные Отображать" at bounding box center [1011, 99] width 417 height 37
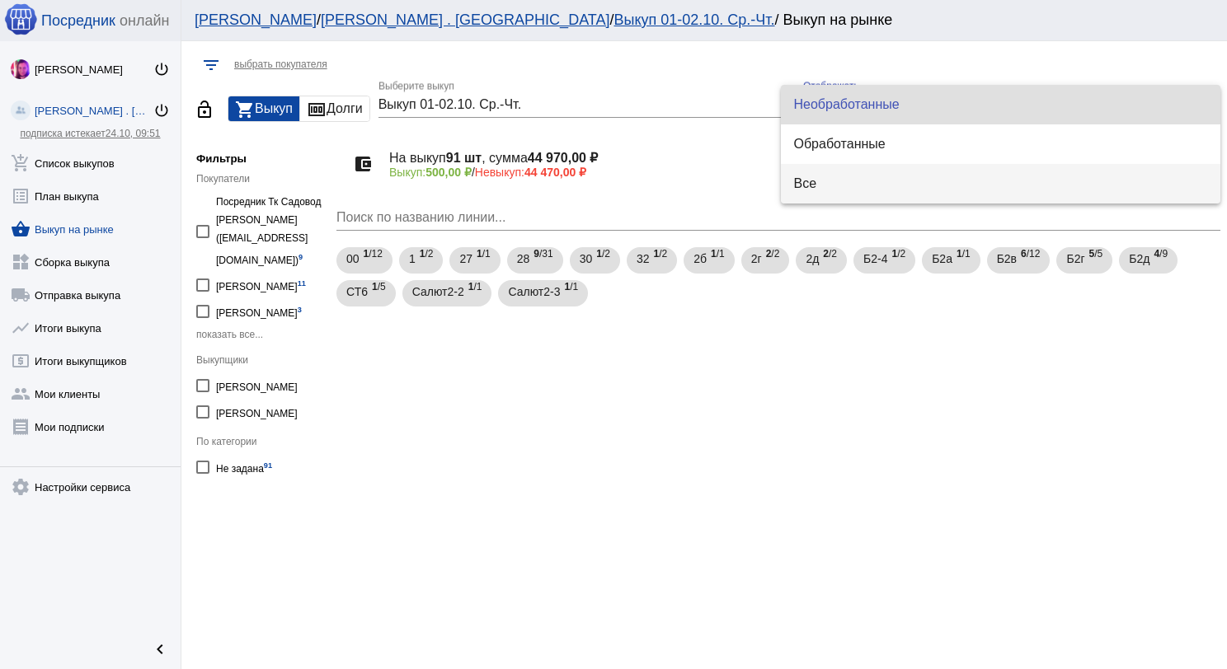
click at [842, 181] on span "Все" at bounding box center [1001, 184] width 414 height 40
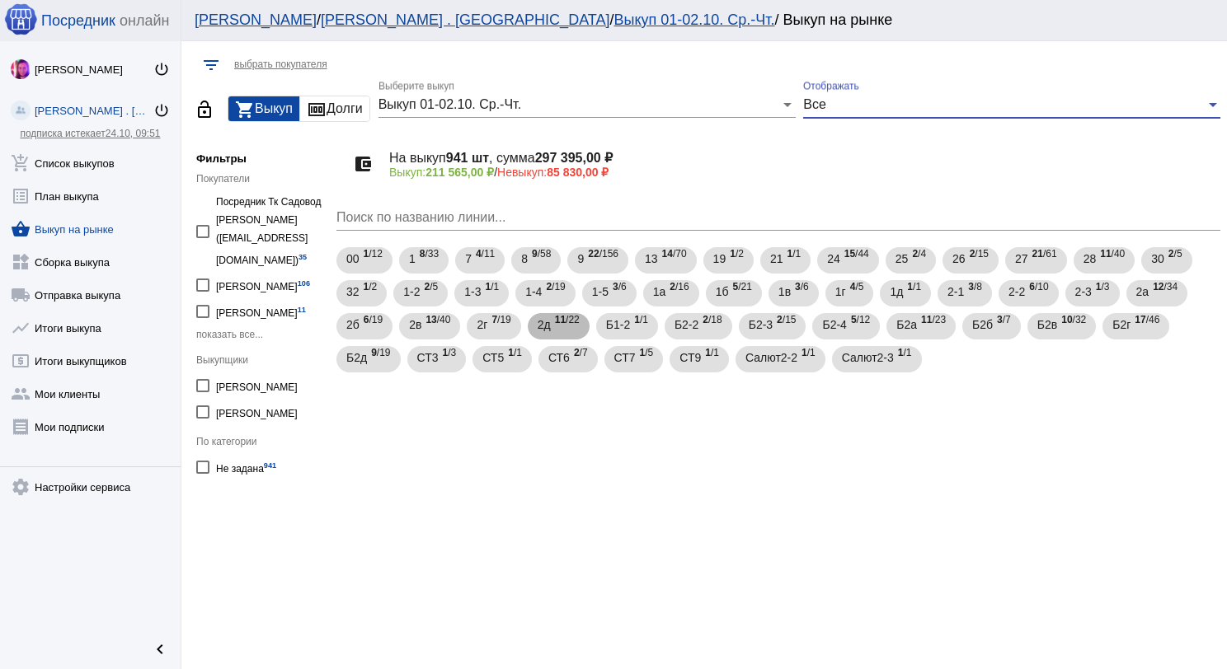
click at [575, 331] on span "11 /22" at bounding box center [567, 327] width 25 height 34
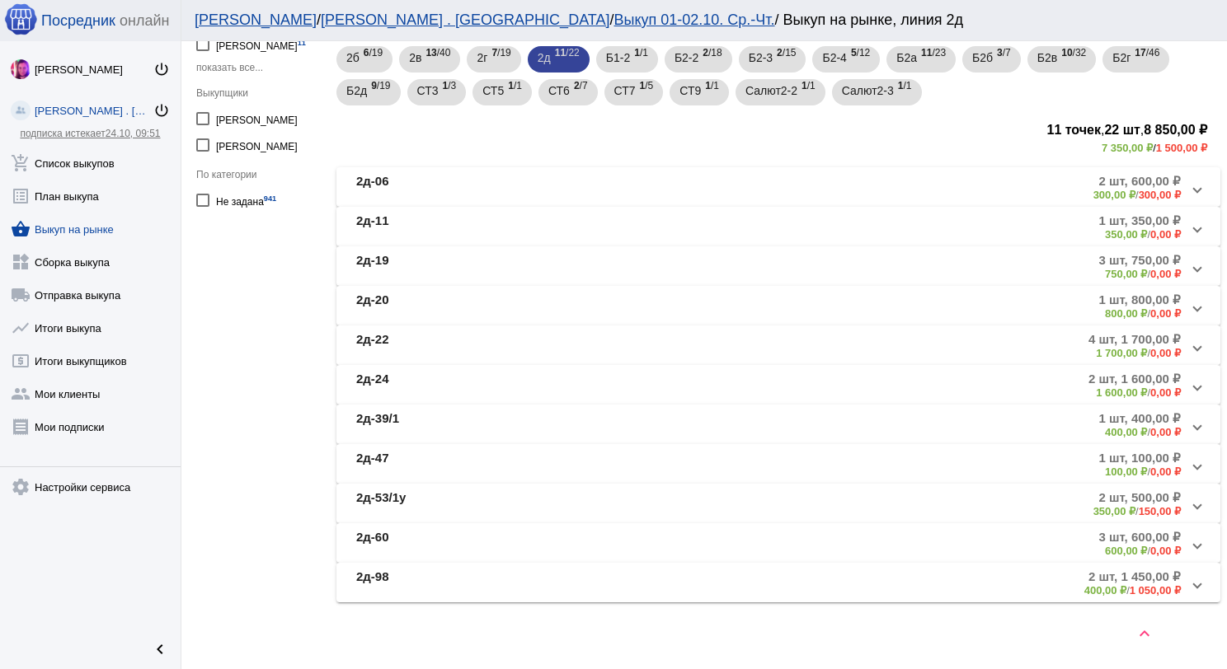
scroll to position [272, 0]
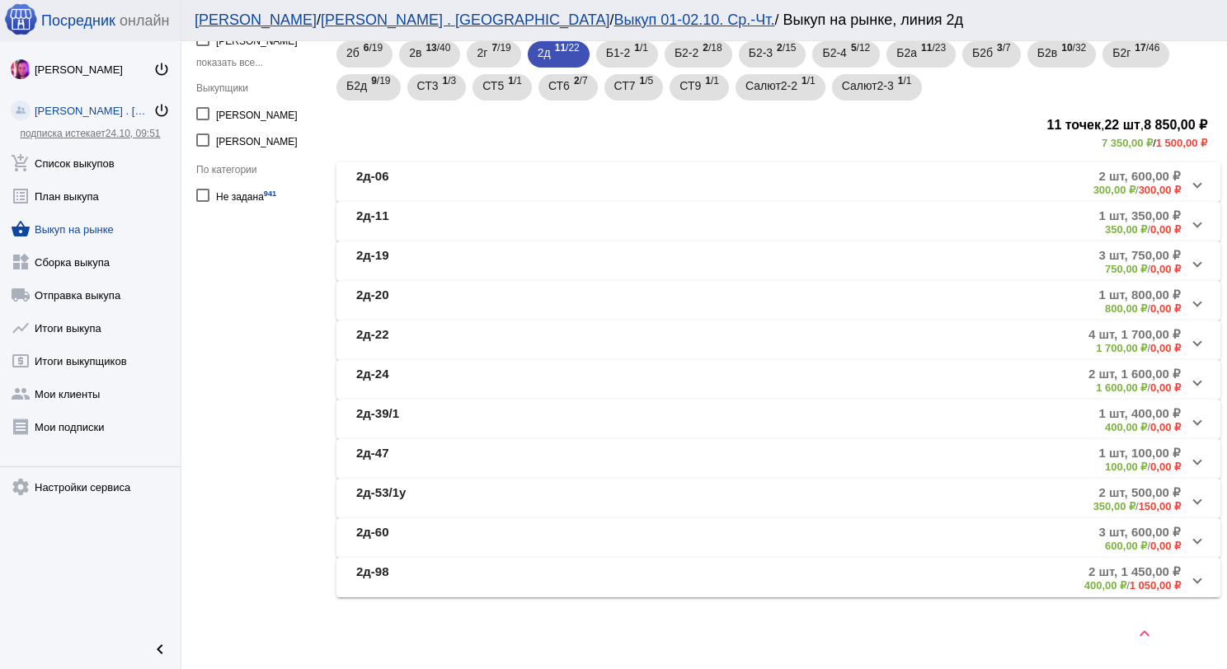
click at [608, 565] on mat-panel-title "2д-98" at bounding box center [486, 578] width 260 height 27
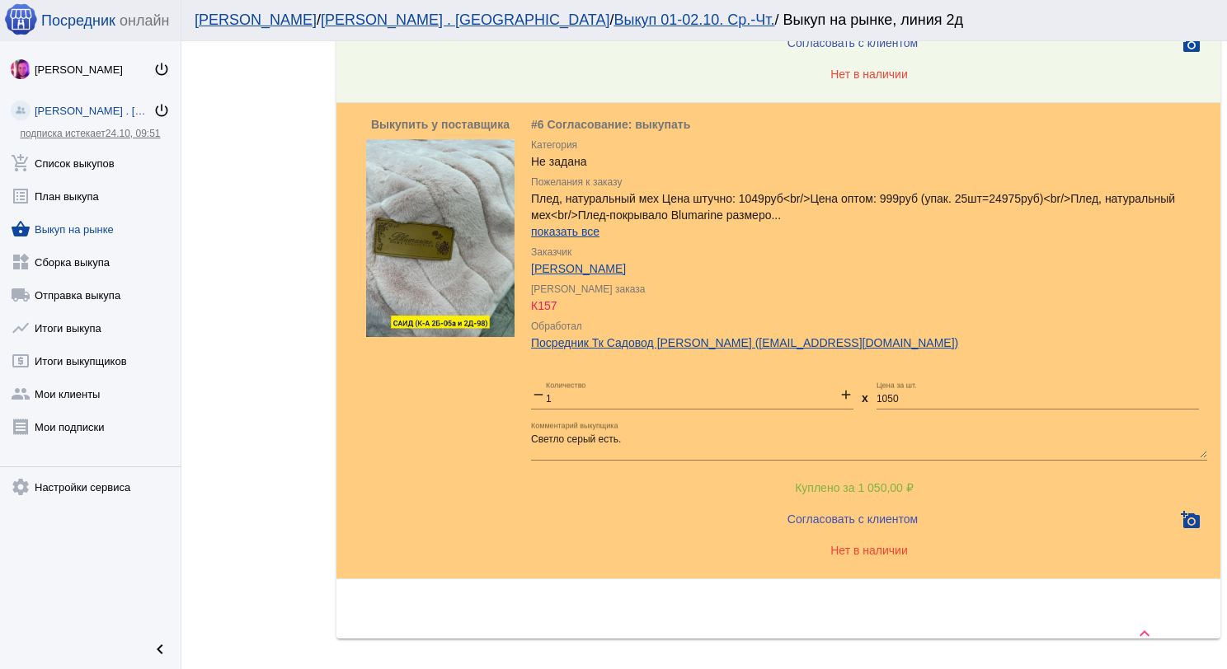
scroll to position [1383, 0]
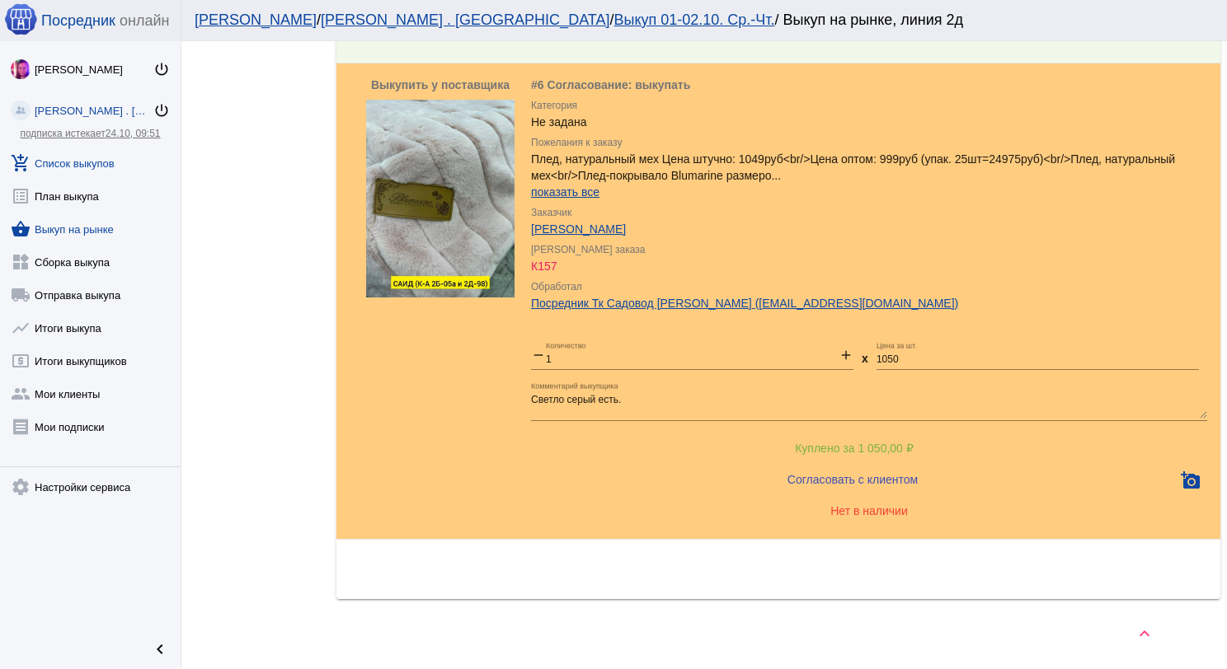
click at [108, 162] on link "add_shopping_cart Список выкупов" at bounding box center [90, 159] width 181 height 33
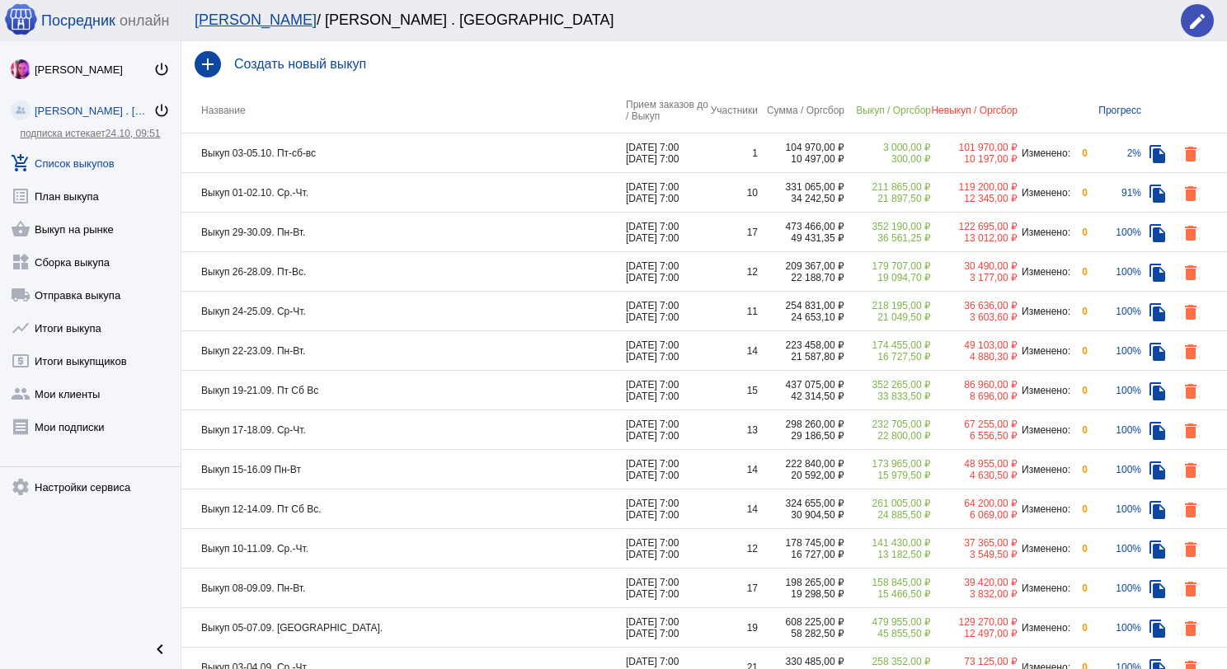
click at [356, 201] on td "Выкуп 01-02.10. Ср.-Чт." at bounding box center [403, 193] width 444 height 40
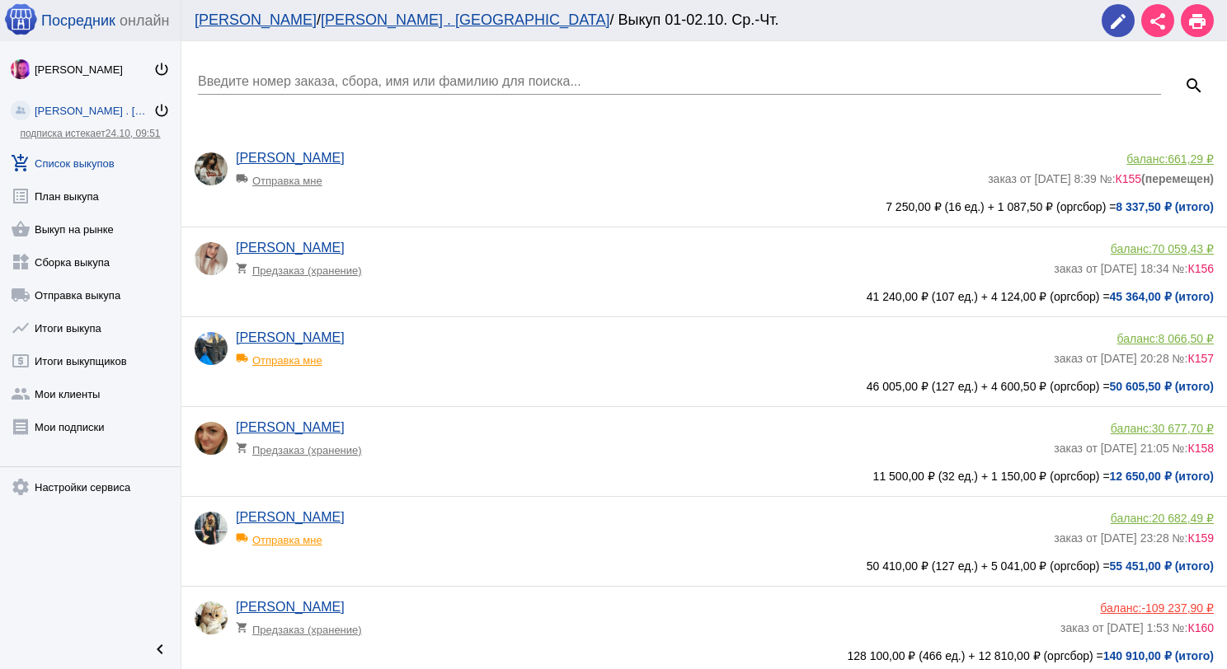
click at [432, 353] on app-delivery-type "local_shipping Отправка мне" at bounding box center [640, 355] width 809 height 21
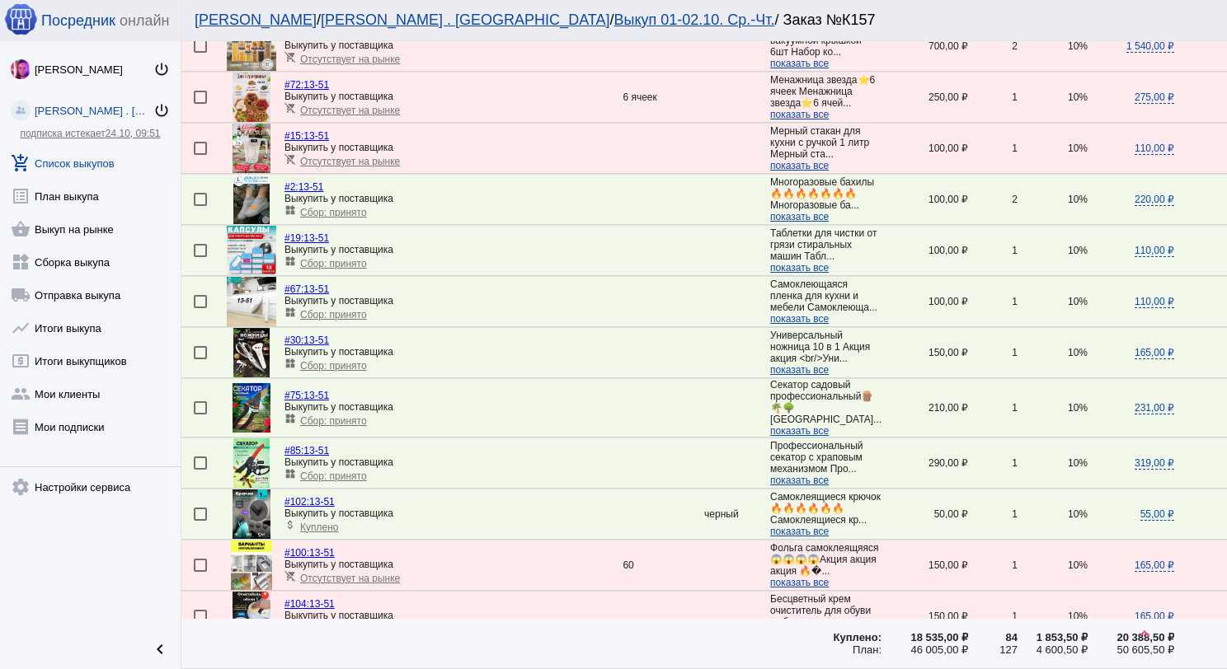
scroll to position [2367, 0]
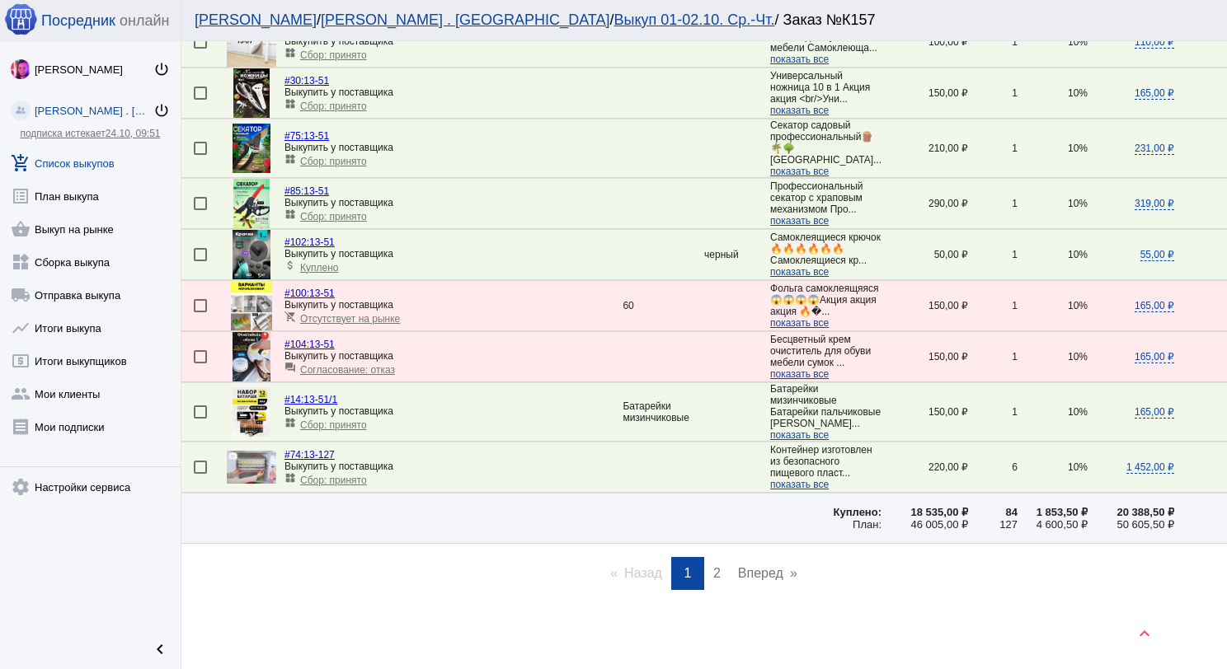
click at [706, 565] on link "page 2" at bounding box center [717, 573] width 24 height 33
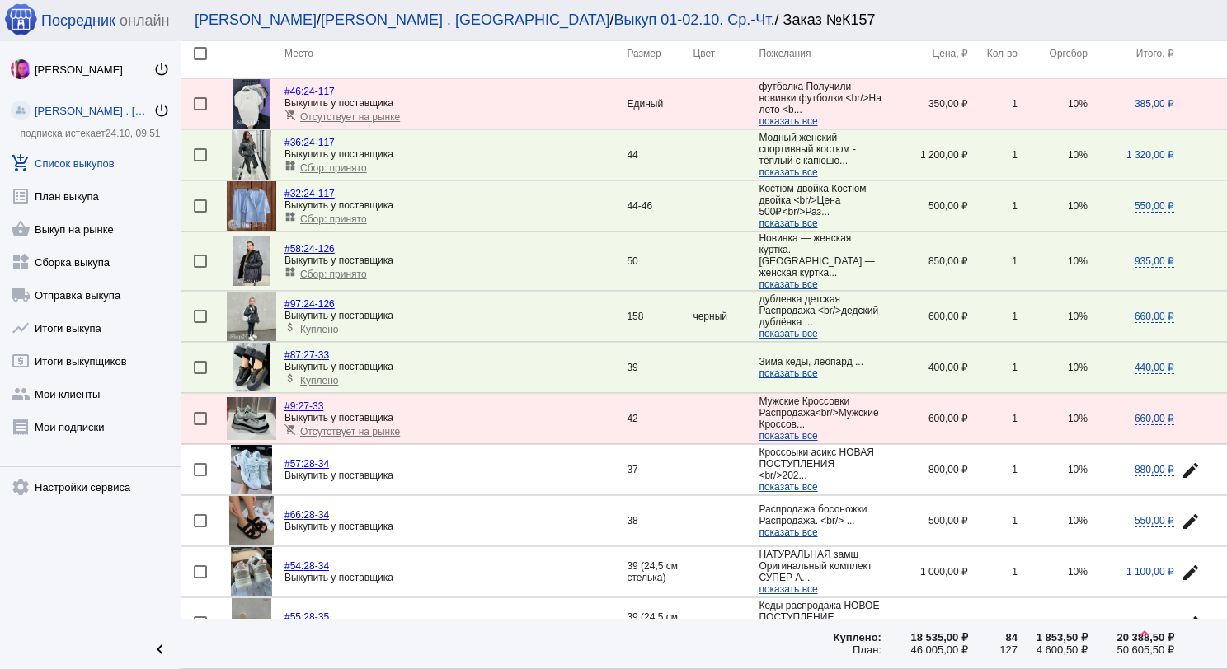
scroll to position [0, 0]
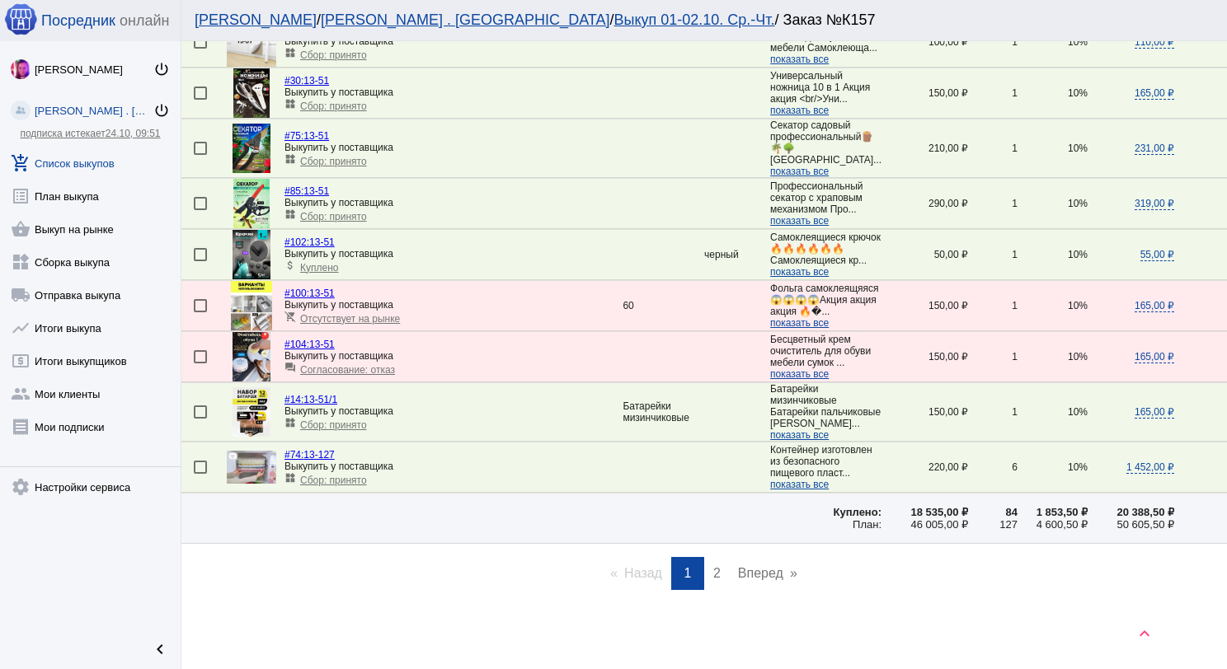
scroll to position [2367, 0]
click at [716, 573] on link "page 2" at bounding box center [717, 573] width 24 height 33
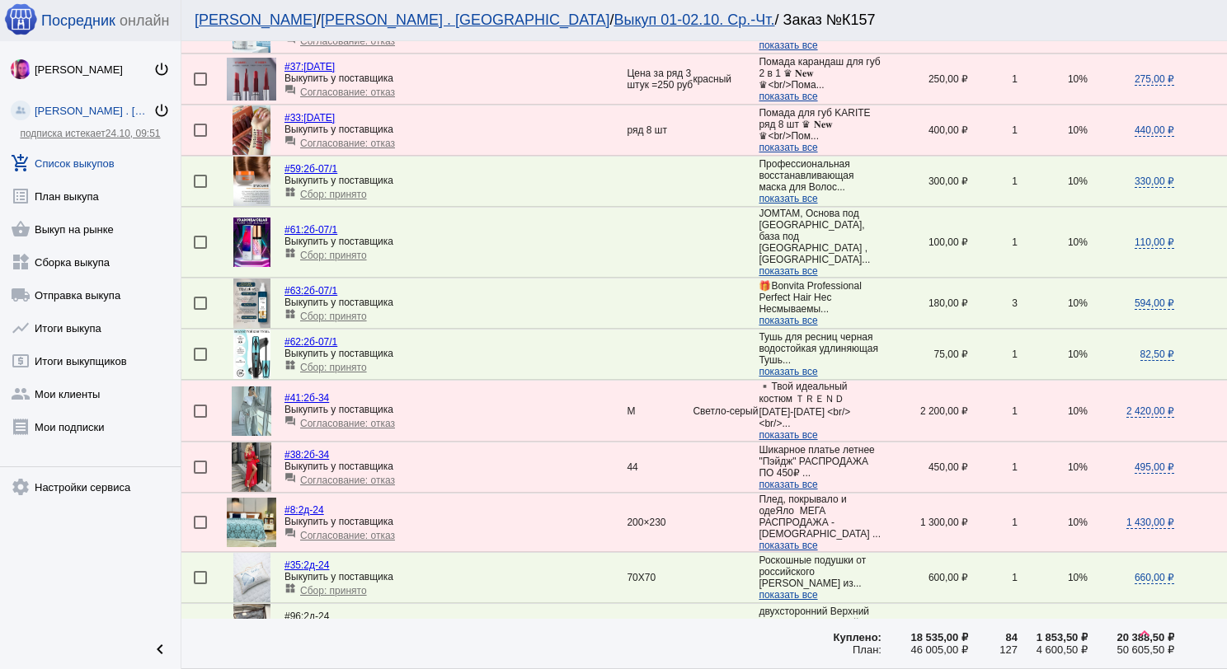
scroll to position [901, 0]
